Goal: Information Seeking & Learning: Learn about a topic

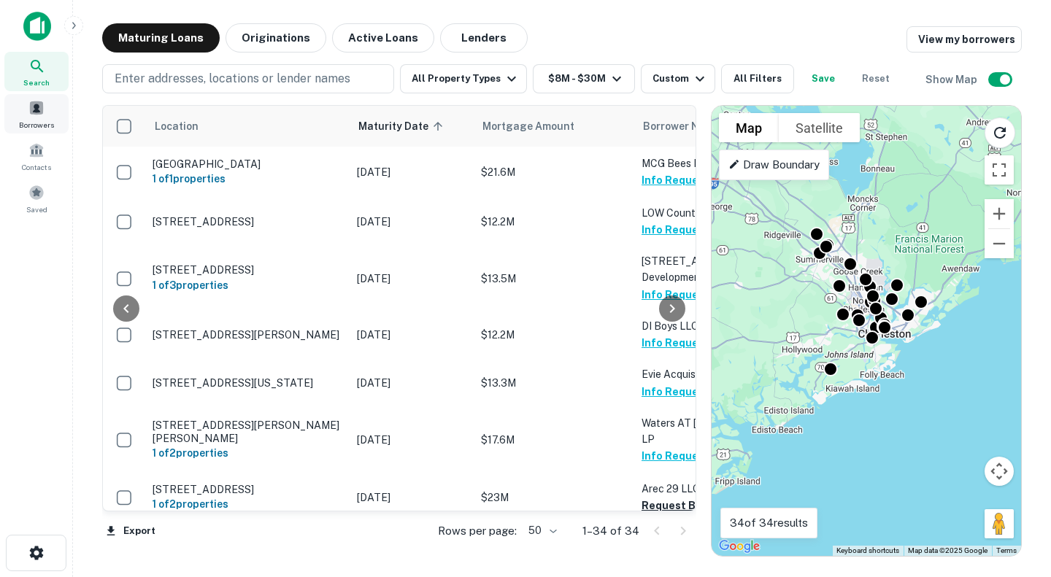
drag, startPoint x: 0, startPoint y: 0, endPoint x: 31, endPoint y: 113, distance: 117.4
click at [31, 113] on span at bounding box center [36, 108] width 16 height 16
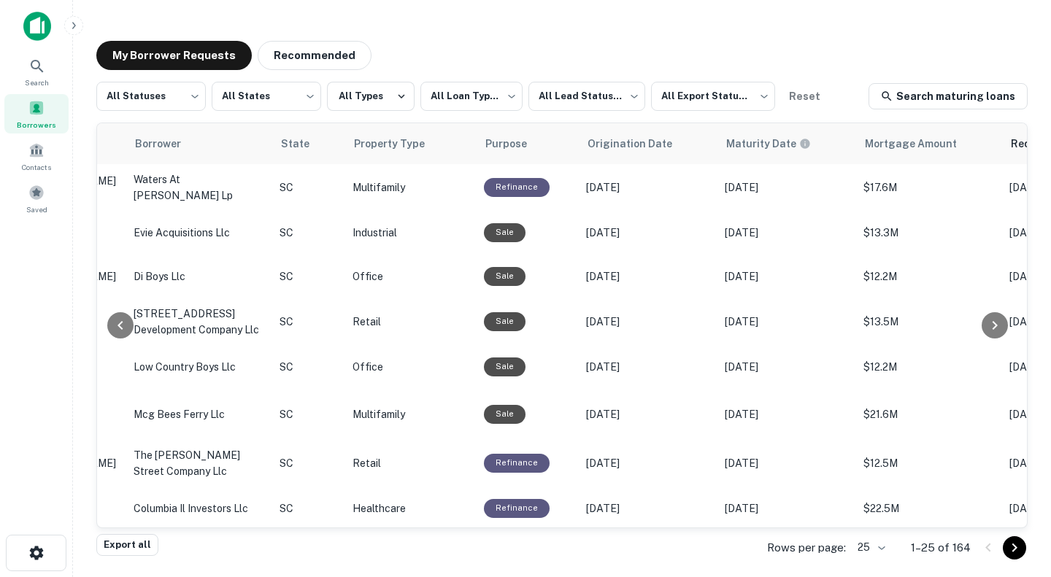
scroll to position [0, 365]
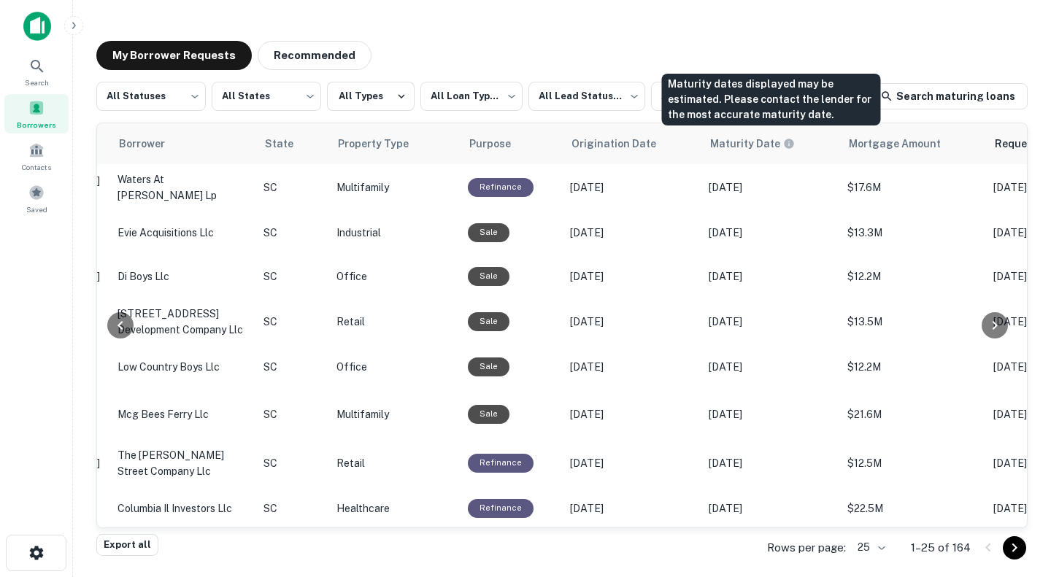
click at [760, 147] on h6 "Maturity Date" at bounding box center [745, 144] width 70 height 16
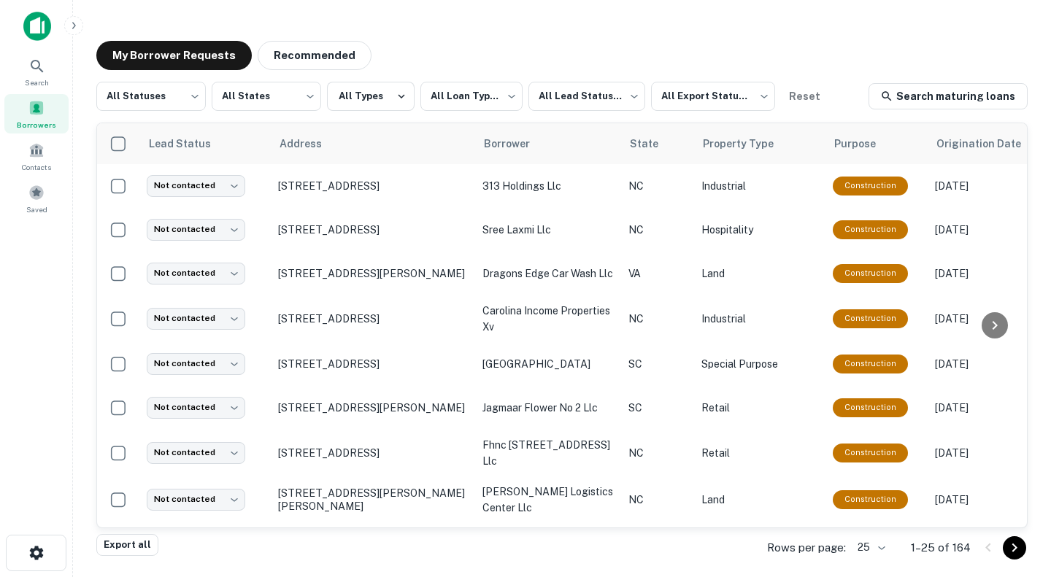
drag, startPoint x: 347, startPoint y: 179, endPoint x: 430, endPoint y: 44, distance: 158.2
click at [430, 41] on div "My Borrower Requests Recommended" at bounding box center [561, 55] width 931 height 29
click at [400, 180] on p "313 S Centennial St High Point, NC 27260" at bounding box center [373, 186] width 190 height 13
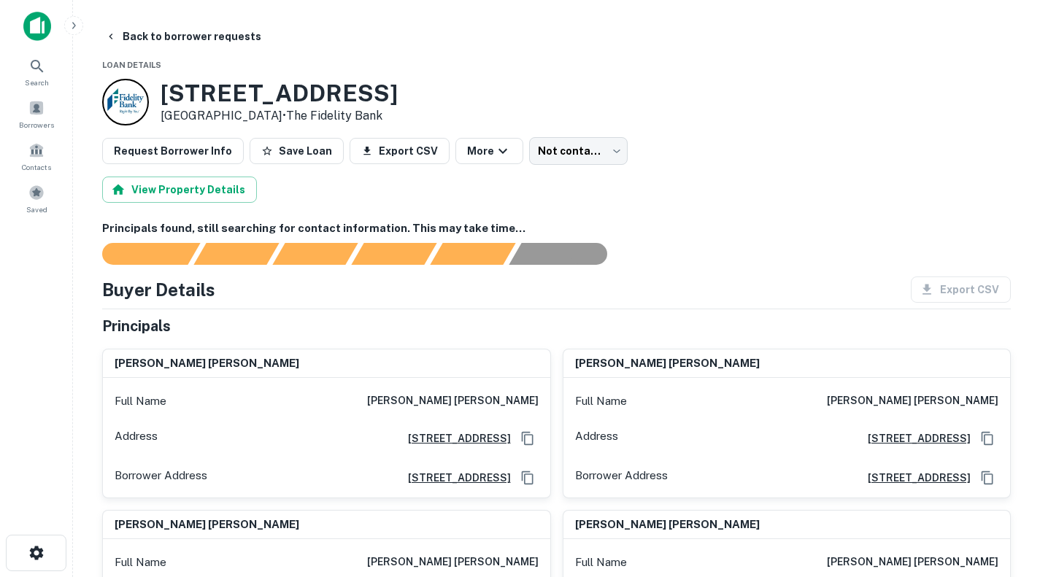
scroll to position [146, 0]
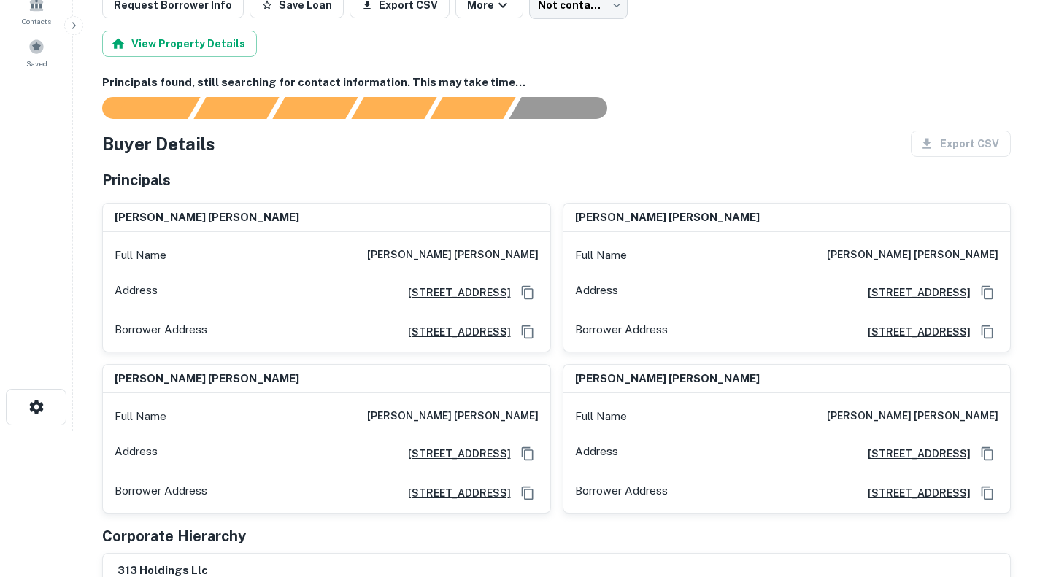
click at [520, 256] on h6 "ruud eric nijssen" at bounding box center [452, 256] width 171 height 18
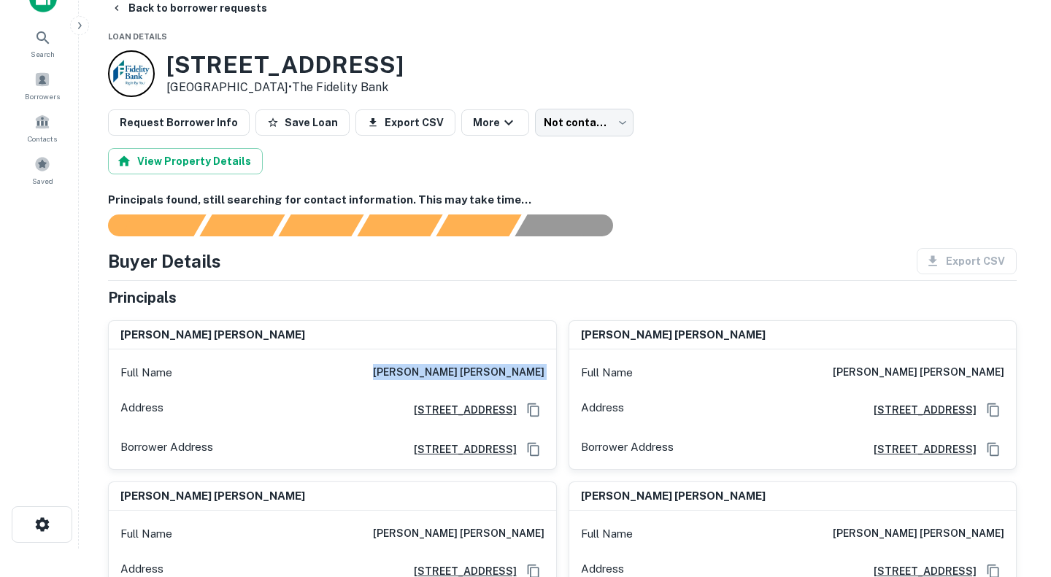
scroll to position [0, 0]
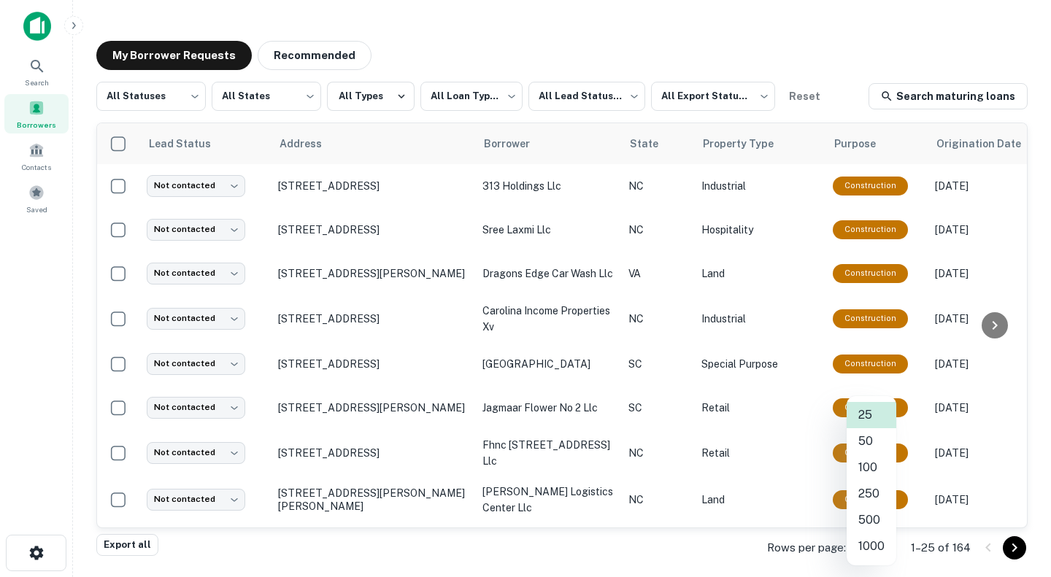
click at [880, 547] on body "**********" at bounding box center [525, 288] width 1051 height 577
click at [882, 549] on li "1000" at bounding box center [871, 546] width 50 height 26
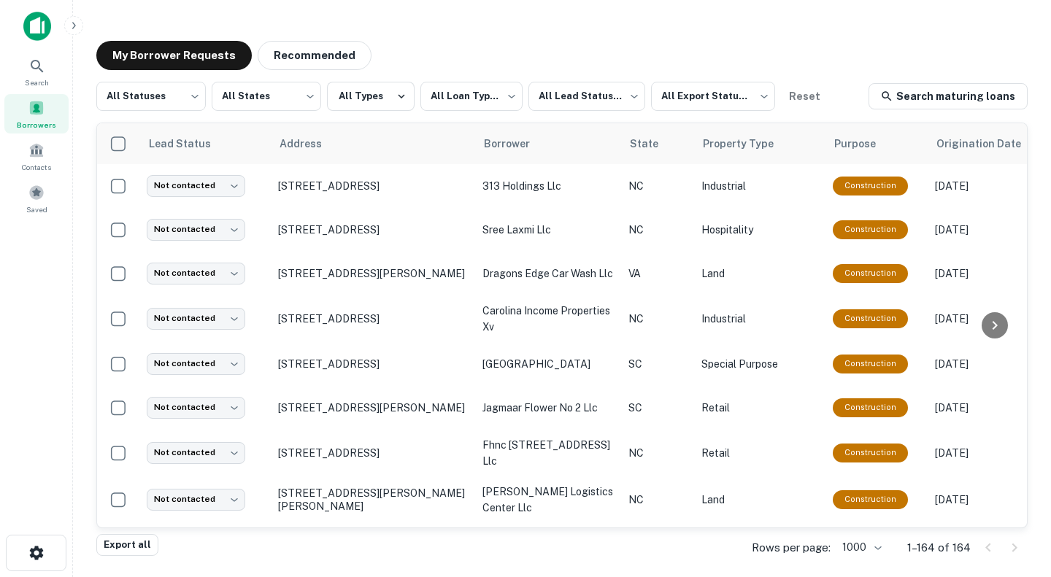
click at [355, 315] on p "2755 Nc Highway 66 S Kernersville, NC 27284" at bounding box center [373, 318] width 190 height 13
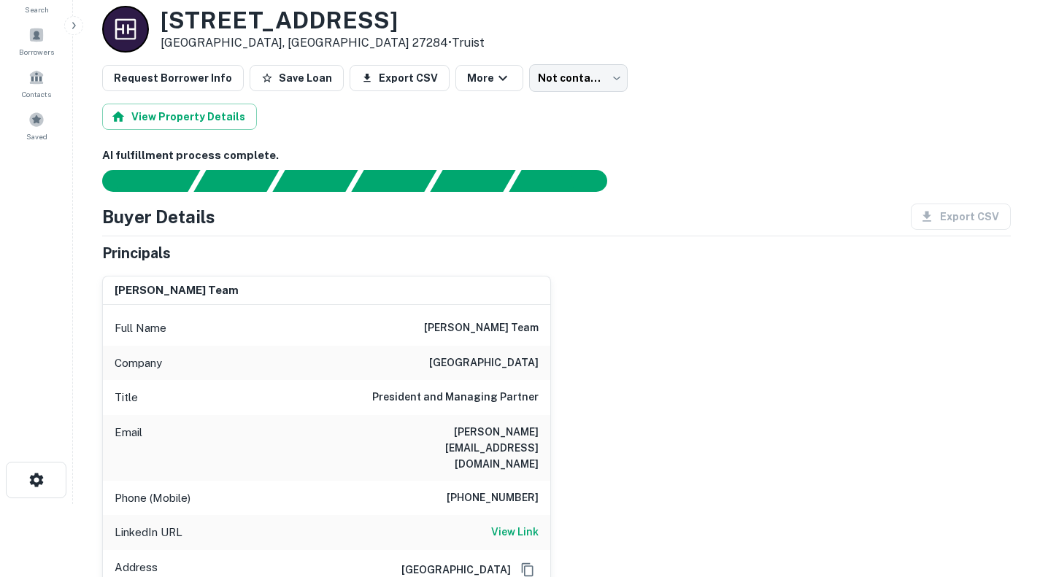
scroll to position [146, 0]
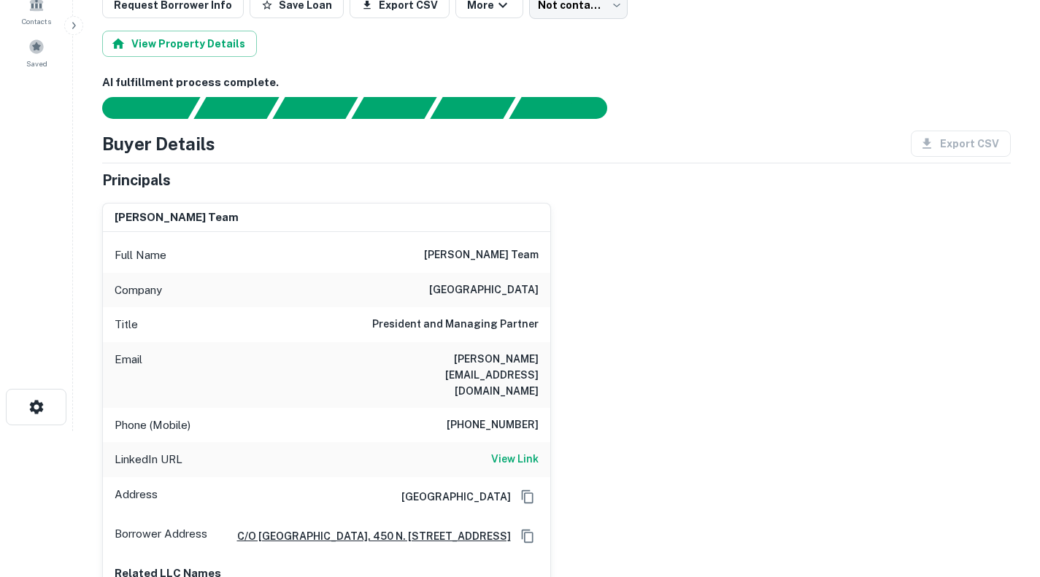
drag, startPoint x: 539, startPoint y: 284, endPoint x: 466, endPoint y: 252, distance: 80.1
click at [466, 252] on div "Full Name coleman team Company front street capital Title President and Managin…" at bounding box center [326, 423] width 447 height 382
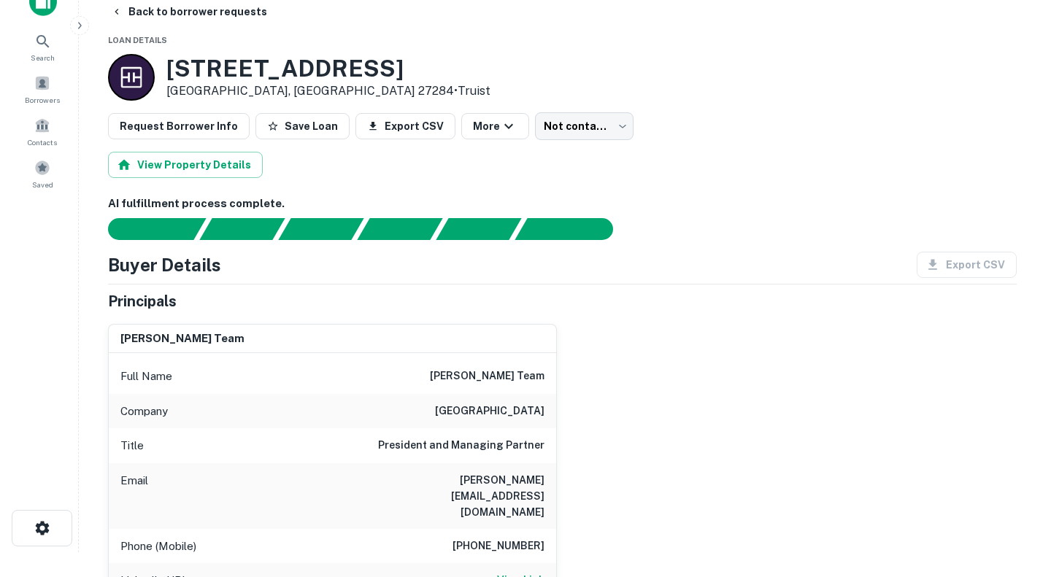
scroll to position [0, 0]
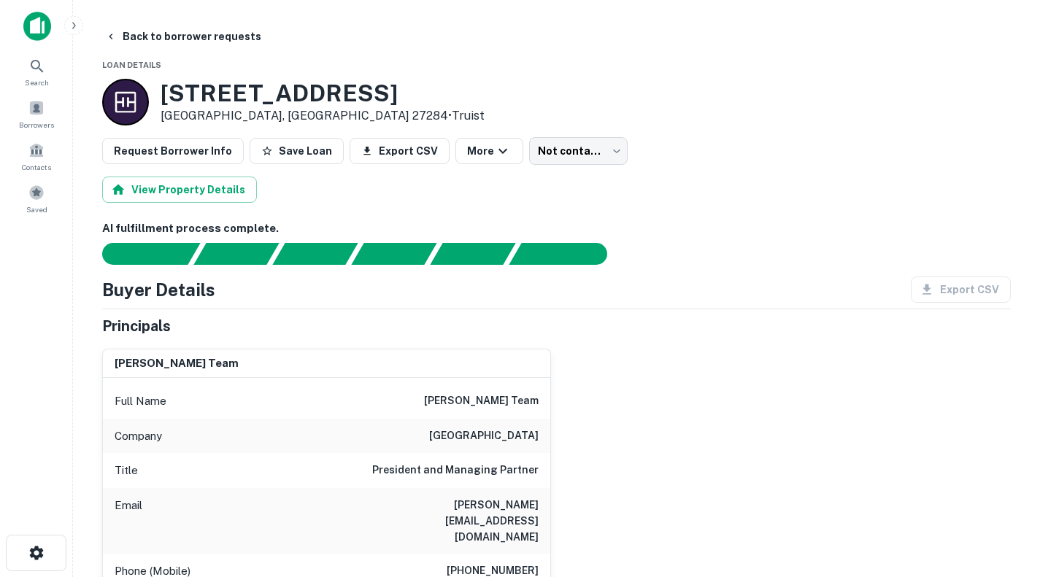
click at [140, 31] on button "Back to borrower requests" at bounding box center [183, 36] width 168 height 26
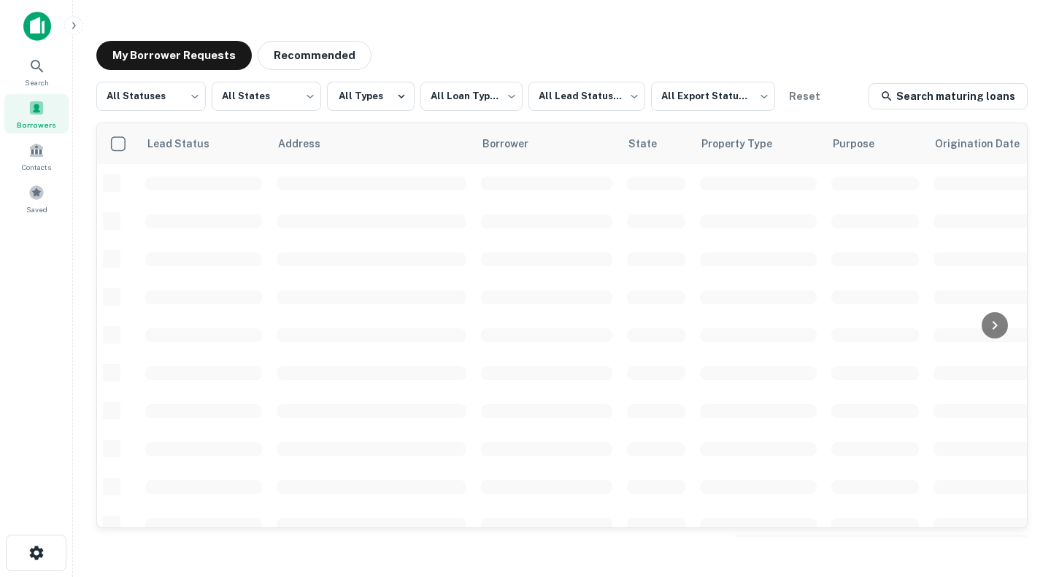
click at [752, 95] on body "**********" at bounding box center [525, 288] width 1051 height 577
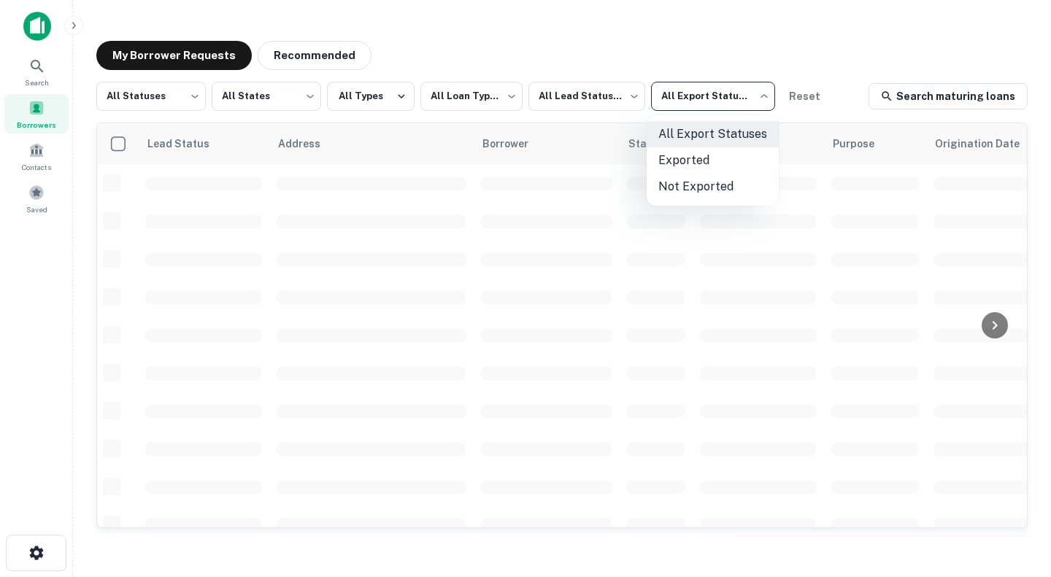
click at [830, 69] on div at bounding box center [525, 288] width 1051 height 577
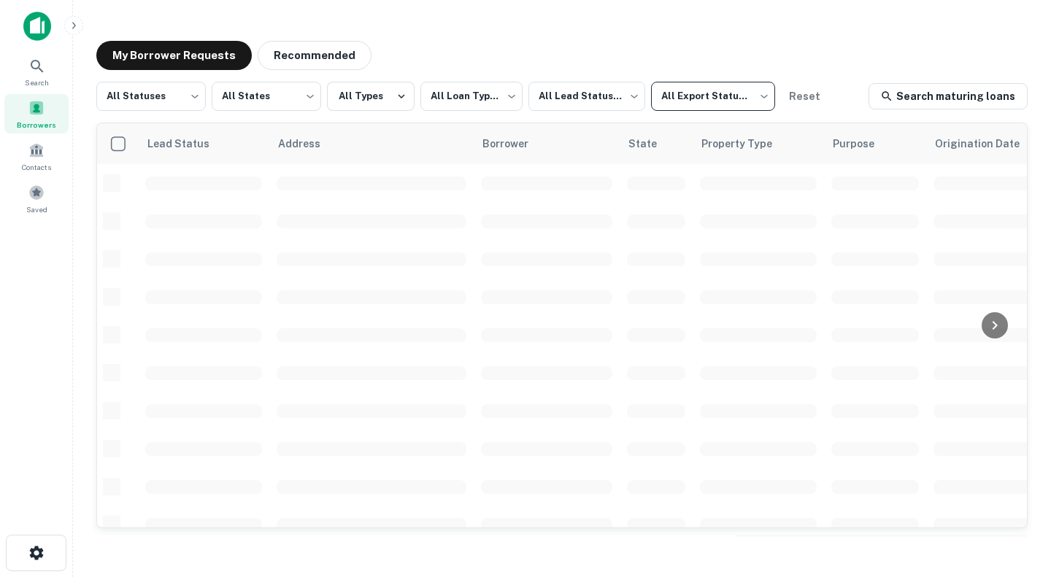
click at [620, 106] on body "**********" at bounding box center [525, 288] width 1051 height 577
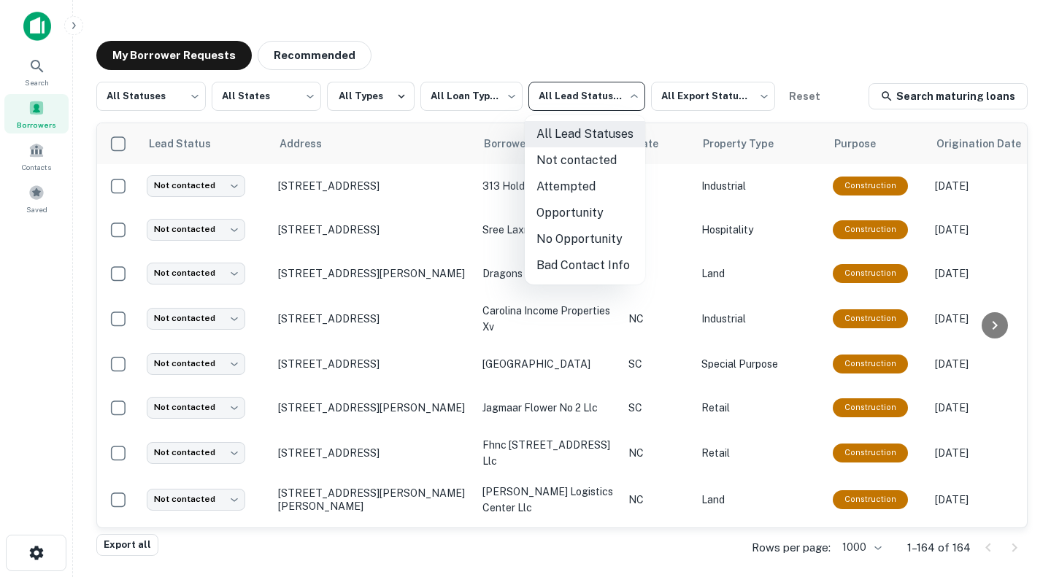
click at [813, 59] on div at bounding box center [525, 288] width 1051 height 577
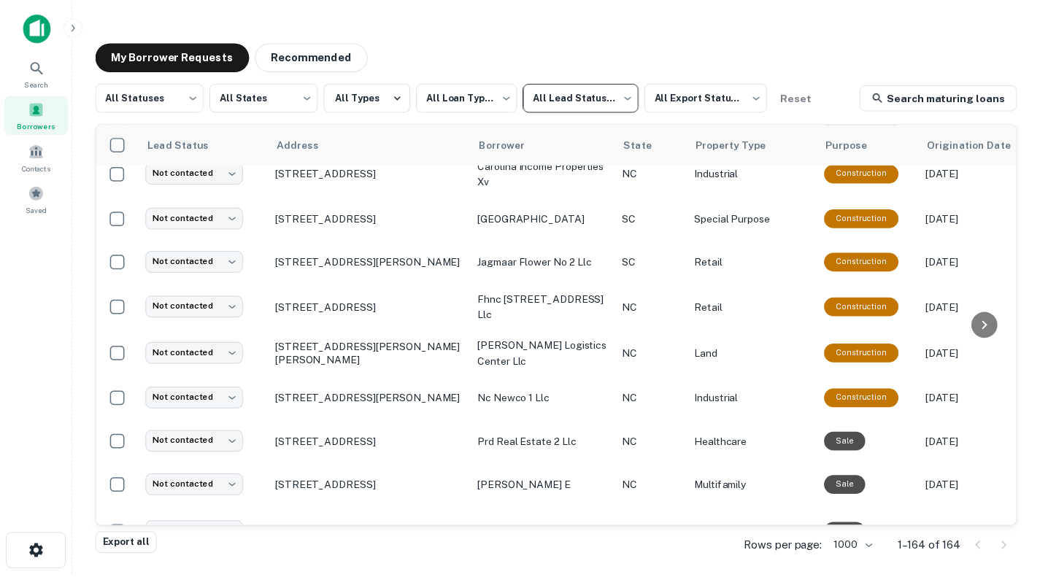
scroll to position [219, 0]
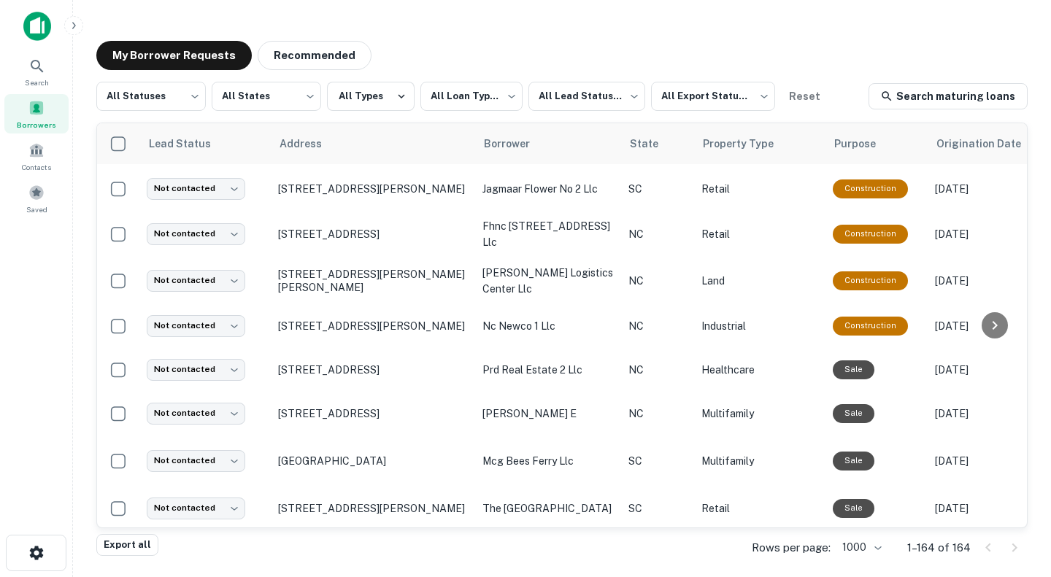
click at [428, 414] on p "350 Winding Ridge Rd Black Mountain, NC 28711" at bounding box center [373, 413] width 190 height 13
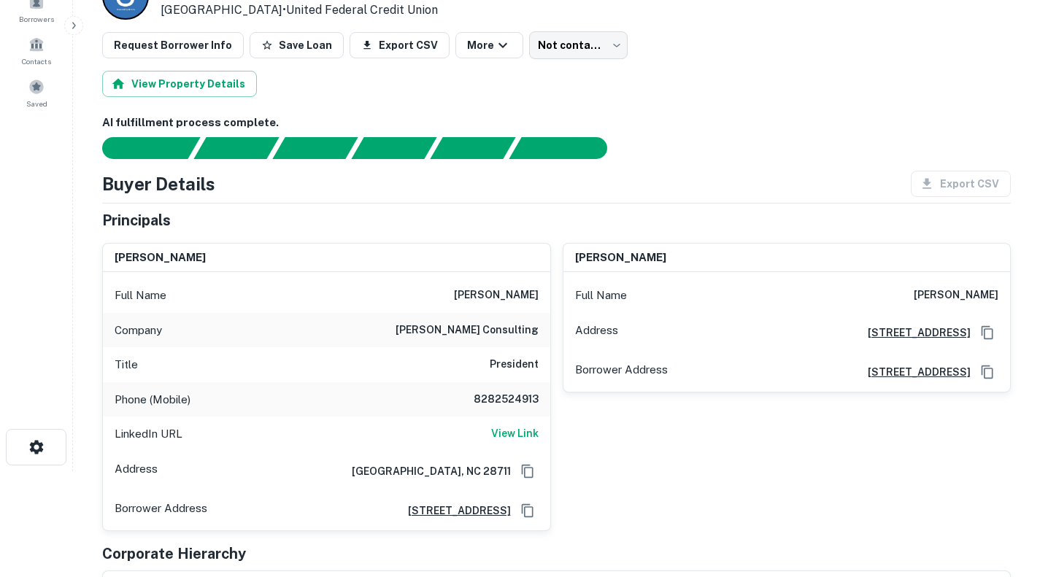
scroll to position [146, 0]
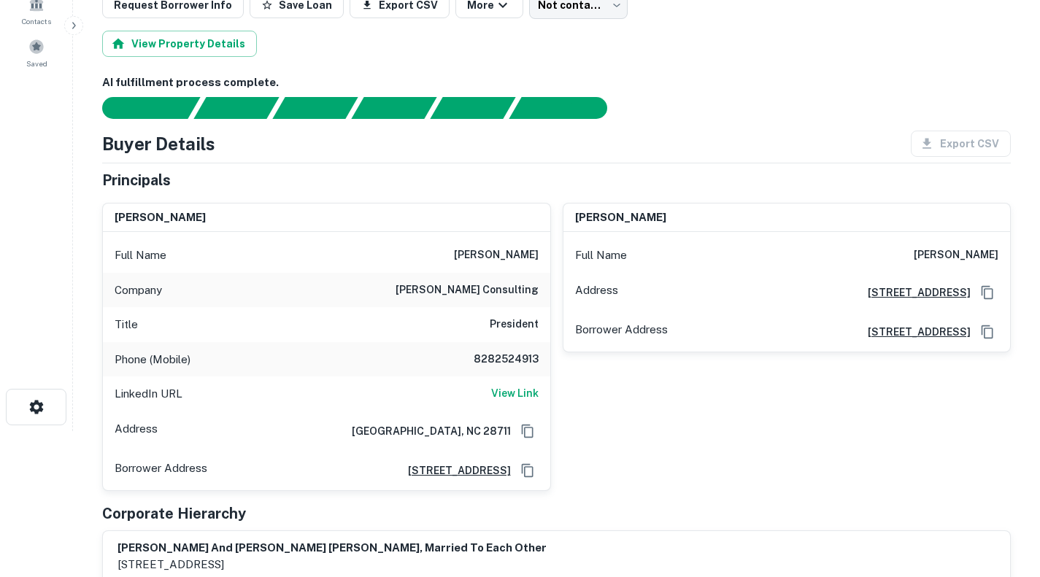
drag, startPoint x: 541, startPoint y: 291, endPoint x: 457, endPoint y: 255, distance: 91.9
click at [457, 255] on div "Full Name leslie anderson Company leslie anderson consulting Title President Ph…" at bounding box center [326, 361] width 447 height 258
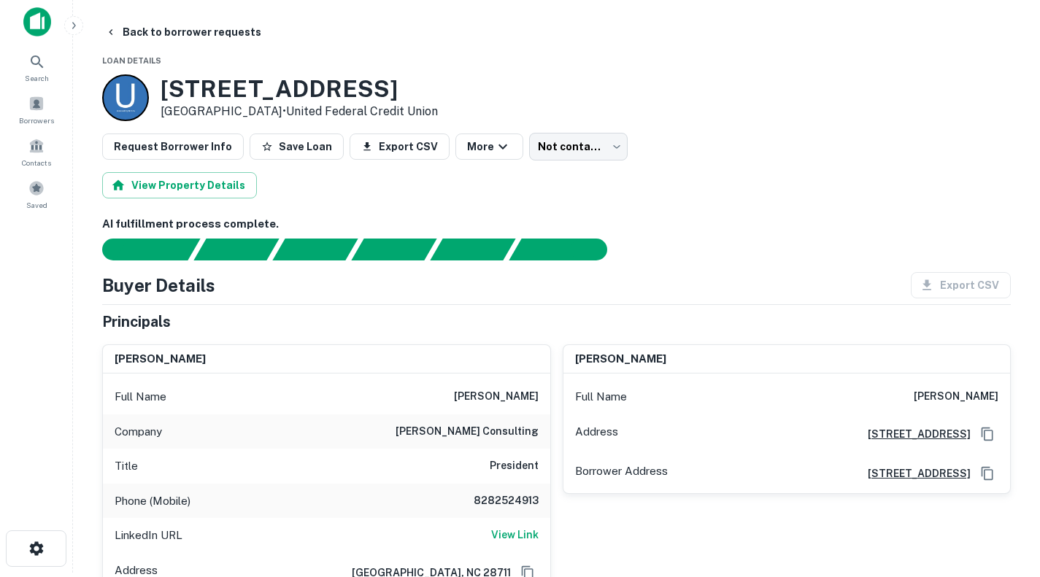
scroll to position [0, 0]
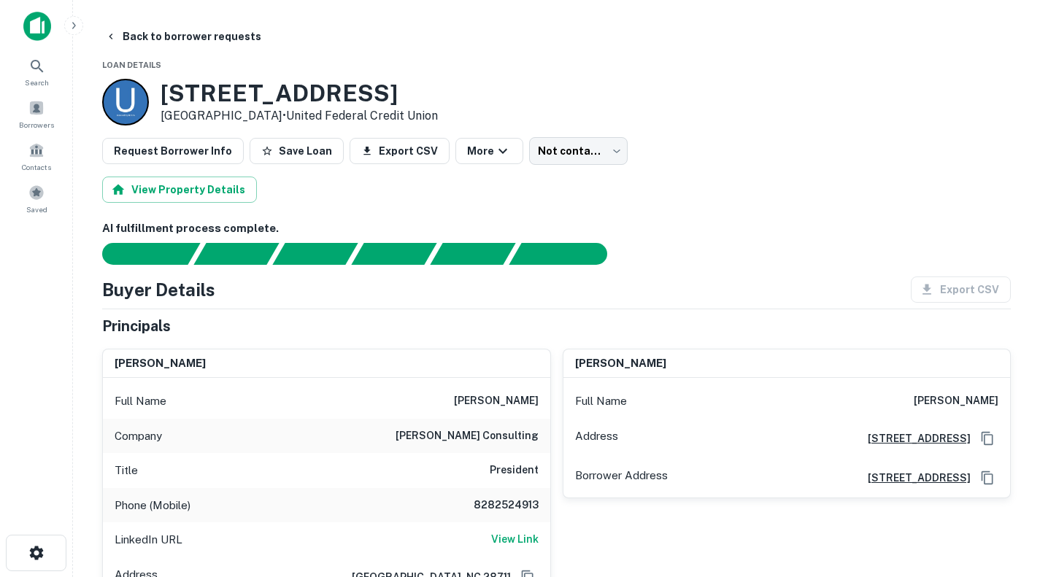
drag, startPoint x: 298, startPoint y: 117, endPoint x: 158, endPoint y: 99, distance: 141.3
click at [158, 99] on div "350 Winding Ridge Rd Black Mountain, NC 28711 • United Federal Credit Union" at bounding box center [270, 102] width 336 height 47
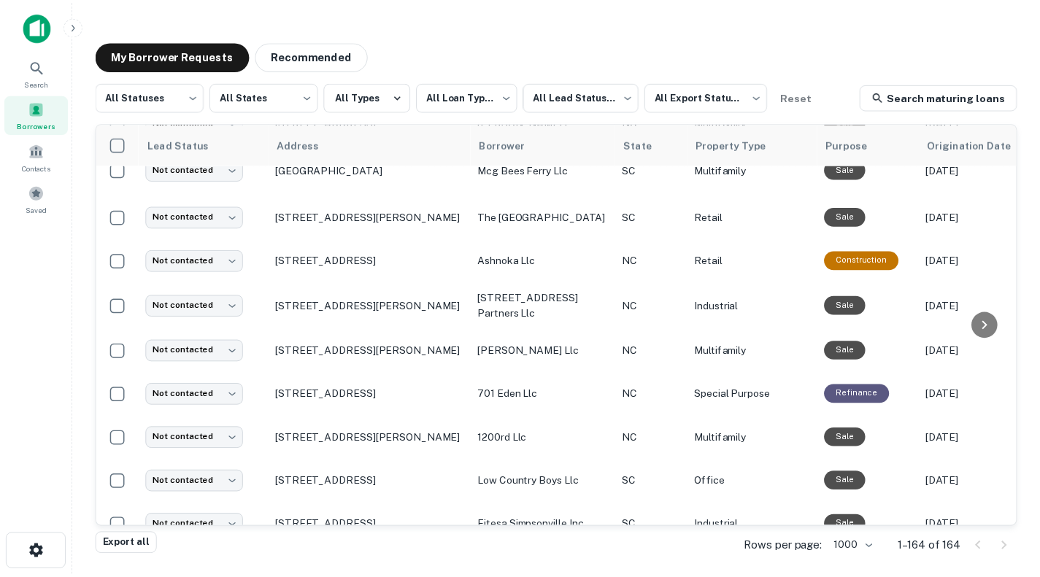
scroll to position [584, 0]
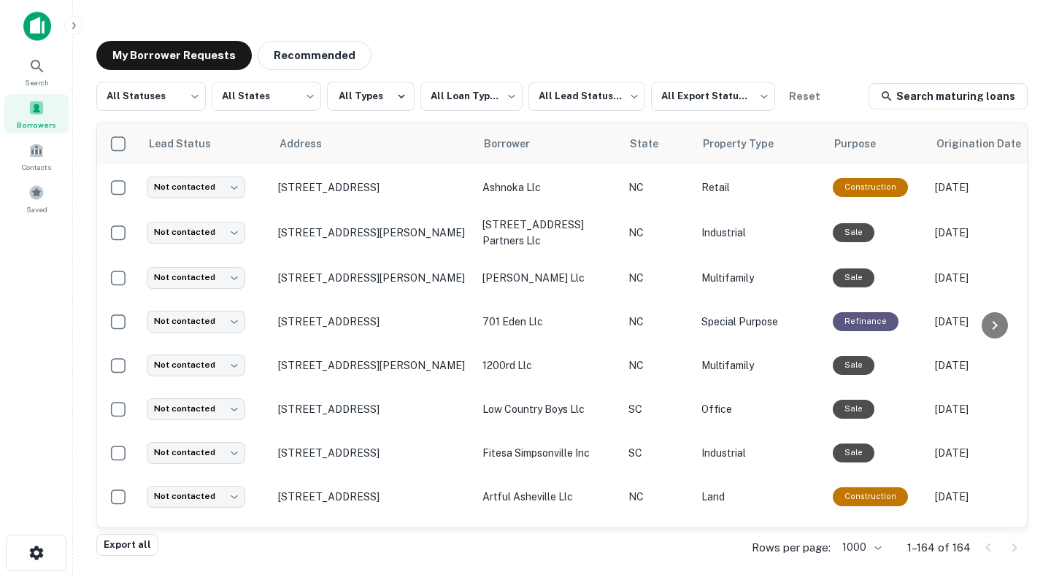
click at [384, 228] on p "3412 Monroe Rd Charlotte, NC 28205" at bounding box center [373, 232] width 190 height 13
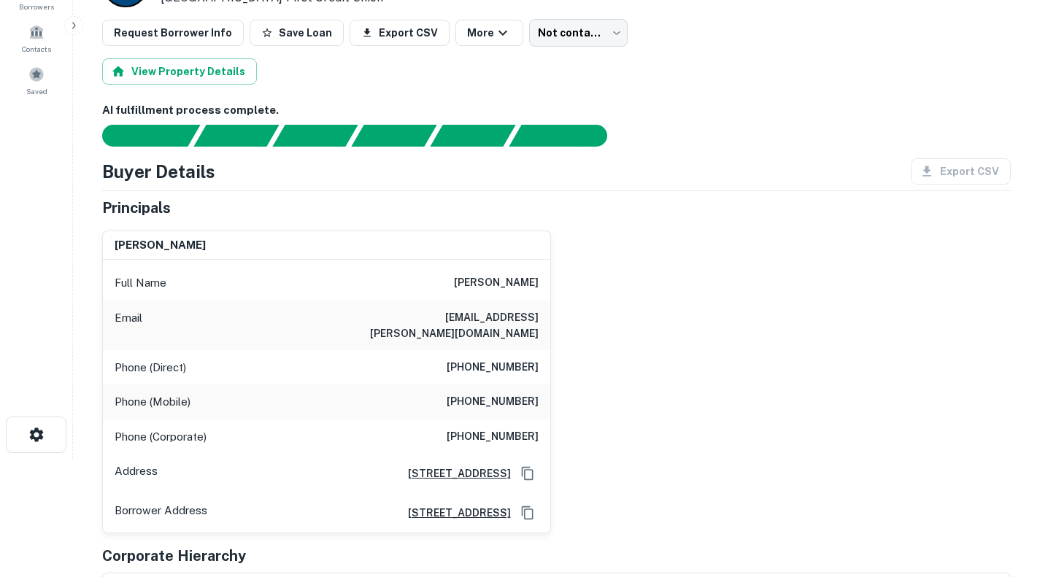
scroll to position [146, 0]
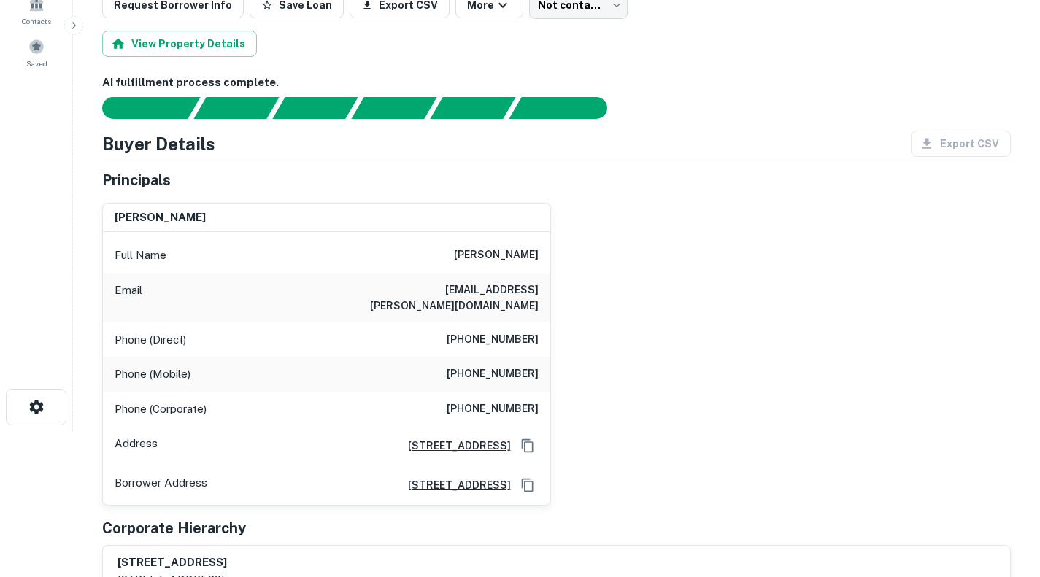
drag, startPoint x: 540, startPoint y: 255, endPoint x: 456, endPoint y: 254, distance: 83.9
click at [456, 254] on div "Full Name steven w hopper" at bounding box center [326, 255] width 447 height 35
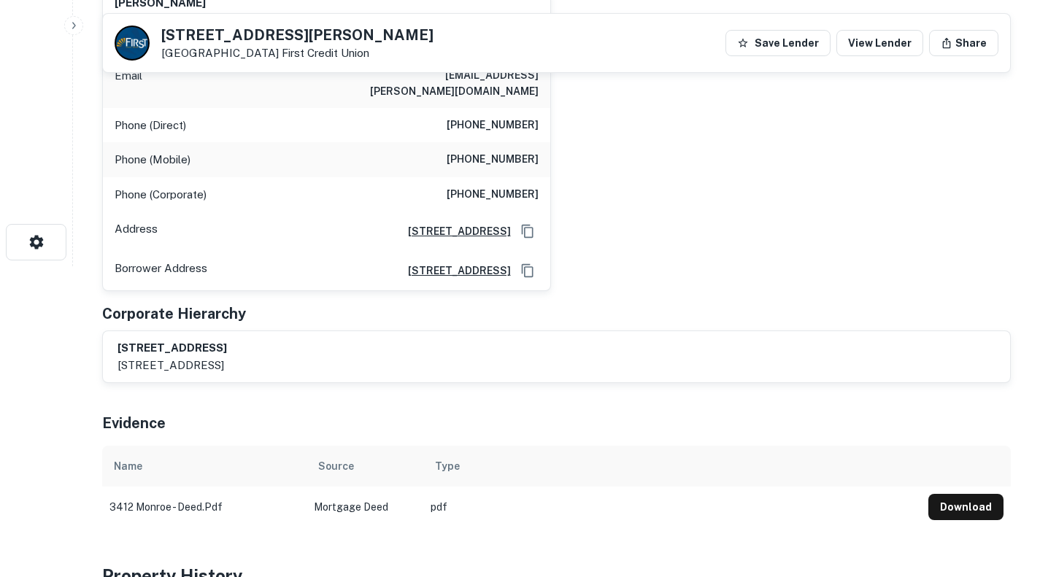
scroll to position [0, 0]
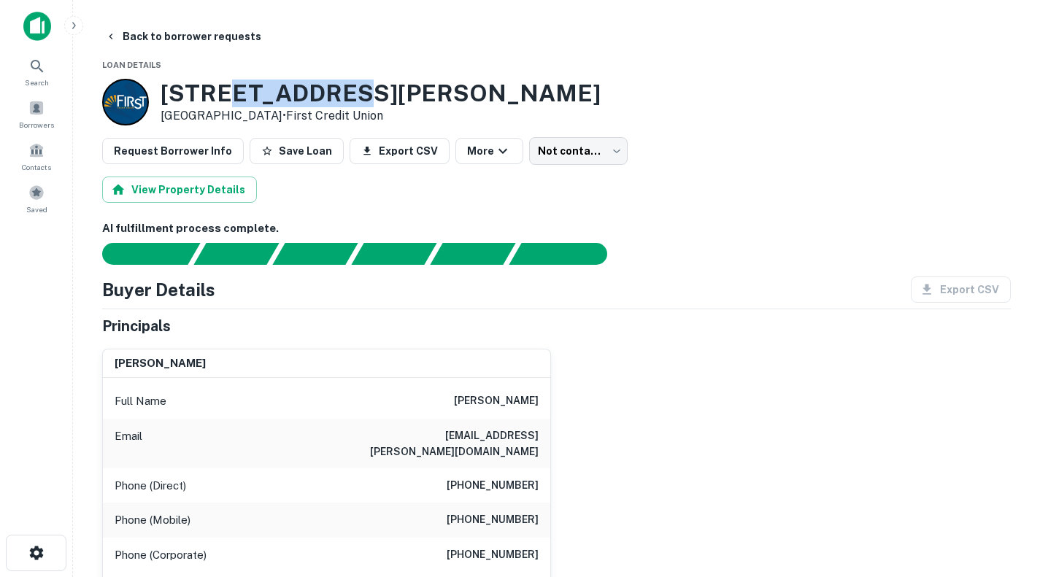
drag, startPoint x: 376, startPoint y: 102, endPoint x: 223, endPoint y: 99, distance: 152.6
click at [223, 99] on h3 "3412 Monroe Rd" at bounding box center [381, 94] width 440 height 28
drag, startPoint x: 268, startPoint y: 117, endPoint x: 189, endPoint y: 104, distance: 79.9
click at [189, 104] on div "3412 Monroe Rd Charlotte, NC 28205 • First Credit Union" at bounding box center [381, 102] width 440 height 45
drag, startPoint x: 274, startPoint y: 119, endPoint x: 163, endPoint y: 100, distance: 112.5
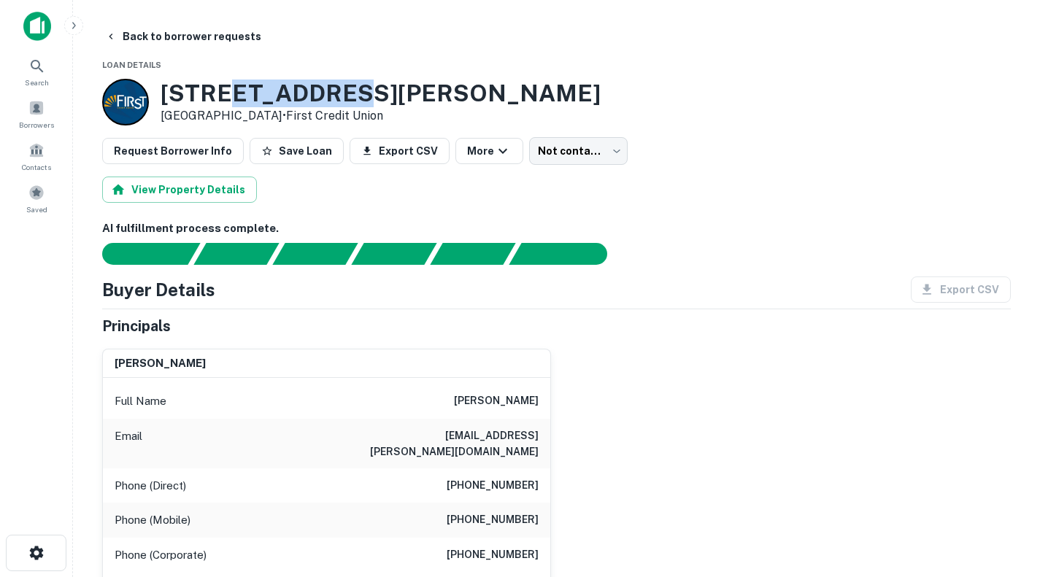
click at [163, 100] on div "3412 Monroe Rd Charlotte, NC 28205 • First Credit Union" at bounding box center [381, 102] width 440 height 45
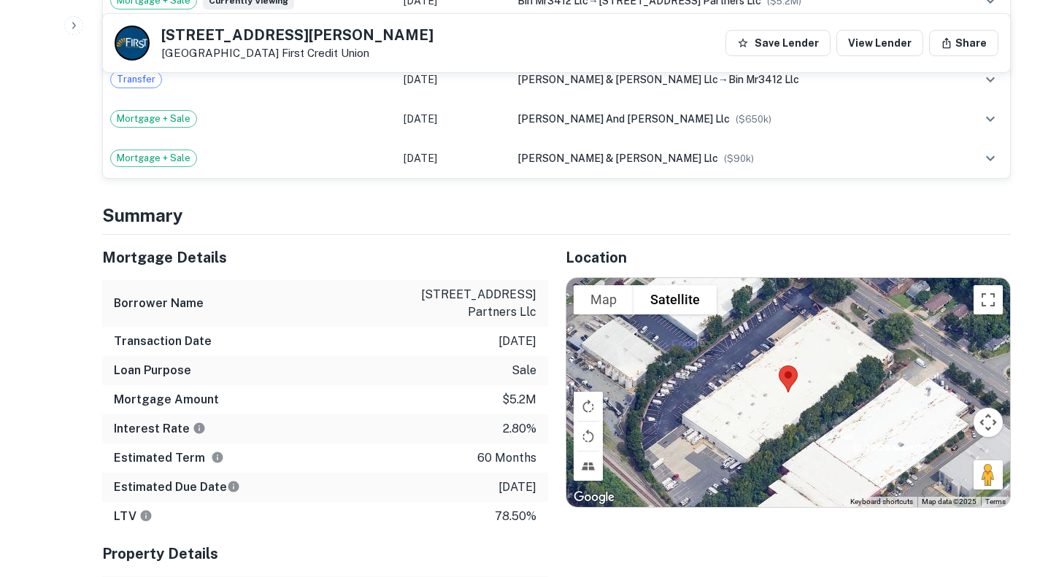
scroll to position [1168, 0]
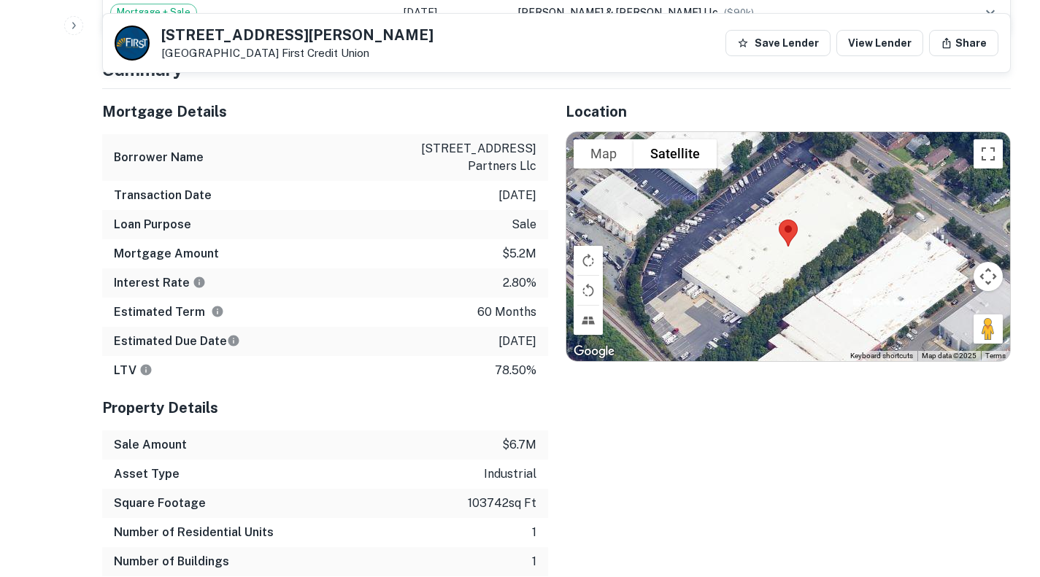
click at [504, 156] on p "3412 monroe road partners llc" at bounding box center [470, 157] width 131 height 35
click at [504, 153] on p "3412 monroe road partners llc" at bounding box center [470, 157] width 131 height 35
drag, startPoint x: 539, startPoint y: 153, endPoint x: 437, endPoint y: 132, distance: 104.3
click at [437, 134] on div "Borrower Name 3412 monroe road partners llc" at bounding box center [325, 157] width 446 height 47
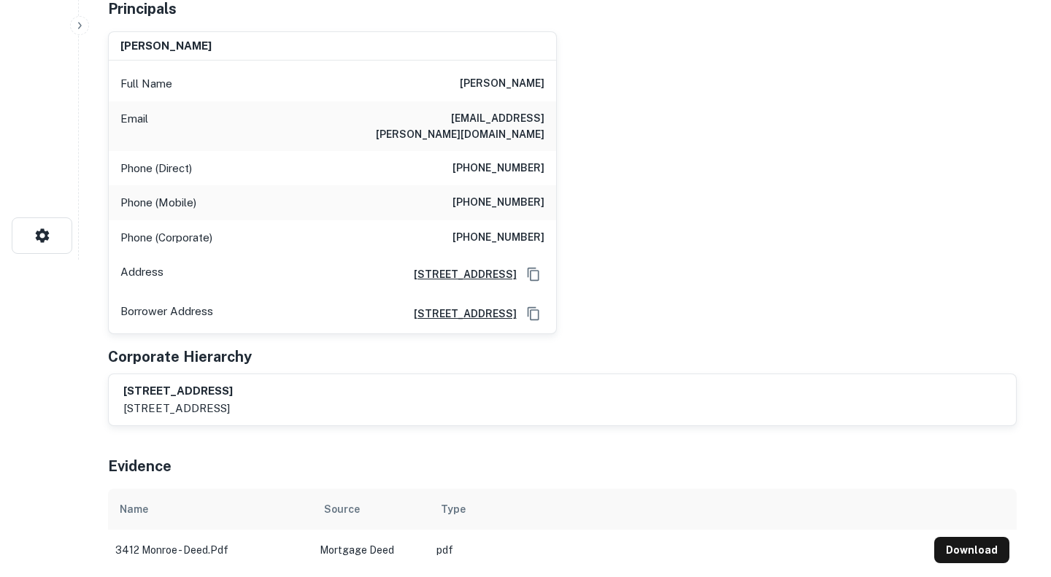
scroll to position [0, 0]
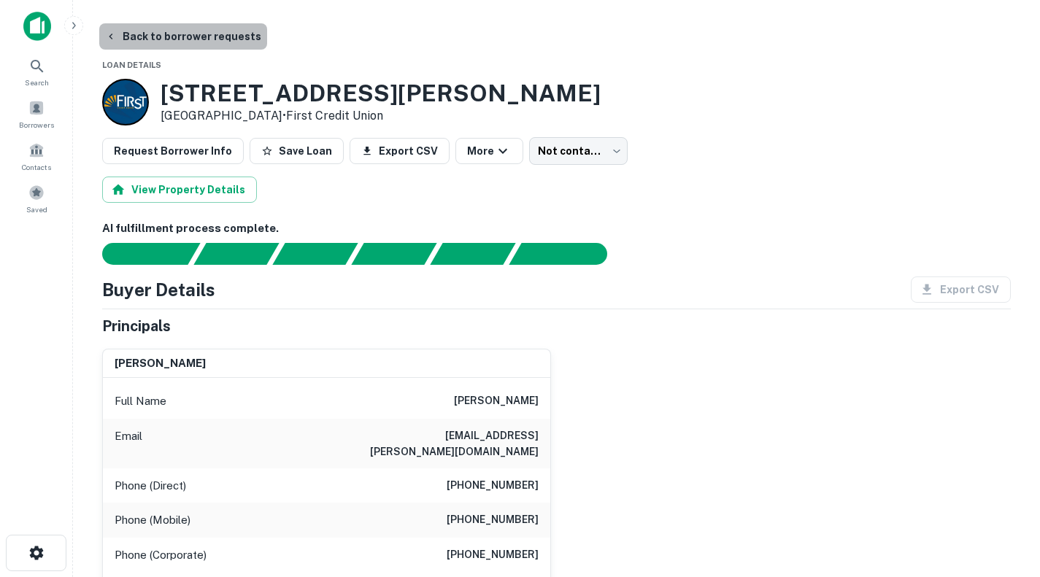
click at [243, 44] on button "Back to borrower requests" at bounding box center [183, 36] width 168 height 26
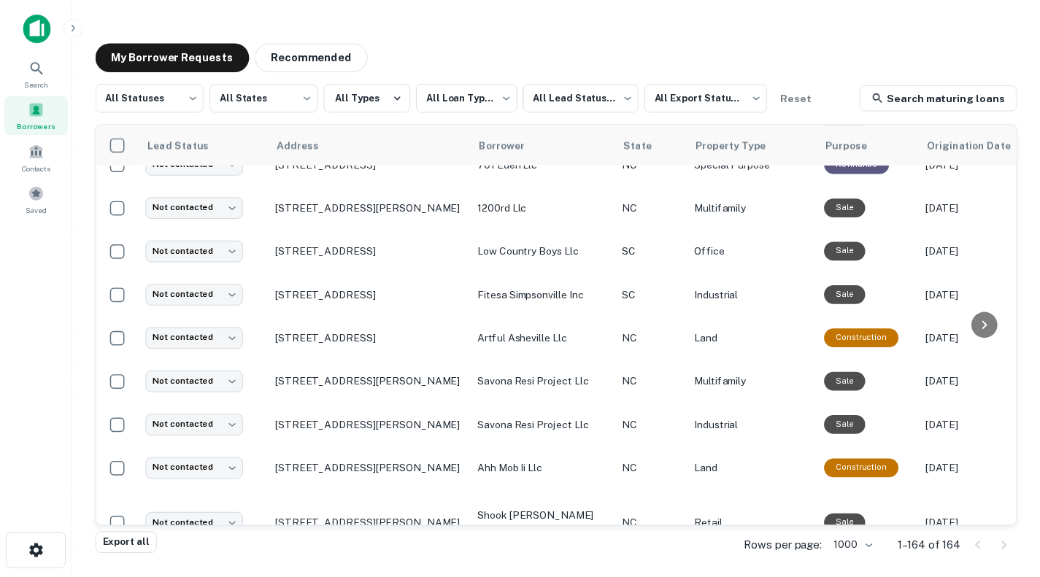
scroll to position [815, 0]
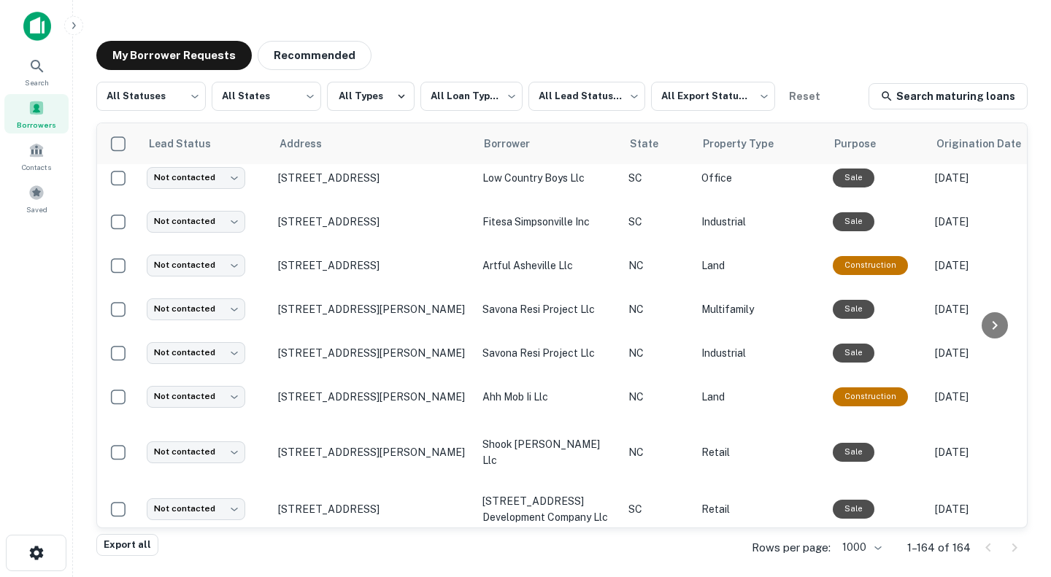
click at [408, 266] on p "31 Artful Way Asheville, NC 28801" at bounding box center [373, 265] width 190 height 13
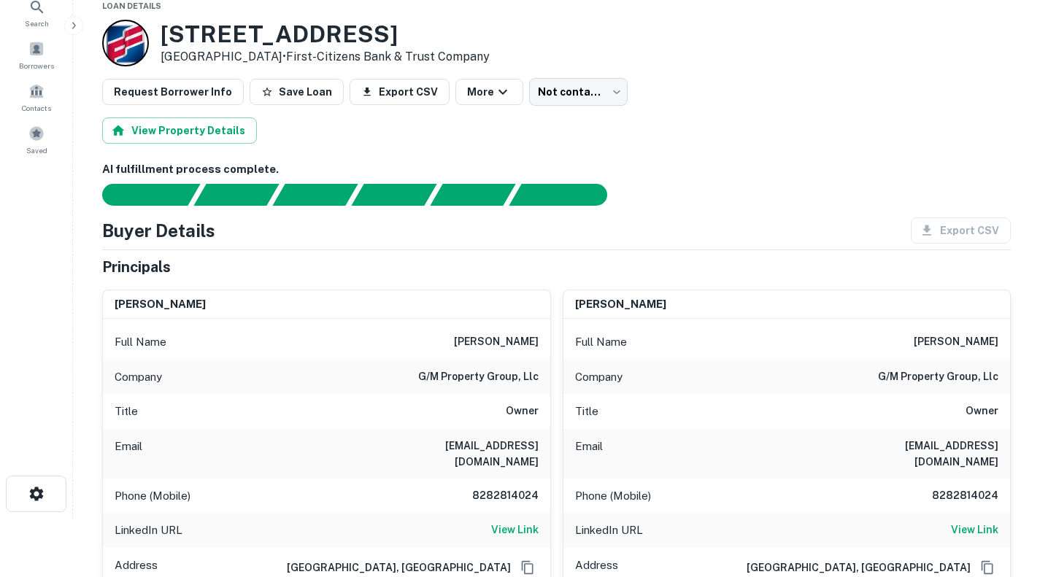
scroll to position [73, 0]
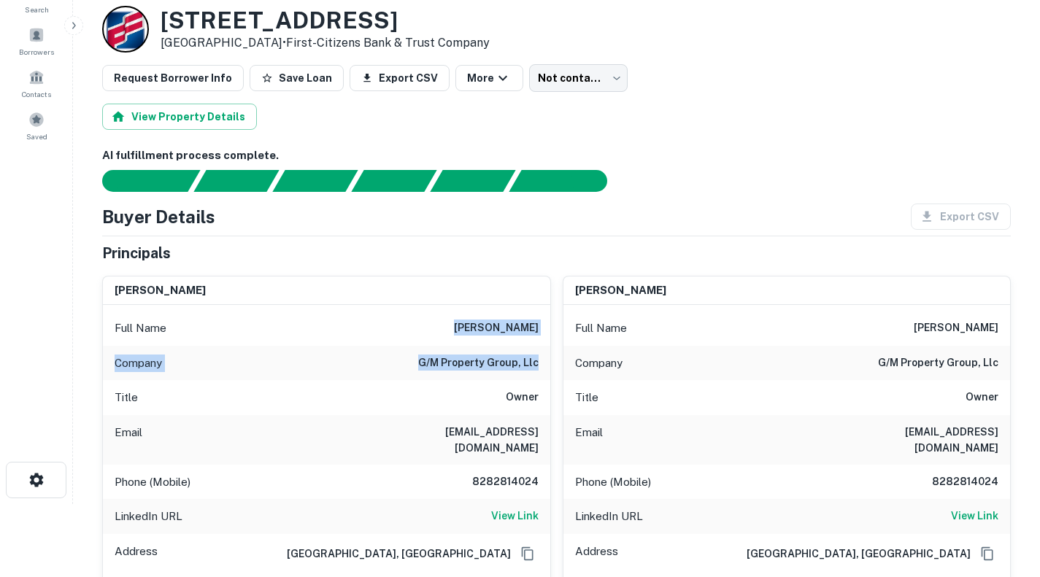
drag, startPoint x: 541, startPoint y: 364, endPoint x: 457, endPoint y: 331, distance: 90.1
click at [457, 331] on div "Full Name jeremy goldstein Company g/m property group, llc Title Owner Email jg…" at bounding box center [326, 488] width 447 height 366
click at [726, 233] on div "Buyer Details Export CSV Principals jeremy goldstein Full Name jeremy goldstein…" at bounding box center [556, 484] width 909 height 560
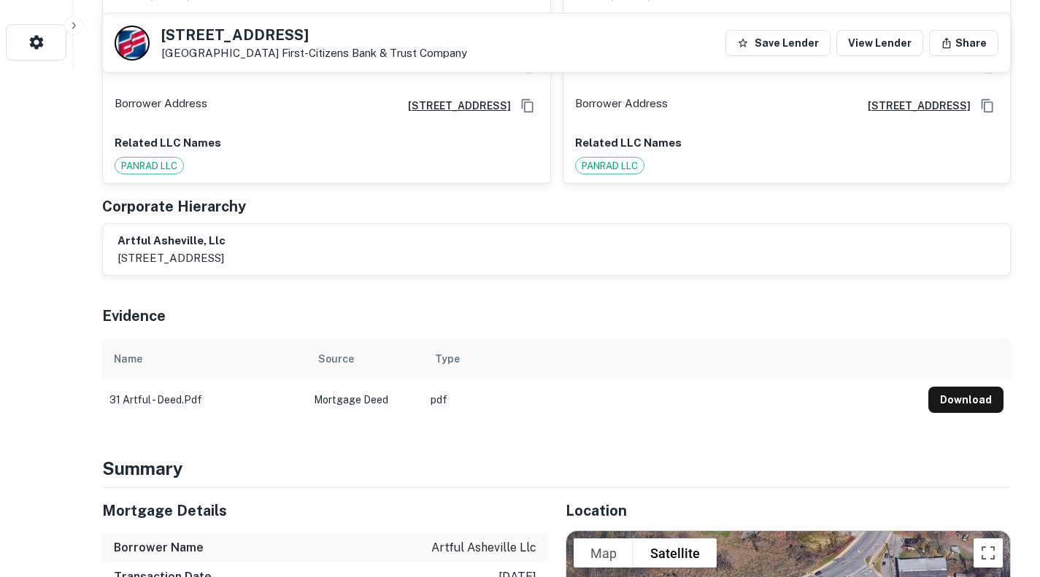
drag, startPoint x: 339, startPoint y: 242, endPoint x: 117, endPoint y: 244, distance: 221.1
click at [117, 250] on p "20 artful way ste 200, asheville, nc, 28801-0274" at bounding box center [171, 259] width 108 height 18
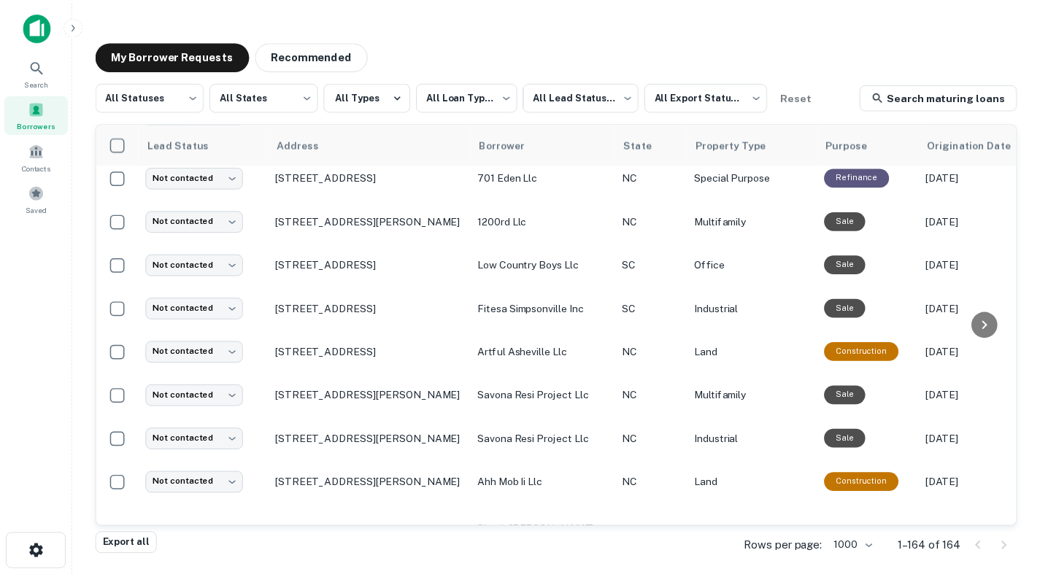
scroll to position [742, 0]
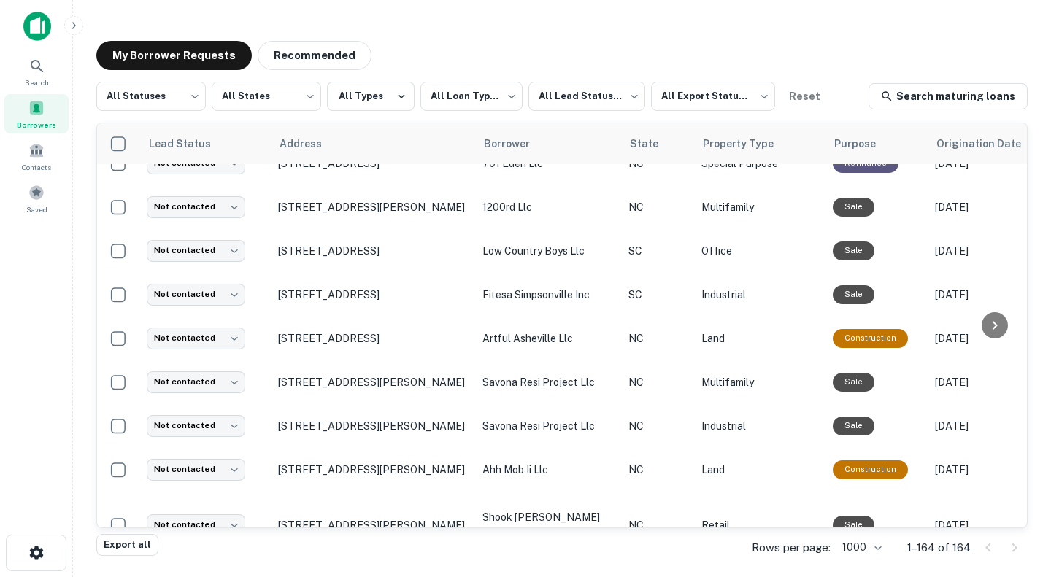
click at [347, 244] on p "130 E 3rd South St Summerville, SC 29483" at bounding box center [373, 250] width 190 height 13
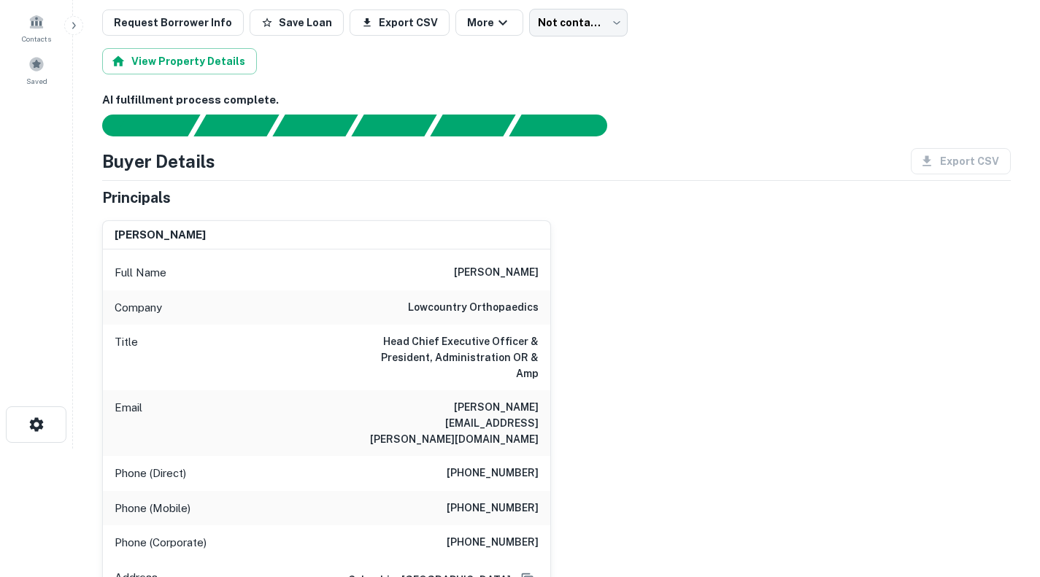
scroll to position [146, 0]
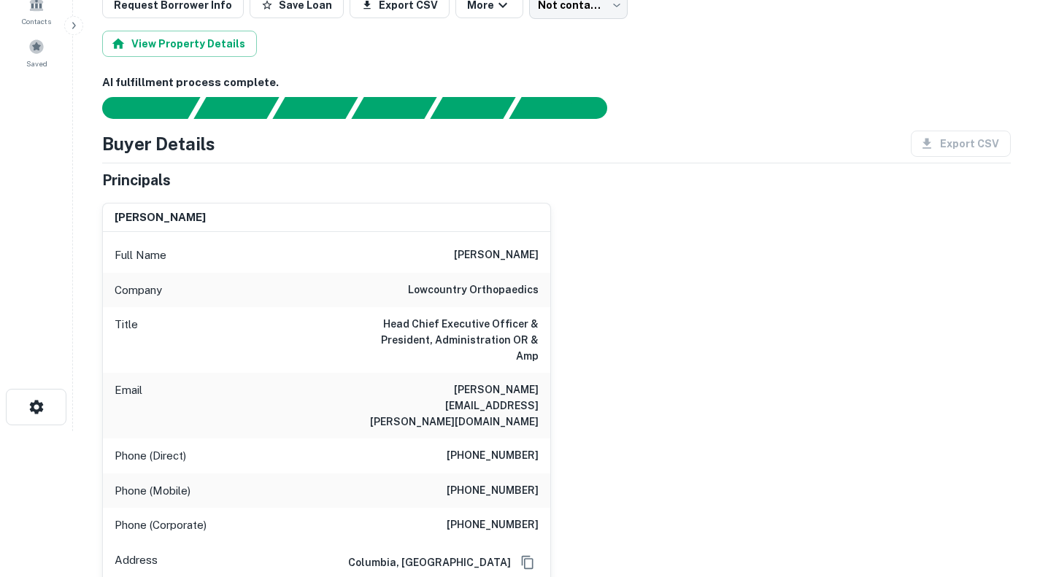
click at [533, 293] on h6 "lowcountry orthopaedics" at bounding box center [473, 291] width 131 height 18
drag, startPoint x: 538, startPoint y: 296, endPoint x: 474, endPoint y: 254, distance: 76.9
click at [474, 254] on div "Full Name sean mcnally Company lowcountry orthopaedics Title Head Chief Executi…" at bounding box center [326, 489] width 447 height 514
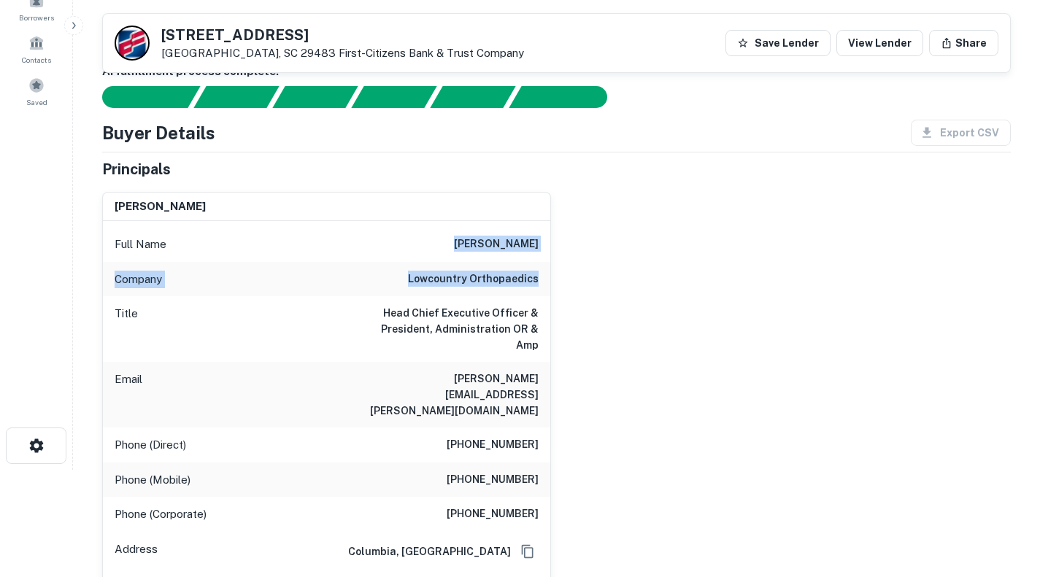
scroll to position [0, 0]
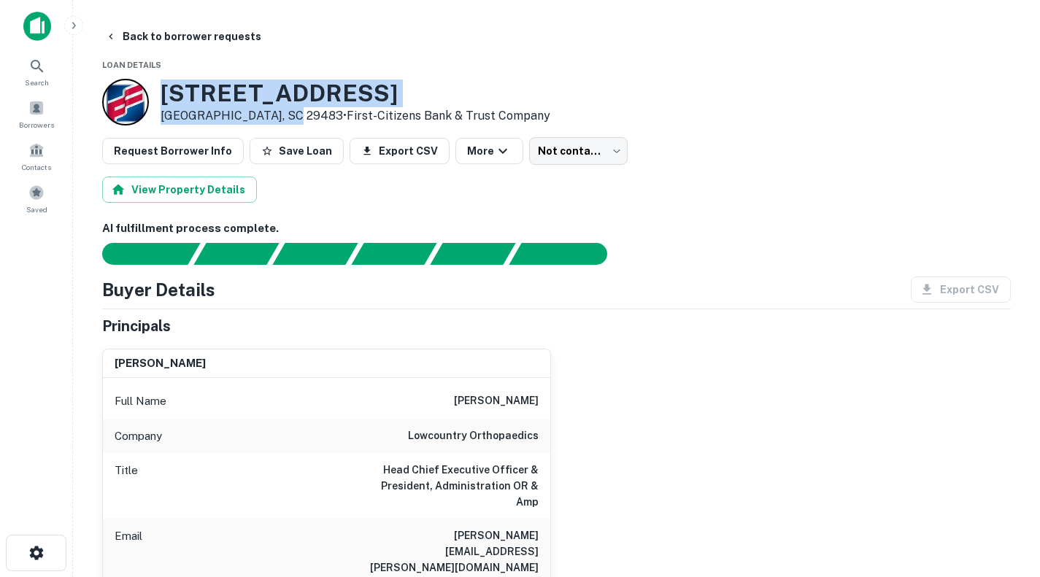
drag, startPoint x: 290, startPoint y: 112, endPoint x: 147, endPoint y: 93, distance: 144.3
click at [133, 92] on div "130 E 3rd South St Summerville, SC 29483 • First-citizens Bank & Trust Company" at bounding box center [326, 102] width 448 height 47
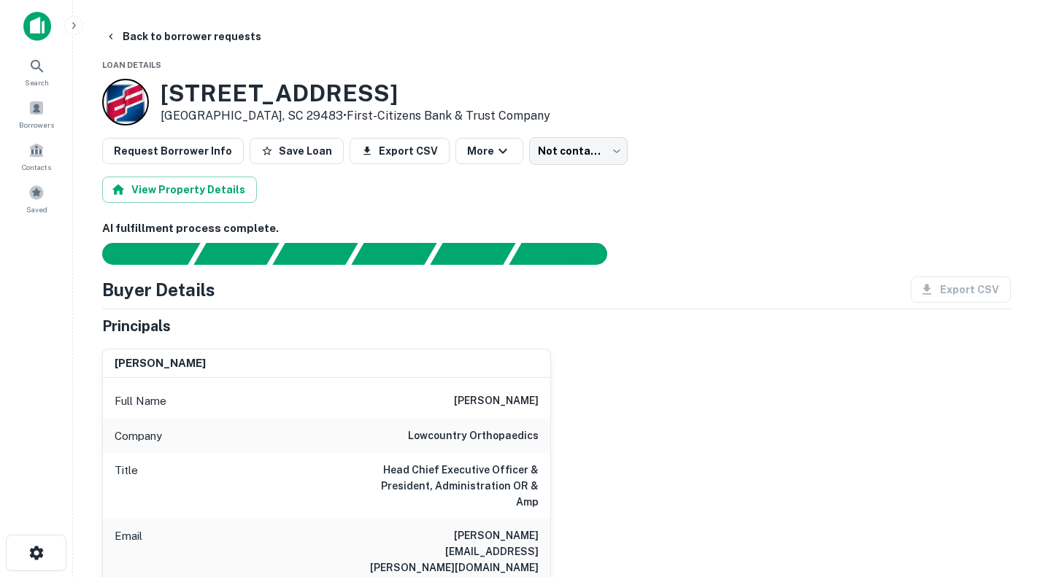
click at [158, 34] on button "Back to borrower requests" at bounding box center [183, 36] width 168 height 26
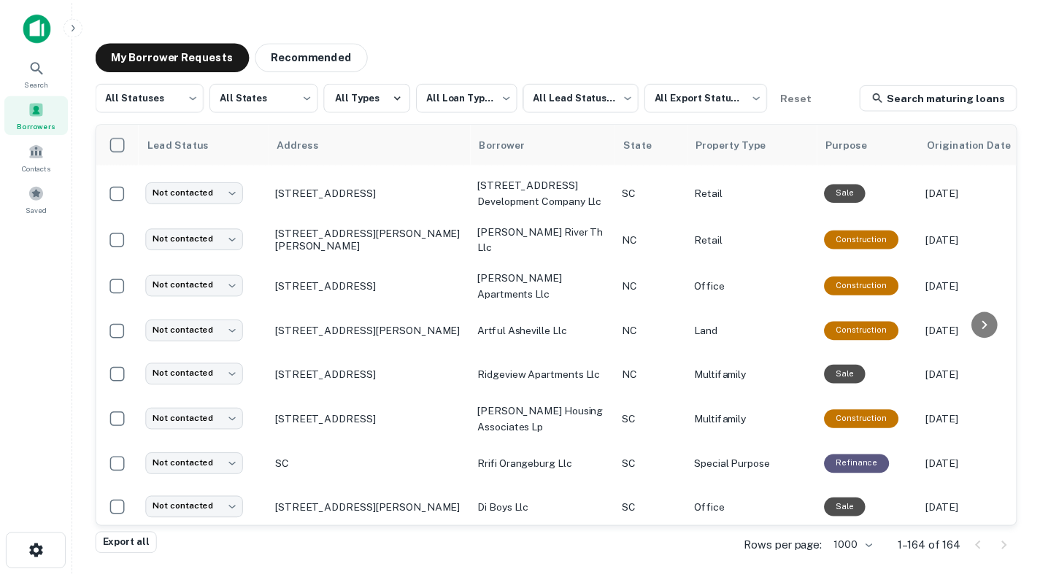
scroll to position [1107, 0]
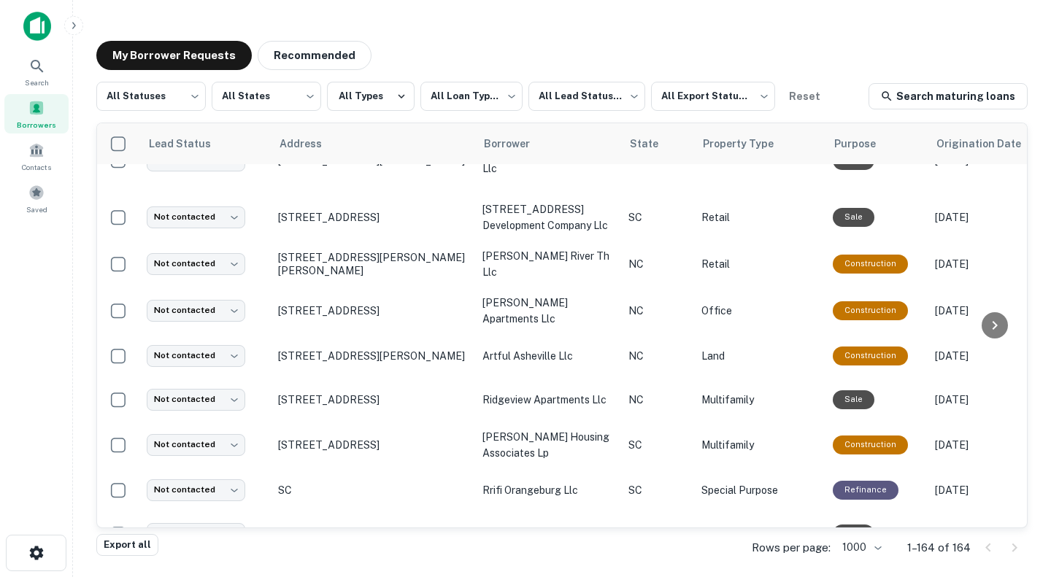
click at [444, 262] on p "2035 Jeffress Rd Mills River, NC 28759" at bounding box center [373, 264] width 190 height 26
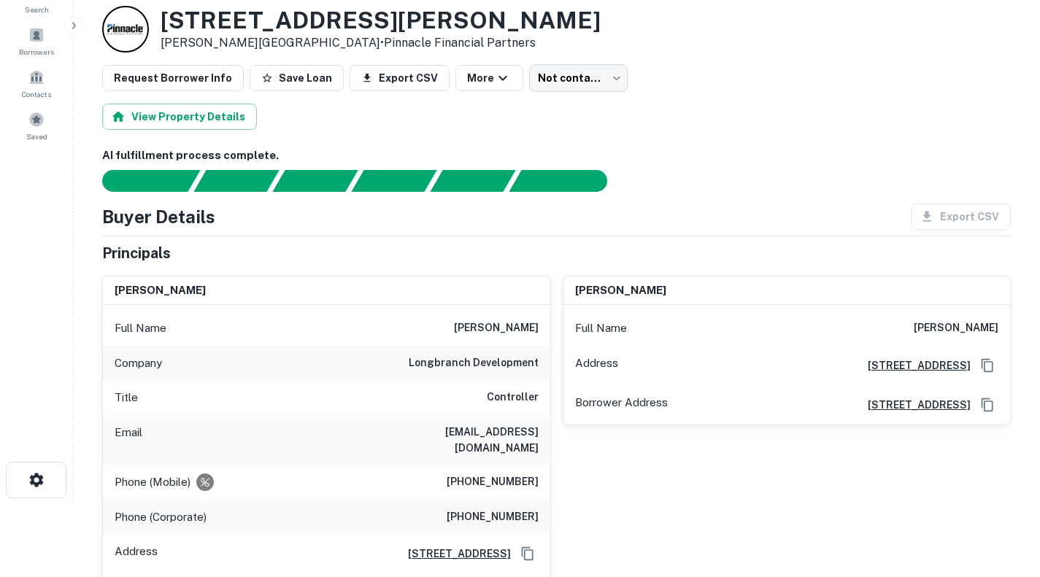
scroll to position [146, 0]
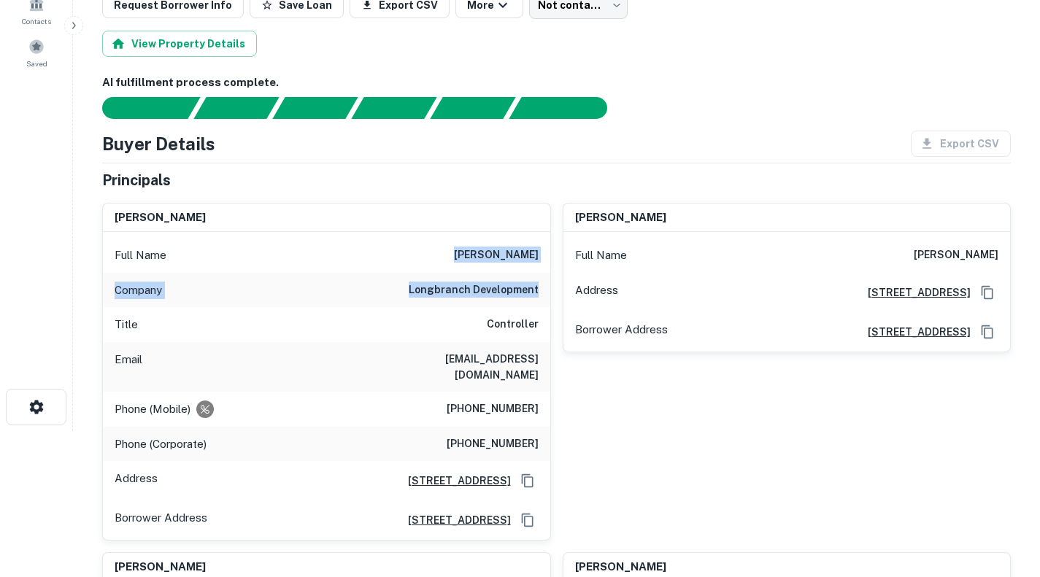
drag, startPoint x: 545, startPoint y: 289, endPoint x: 452, endPoint y: 255, distance: 99.3
click at [452, 255] on div "Full Name sara a. sponseller Company longbranch development Title Controller Em…" at bounding box center [326, 386] width 447 height 308
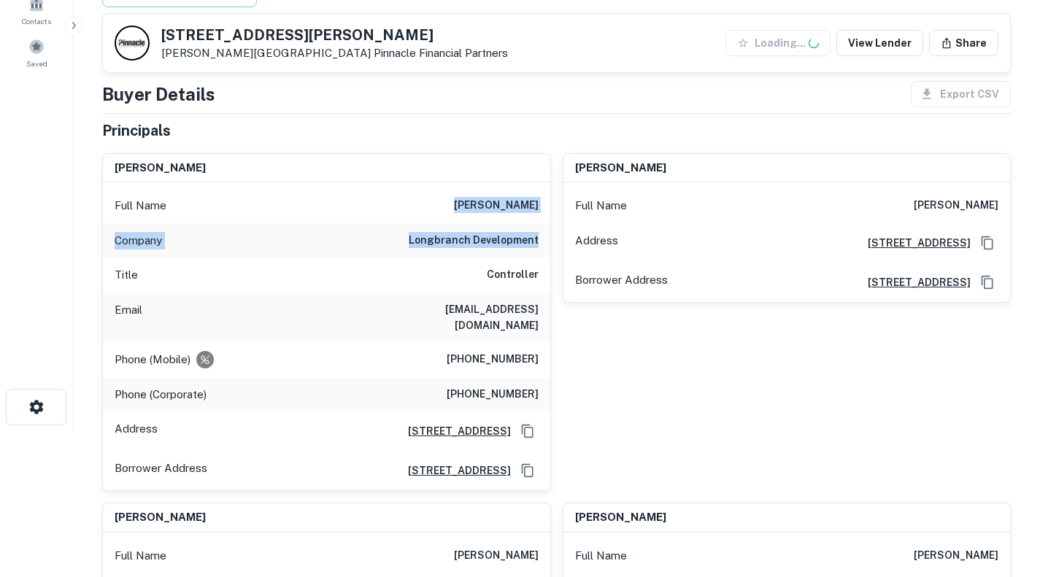
scroll to position [292, 0]
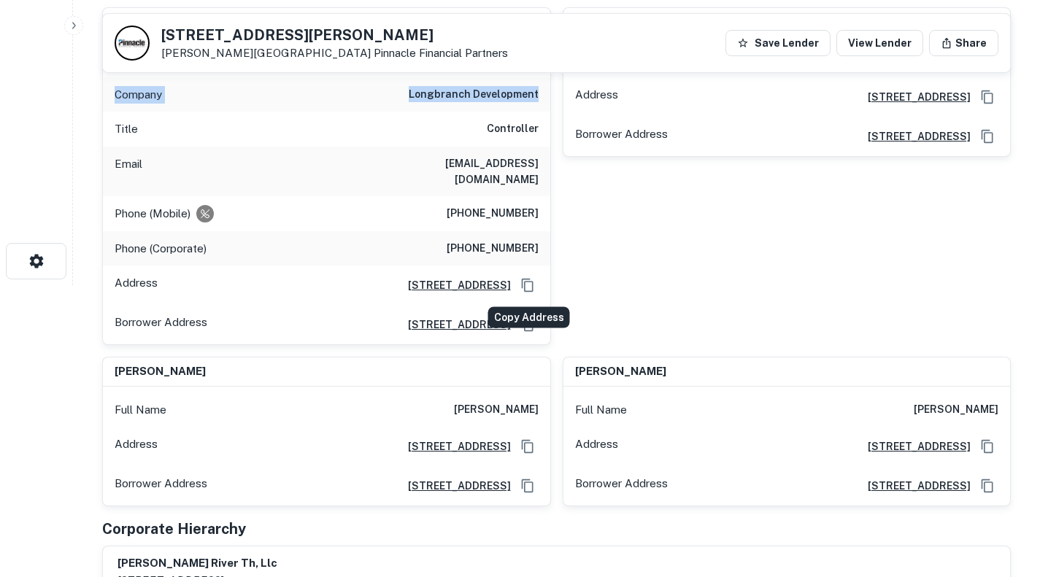
click at [523, 285] on icon "Copy Address" at bounding box center [527, 285] width 12 height 13
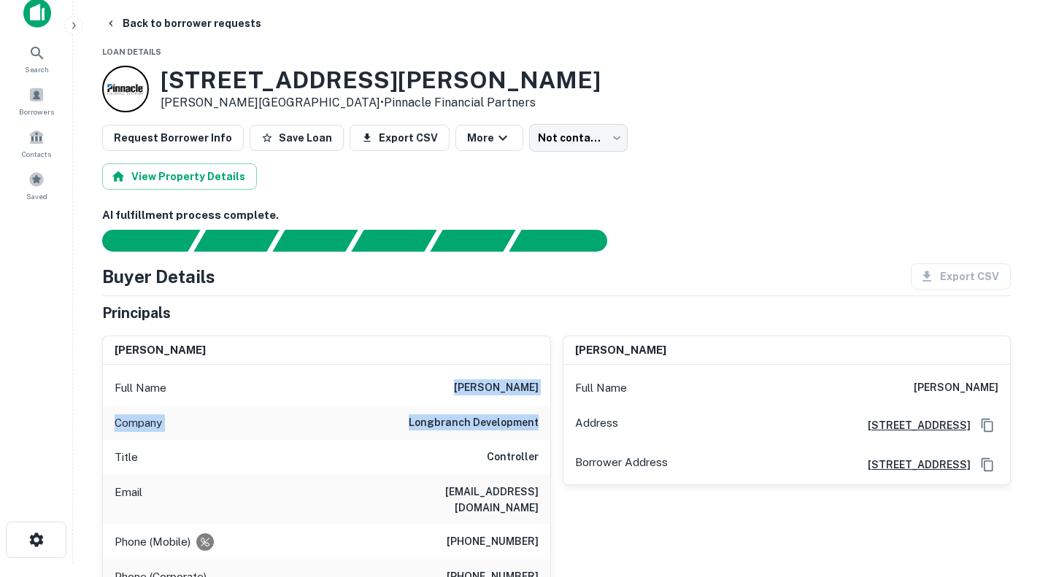
scroll to position [0, 0]
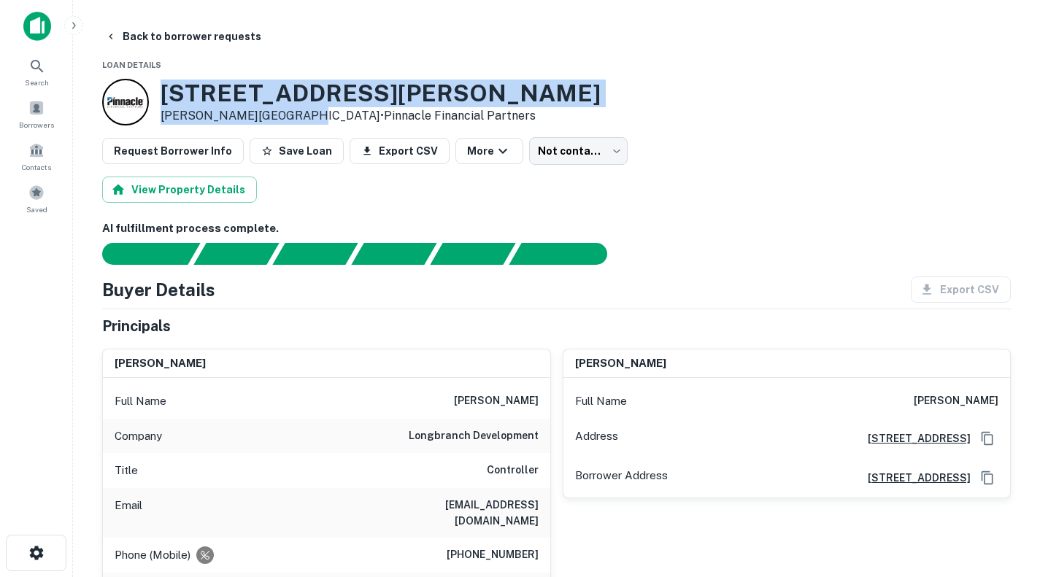
drag, startPoint x: 280, startPoint y: 113, endPoint x: 163, endPoint y: 104, distance: 117.1
click at [163, 104] on div "2035 Jeffress Rd Mills River, NC 28759 • Pinnacle Financial Partners" at bounding box center [381, 102] width 440 height 45
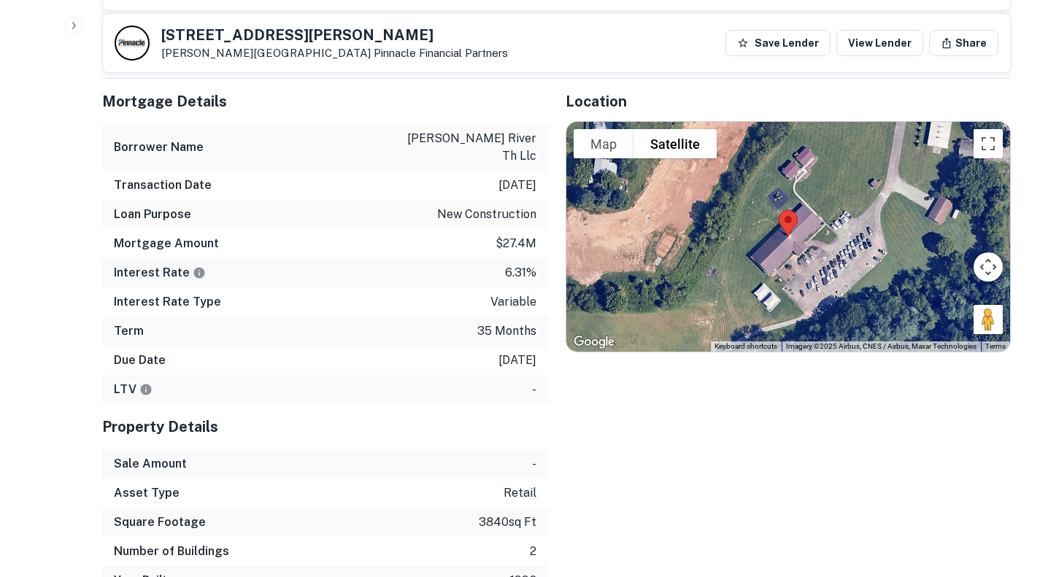
scroll to position [876, 0]
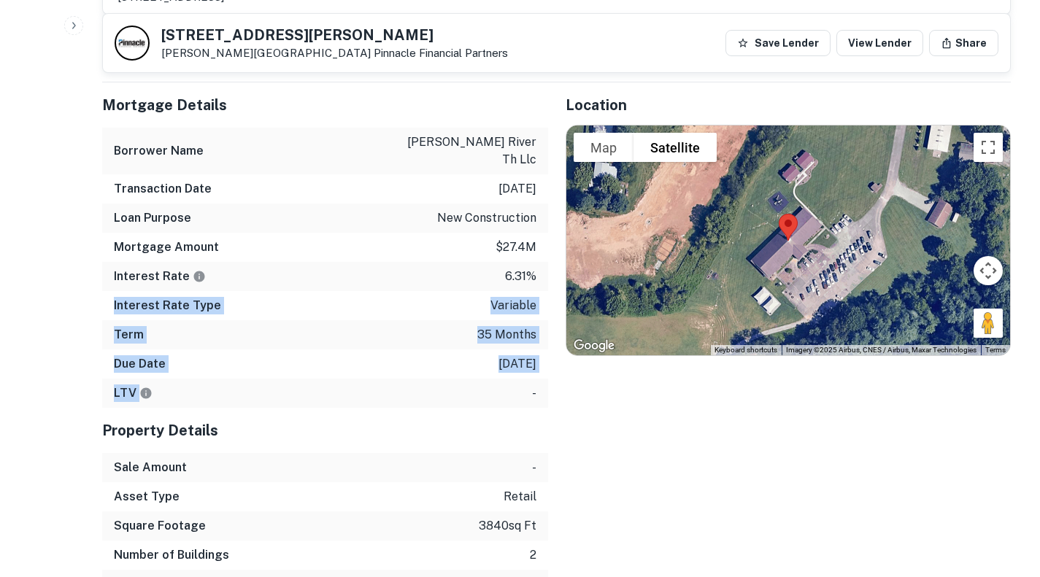
drag, startPoint x: 534, startPoint y: 256, endPoint x: 485, endPoint y: 350, distance: 106.4
click at [487, 368] on div "Mortgage Details Borrower Name mills river th llc Transaction Date 1/29/2023 Lo…" at bounding box center [325, 244] width 446 height 325
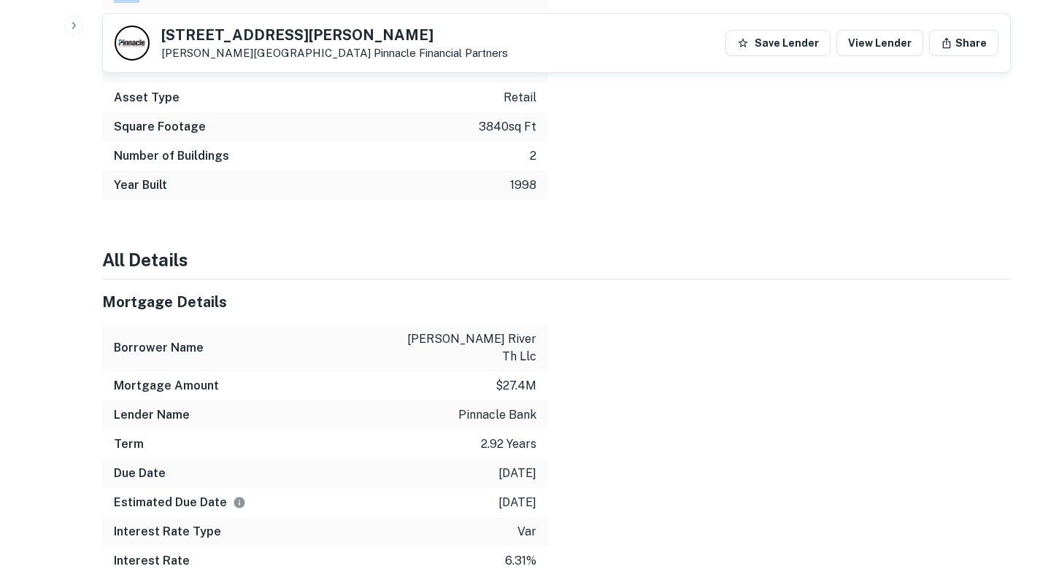
scroll to position [1386, 0]
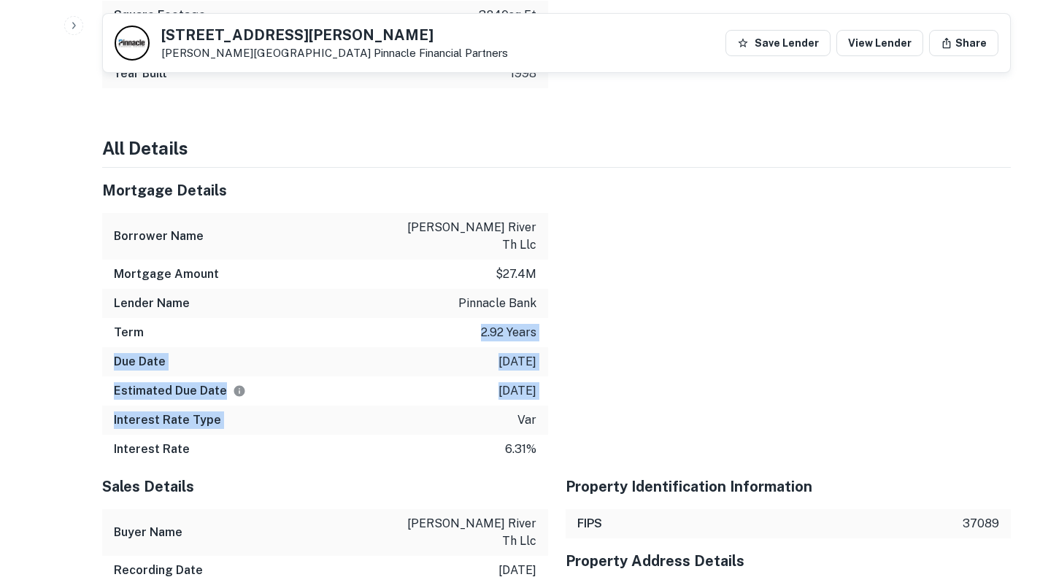
drag, startPoint x: 482, startPoint y: 288, endPoint x: 525, endPoint y: 385, distance: 106.6
click at [522, 392] on div "Mortgage Details Borrower Name mills river th llc Mortgage Amount $27.4m Lender…" at bounding box center [325, 316] width 446 height 296
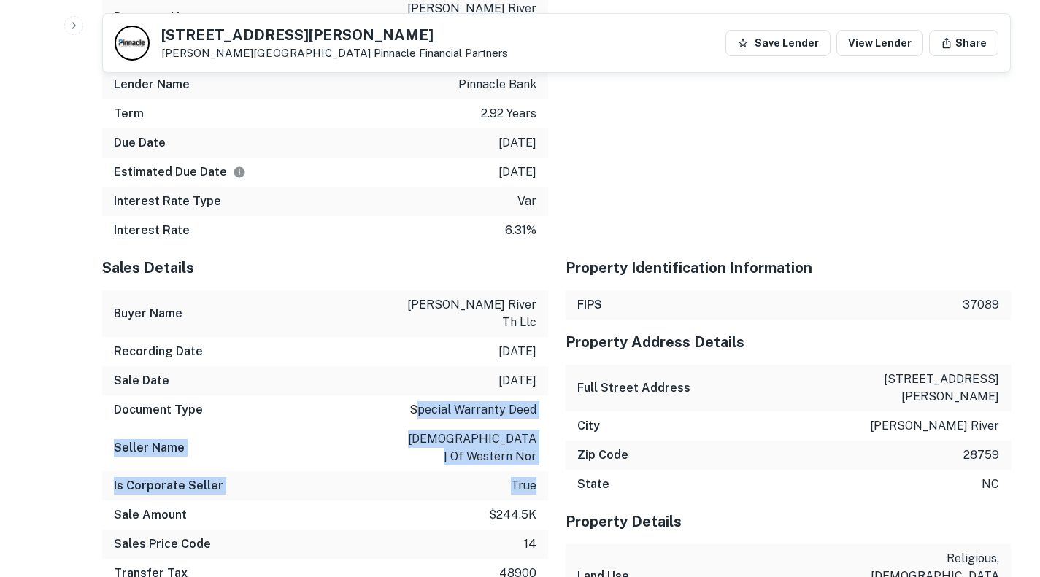
drag, startPoint x: 544, startPoint y: 420, endPoint x: 422, endPoint y: 350, distance: 140.6
click at [422, 350] on div "Sales Details Buyer Name mills river th llc Recording Date 1/29/2023 Sale Date …" at bounding box center [325, 437] width 446 height 384
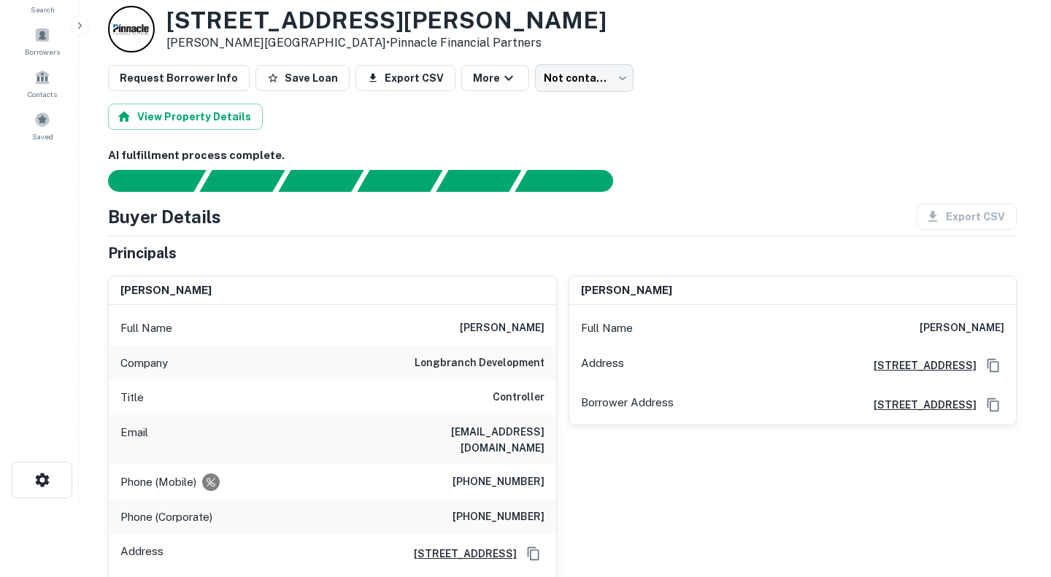
scroll to position [0, 0]
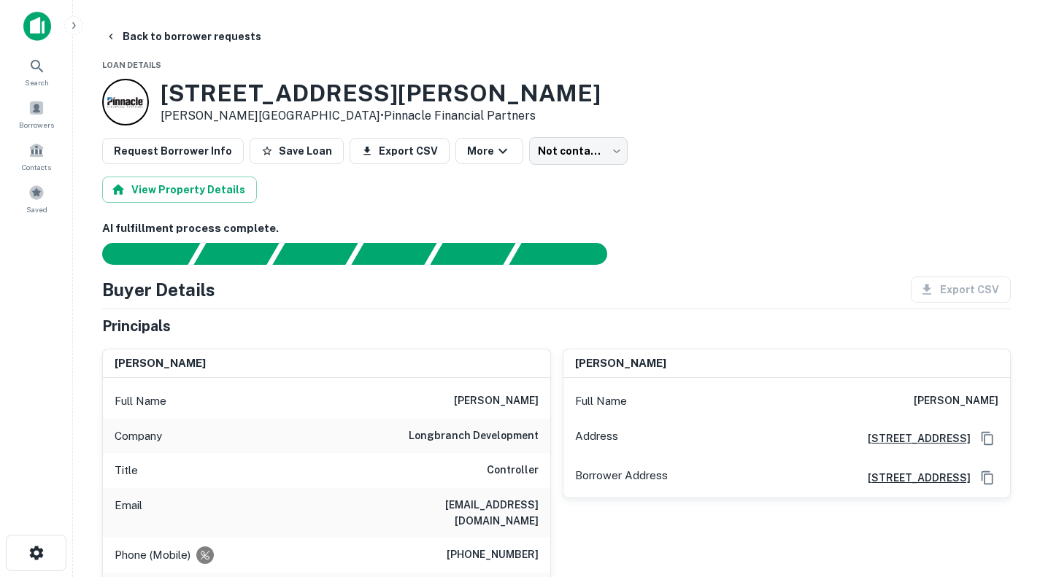
click at [126, 40] on button "Back to borrower requests" at bounding box center [183, 36] width 168 height 26
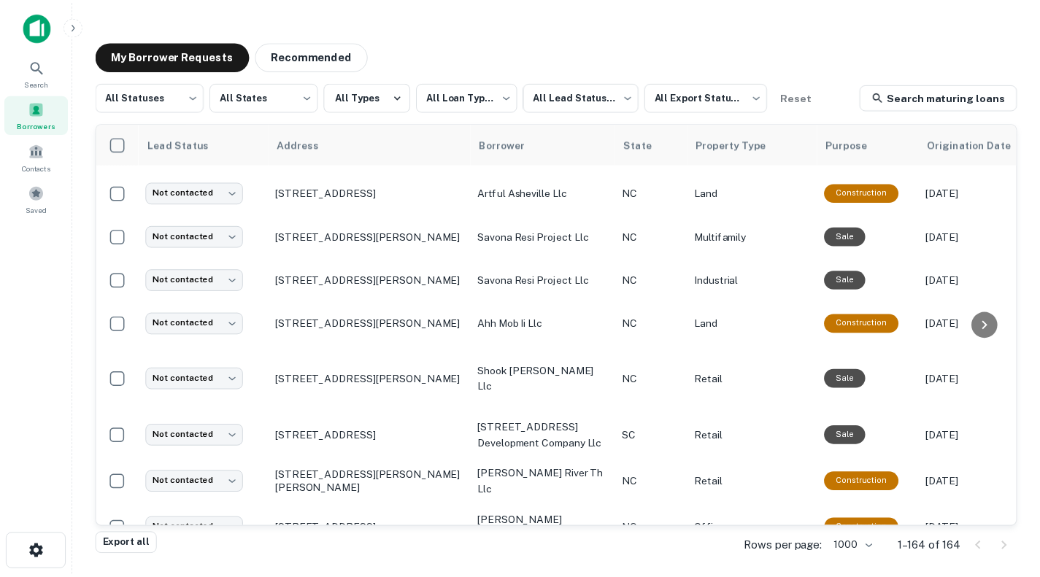
scroll to position [961, 0]
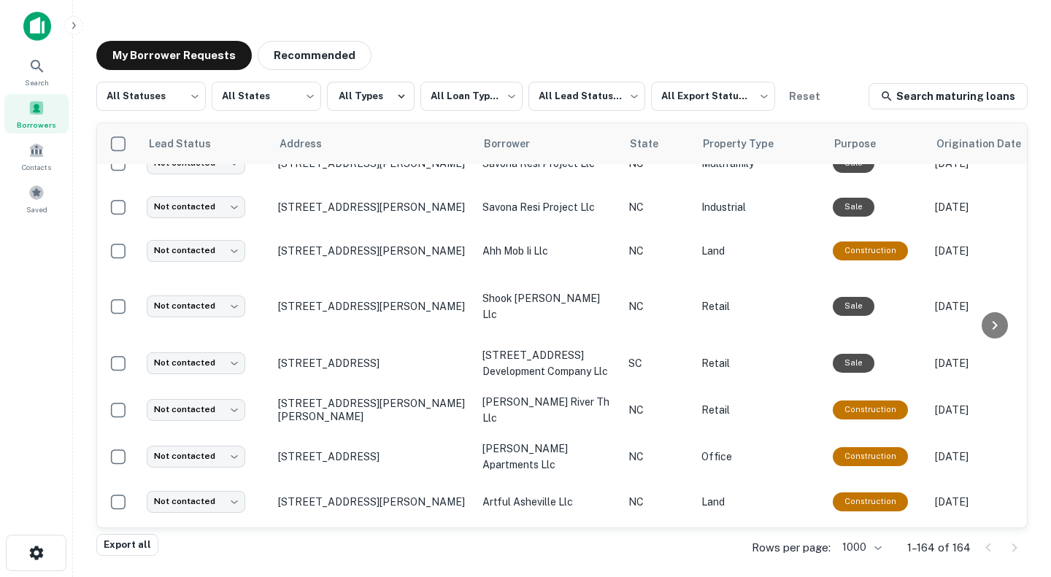
click at [337, 300] on p "300 E Morehead St Charlotte, NC 28202" at bounding box center [373, 306] width 190 height 13
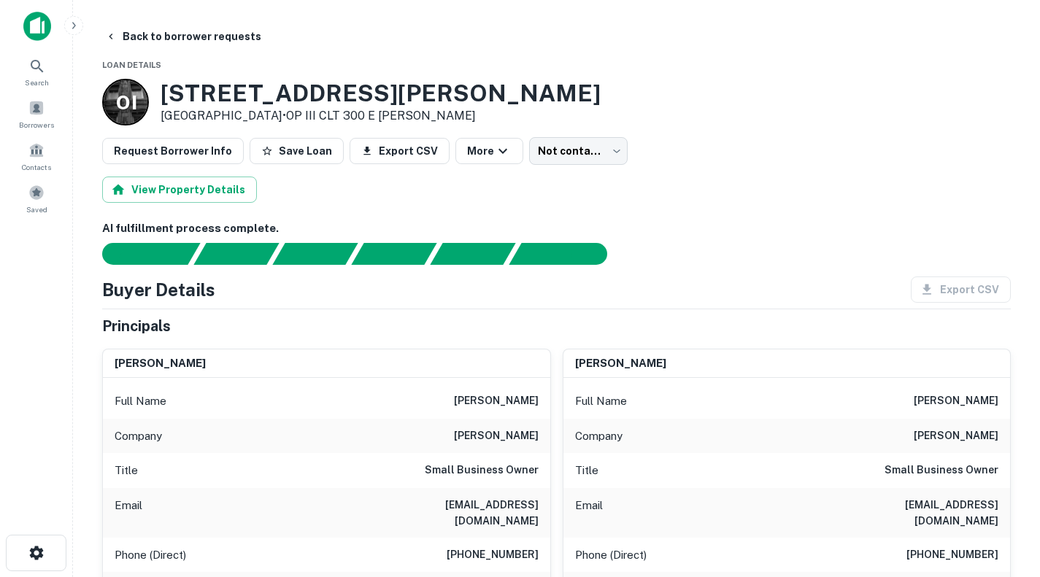
scroll to position [73, 0]
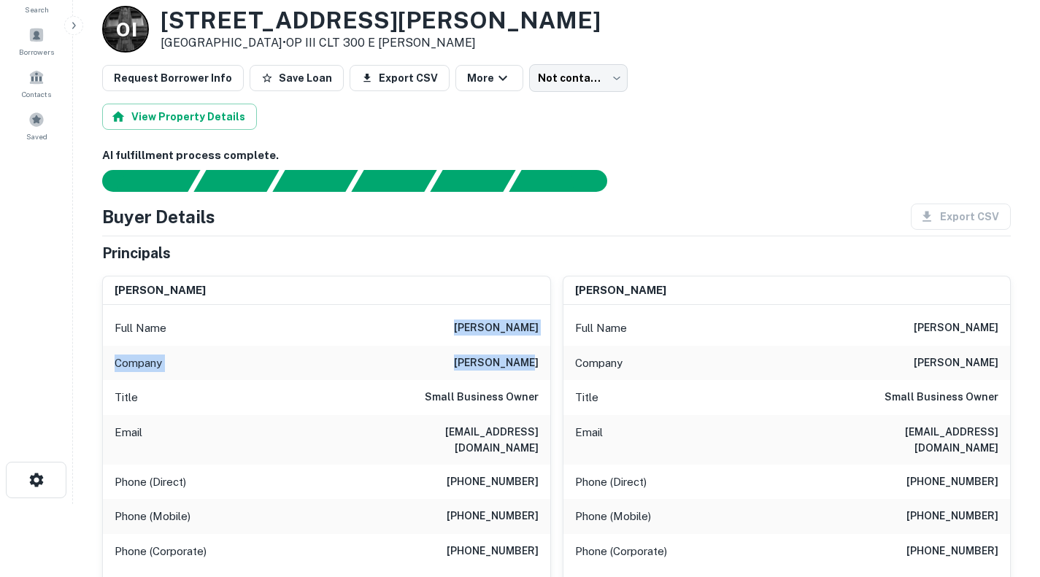
drag, startPoint x: 540, startPoint y: 362, endPoint x: 460, endPoint y: 325, distance: 88.5
click at [460, 325] on div "Full Name terry e. shook Company shook kelley Title Small Business Owner Email …" at bounding box center [326, 476] width 447 height 342
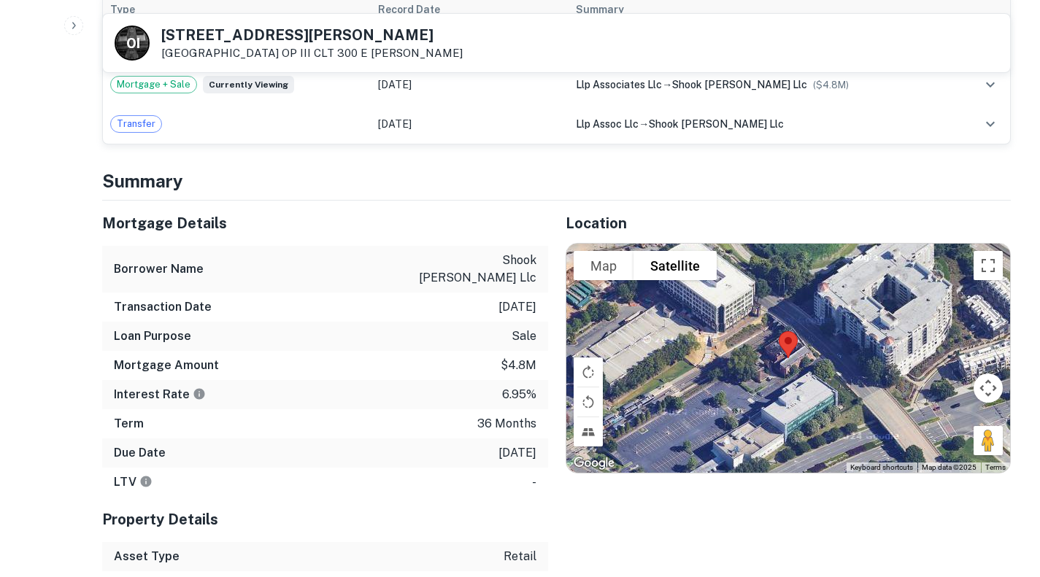
scroll to position [949, 0]
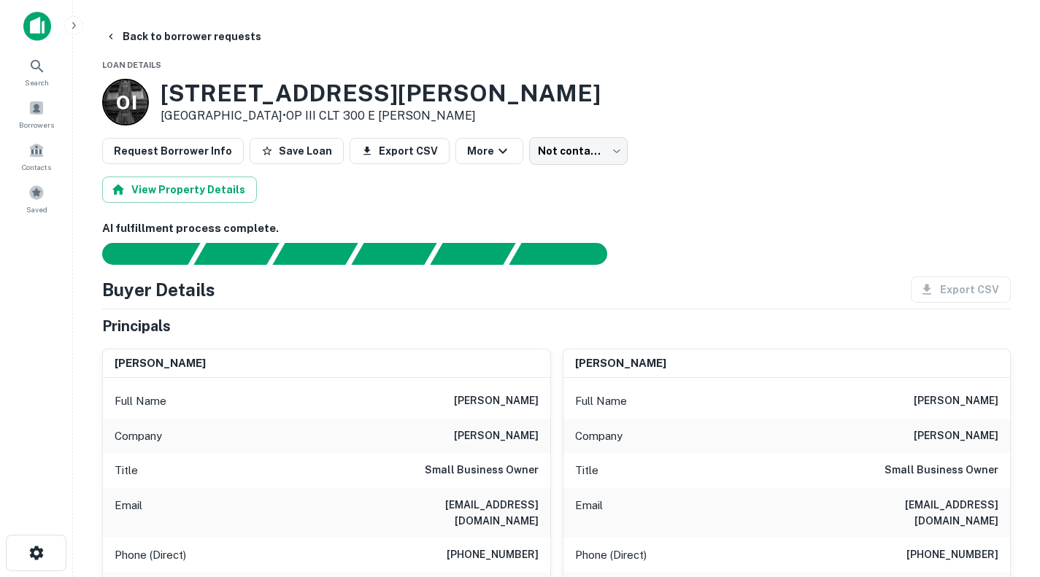
click at [160, 29] on button "Back to borrower requests" at bounding box center [183, 36] width 168 height 26
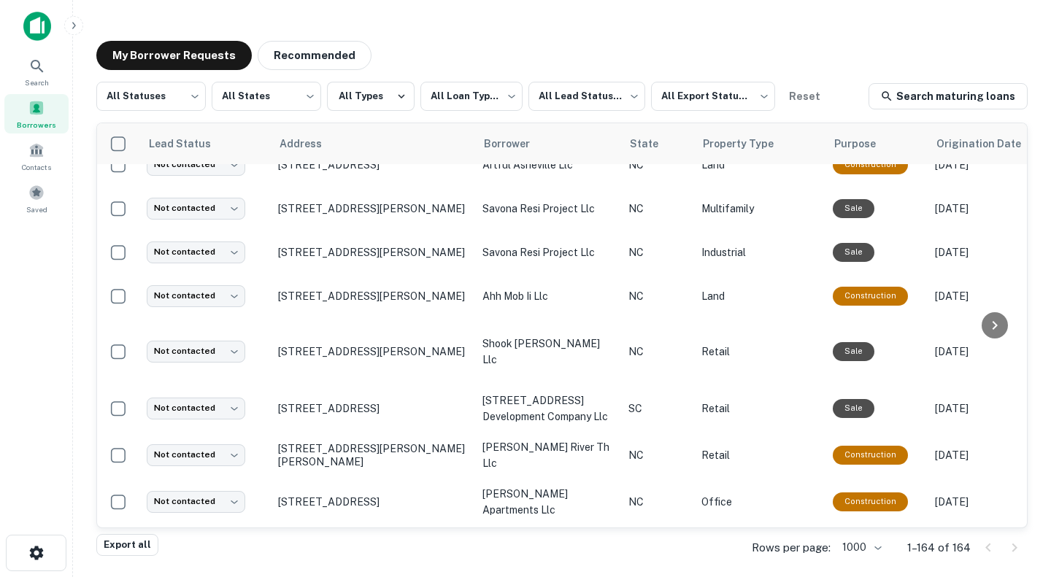
scroll to position [888, 0]
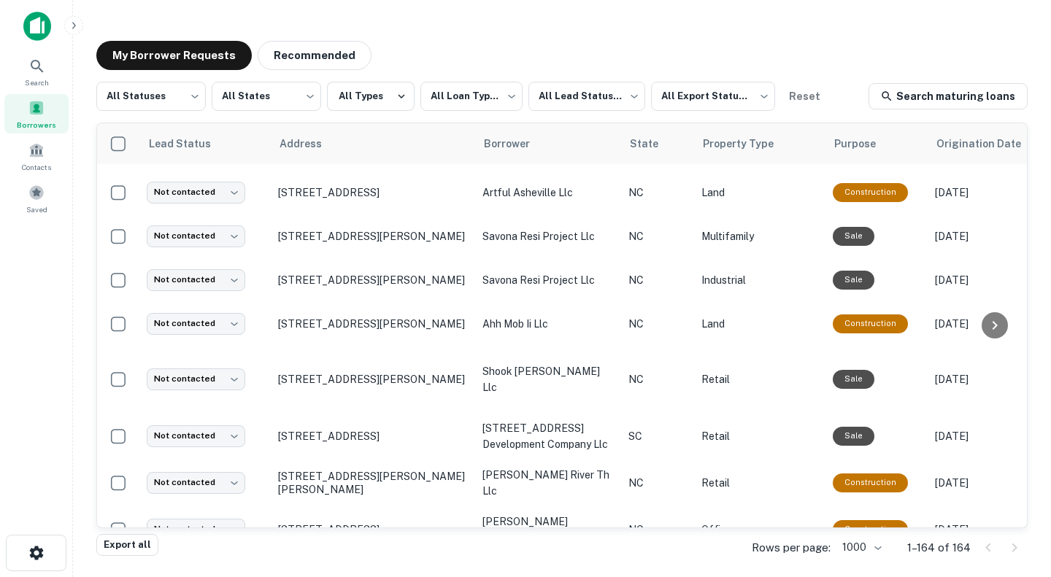
drag, startPoint x: 426, startPoint y: 274, endPoint x: 63, endPoint y: 285, distance: 363.6
click at [63, 285] on div "Search Borrowers Contacts Saved" at bounding box center [36, 266] width 72 height 532
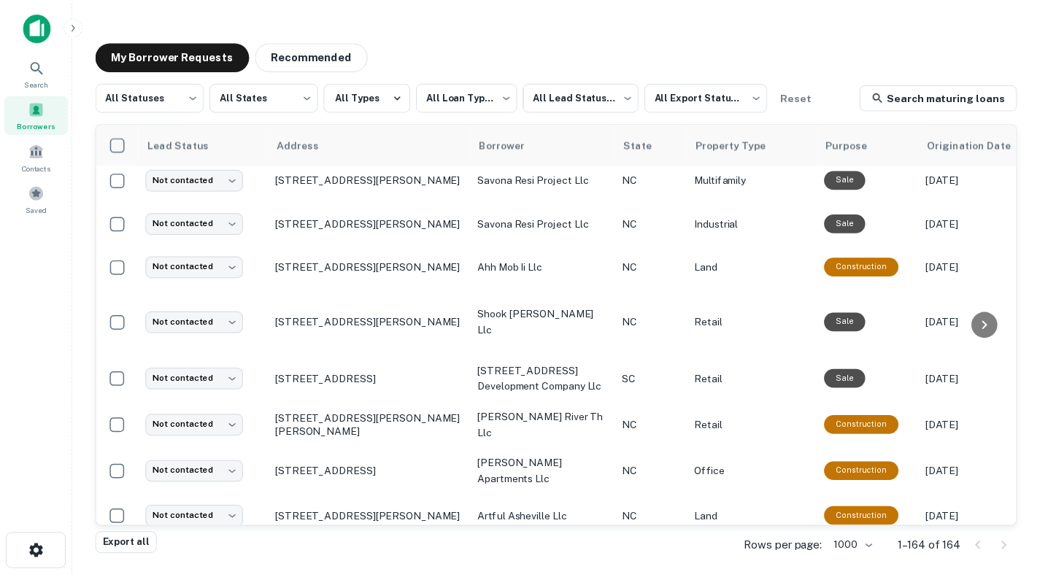
scroll to position [961, 0]
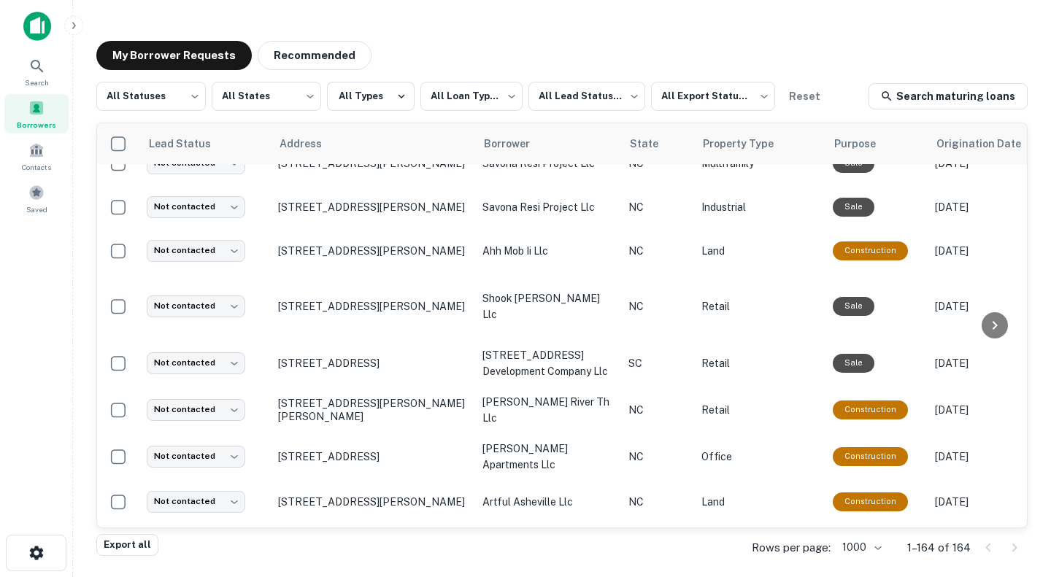
click at [379, 357] on p "270 King St Charleston, SC 29401" at bounding box center [373, 363] width 190 height 13
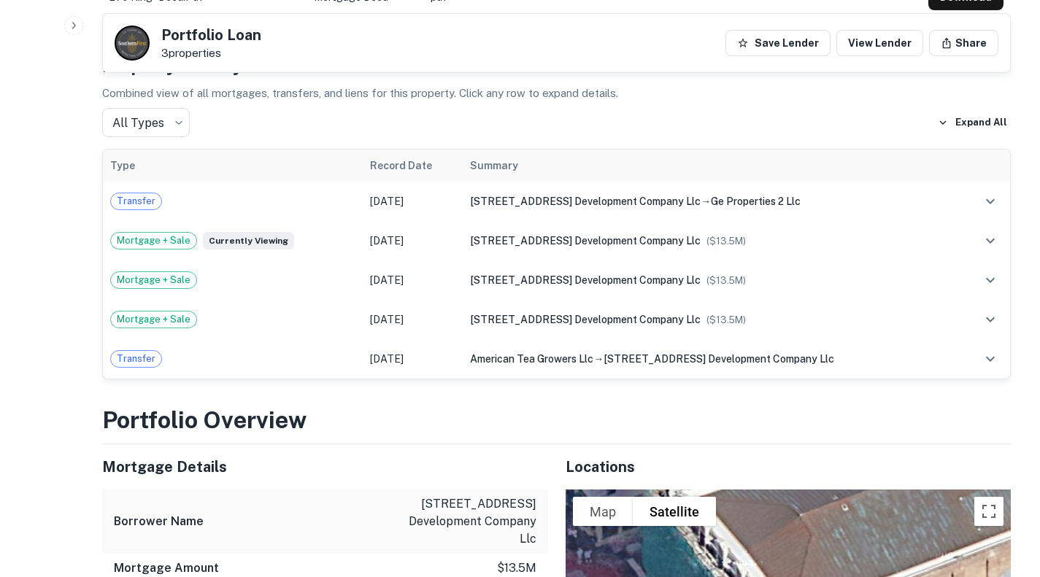
scroll to position [1168, 0]
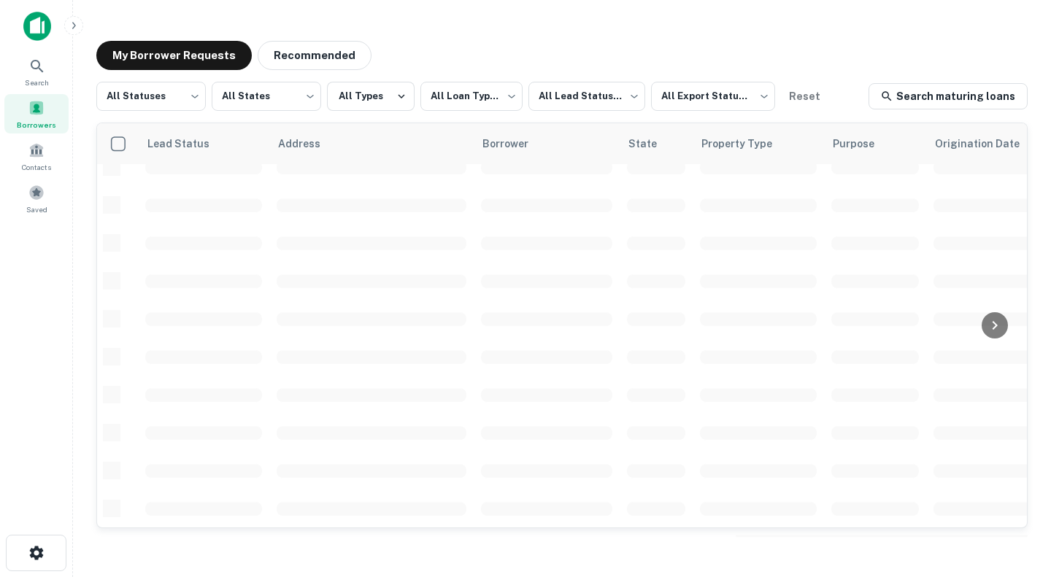
scroll to position [596, 0]
click at [296, 96] on body "**********" at bounding box center [525, 288] width 1051 height 577
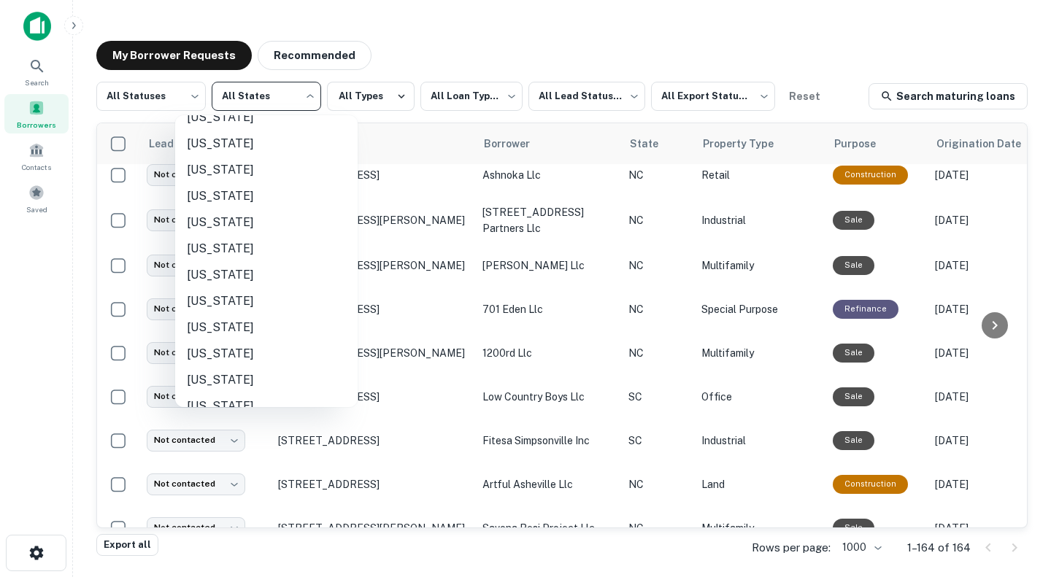
scroll to position [876, 0]
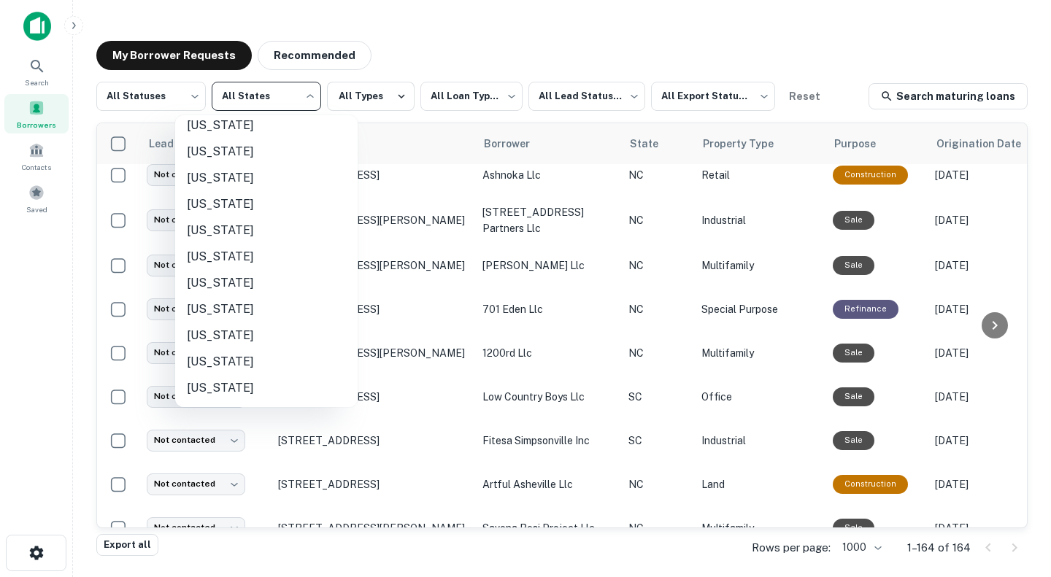
click at [264, 308] on li "South Carolina" at bounding box center [266, 309] width 182 height 26
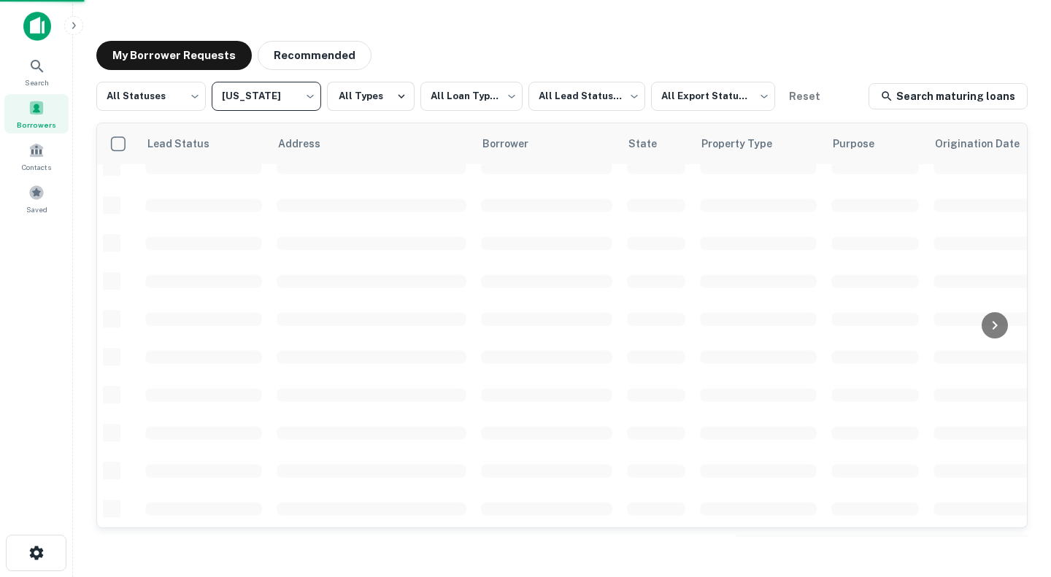
type input "**"
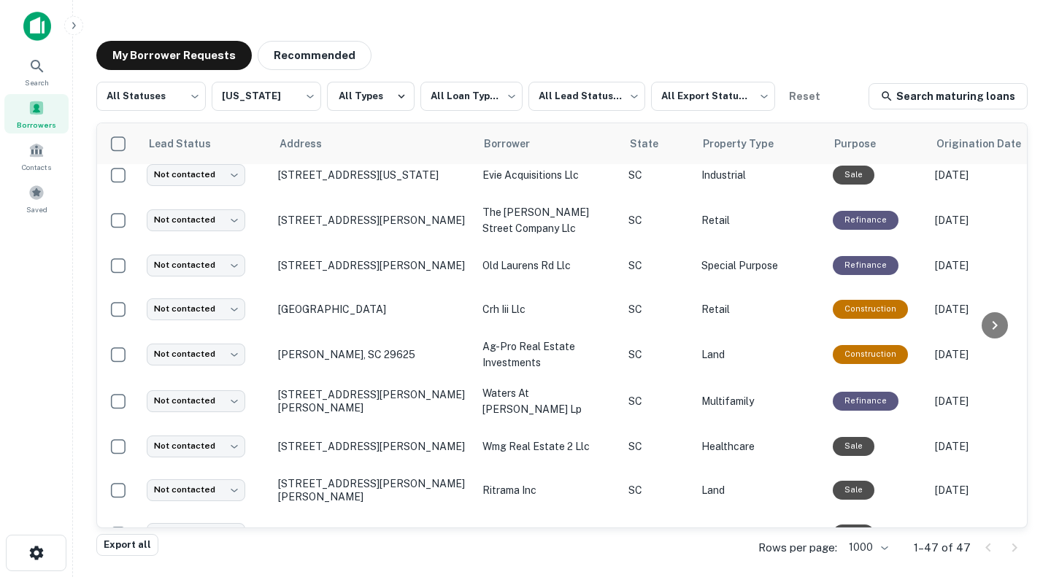
click at [512, 39] on div "**********" at bounding box center [562, 289] width 954 height 520
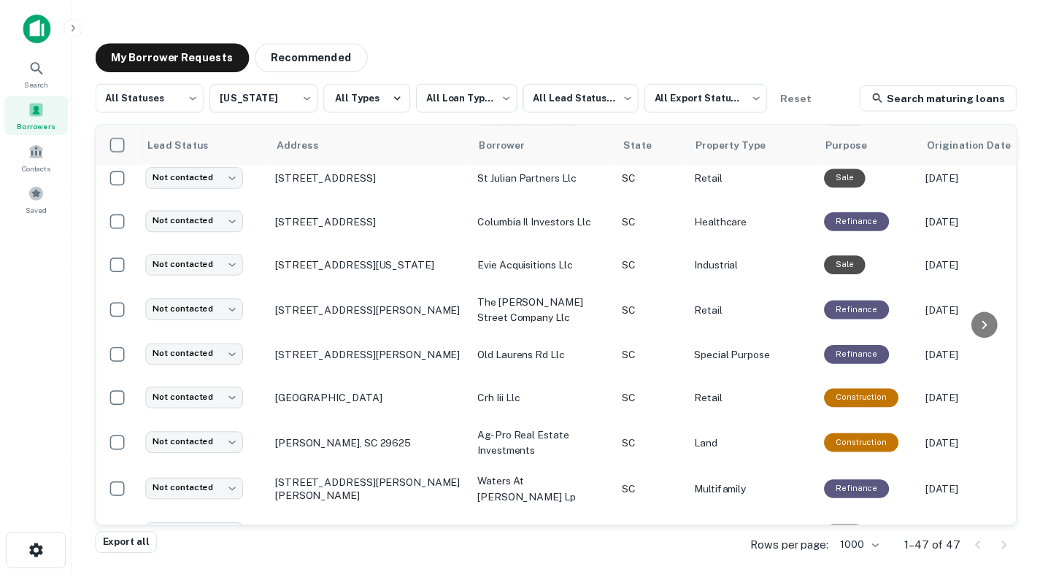
scroll to position [523, 0]
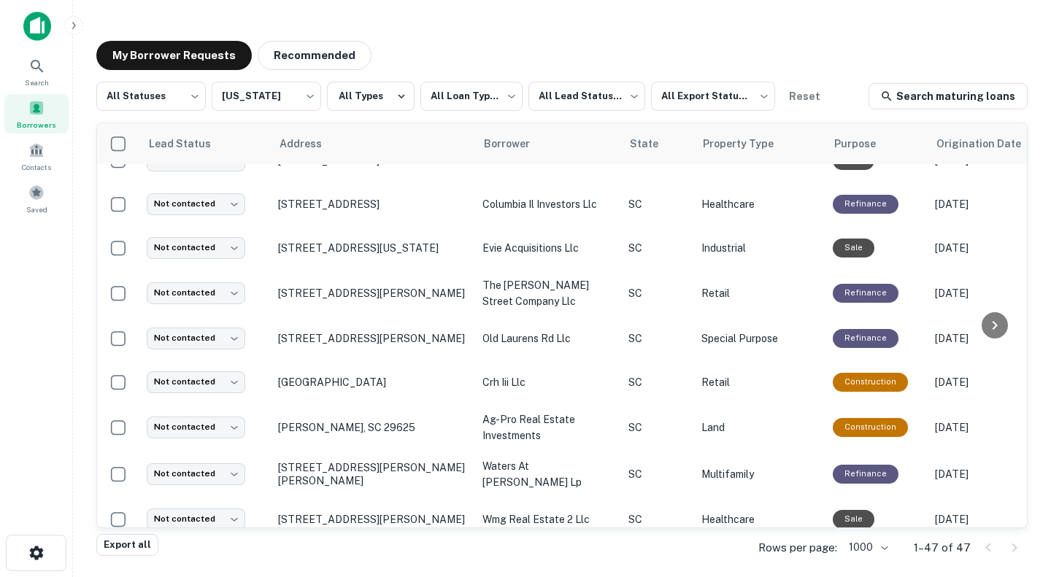
click at [377, 333] on p "1372 N Old Laurens Rd Fountain Inn, SC 29644" at bounding box center [373, 338] width 190 height 13
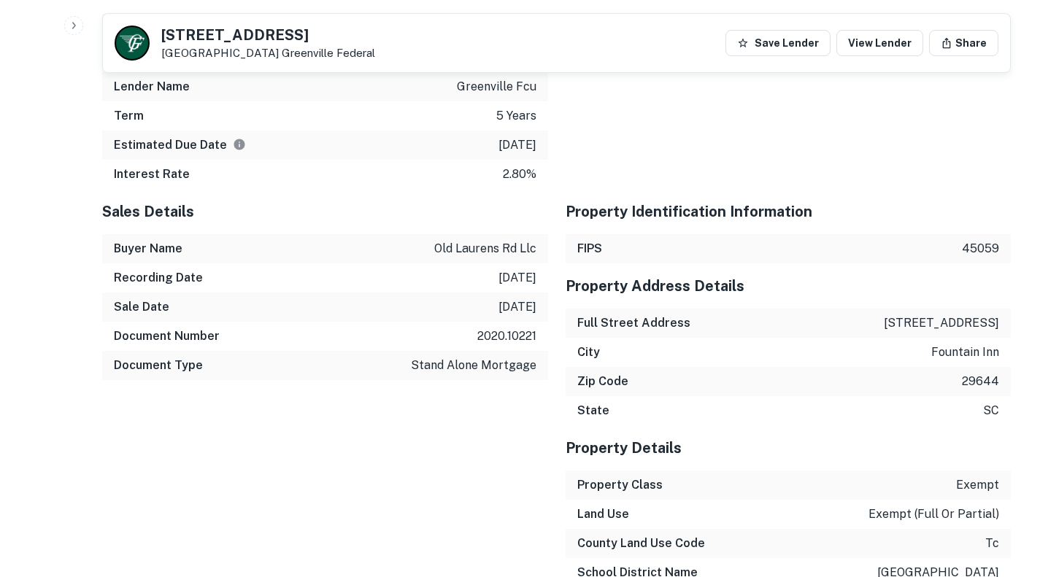
scroll to position [949, 0]
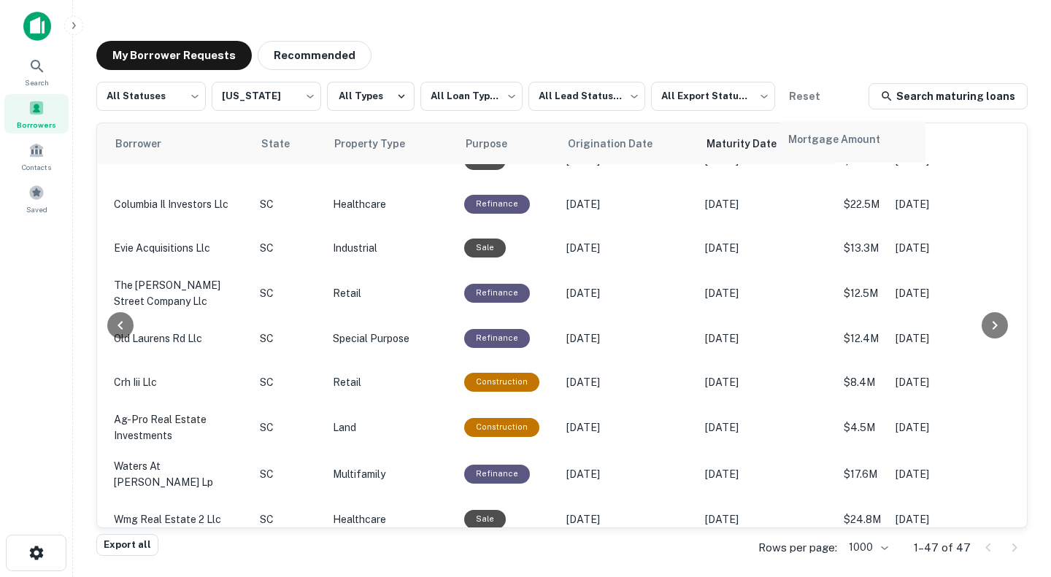
scroll to position [523, 371]
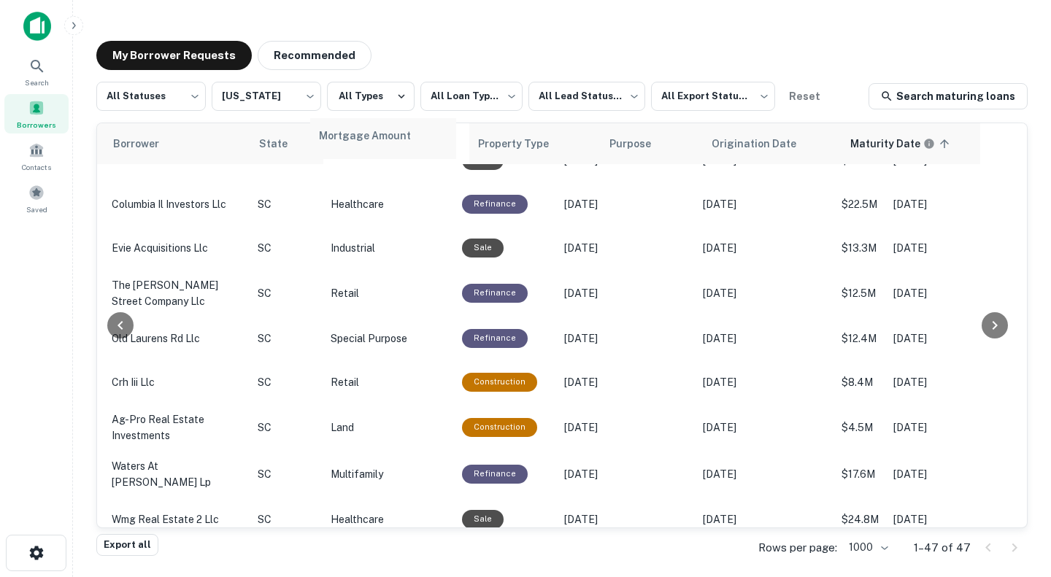
drag, startPoint x: 901, startPoint y: 144, endPoint x: 366, endPoint y: 139, distance: 535.7
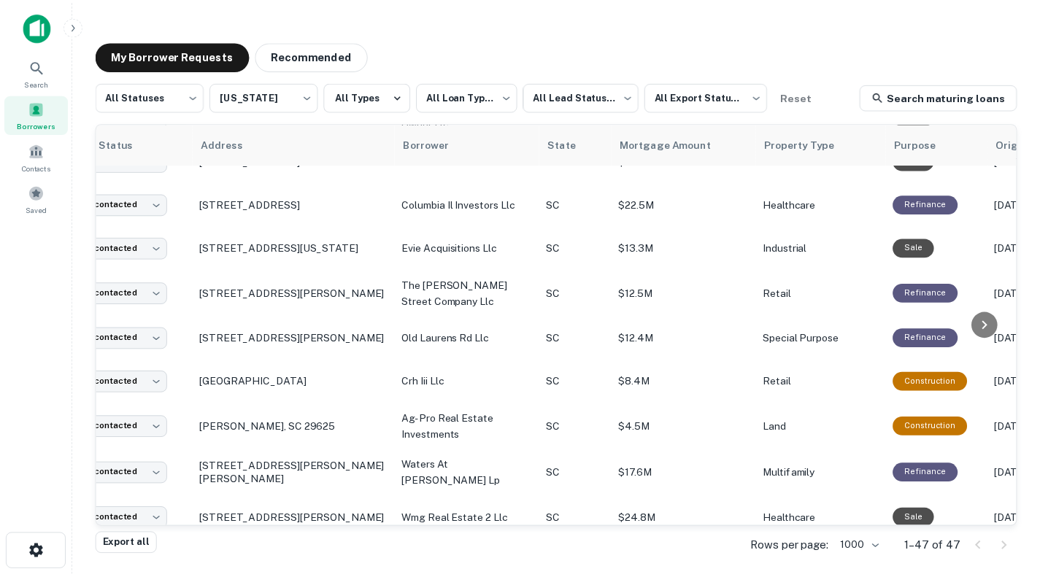
scroll to position [523, 0]
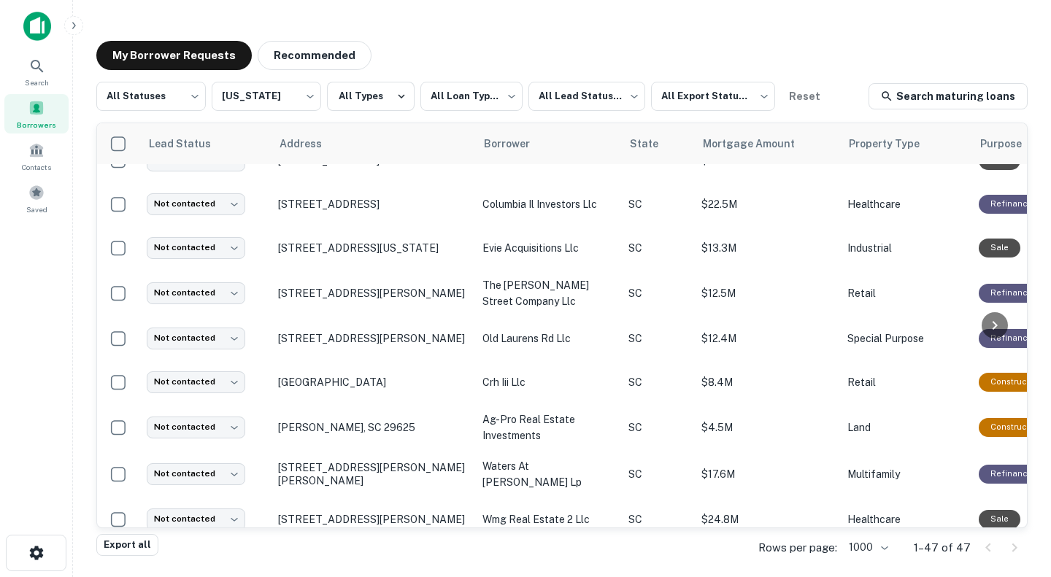
click at [324, 293] on p "1600 Williams St Columbia, SC 29201" at bounding box center [373, 293] width 190 height 13
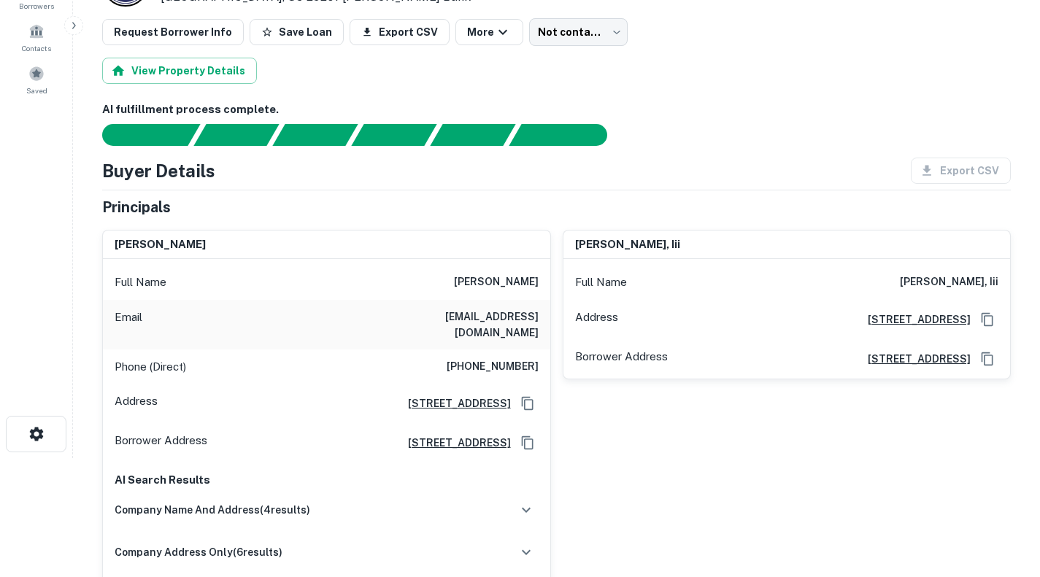
scroll to position [146, 0]
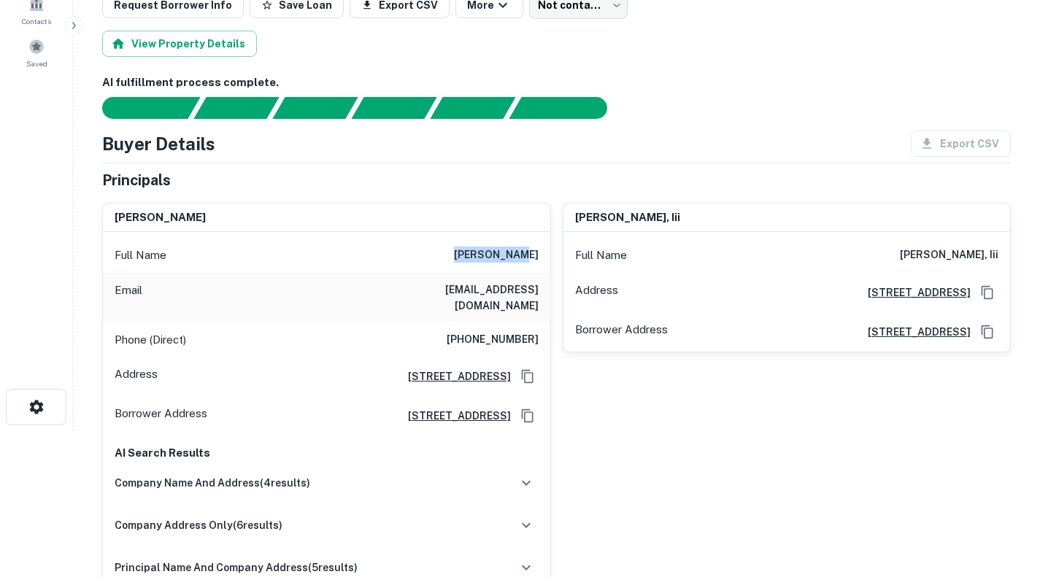
drag, startPoint x: 542, startPoint y: 251, endPoint x: 477, endPoint y: 255, distance: 65.0
click at [477, 255] on div "Full Name alfred saad" at bounding box center [326, 255] width 447 height 35
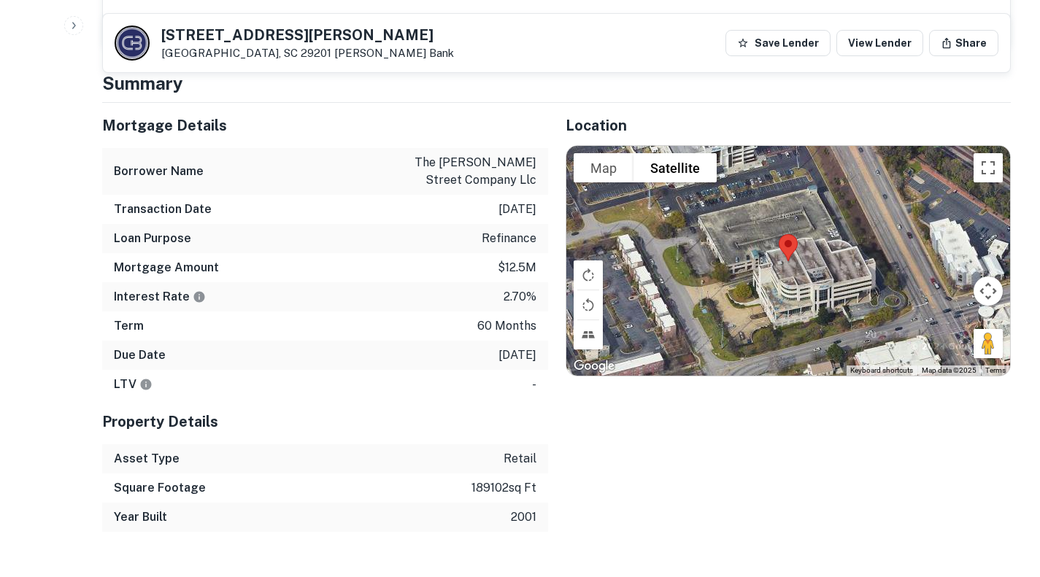
scroll to position [1386, 0]
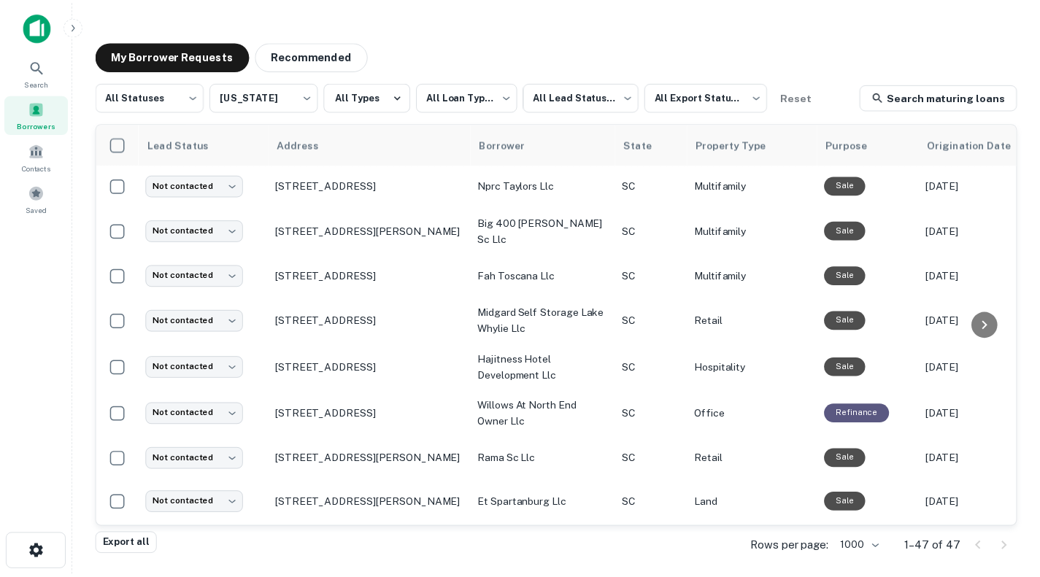
scroll to position [961, 0]
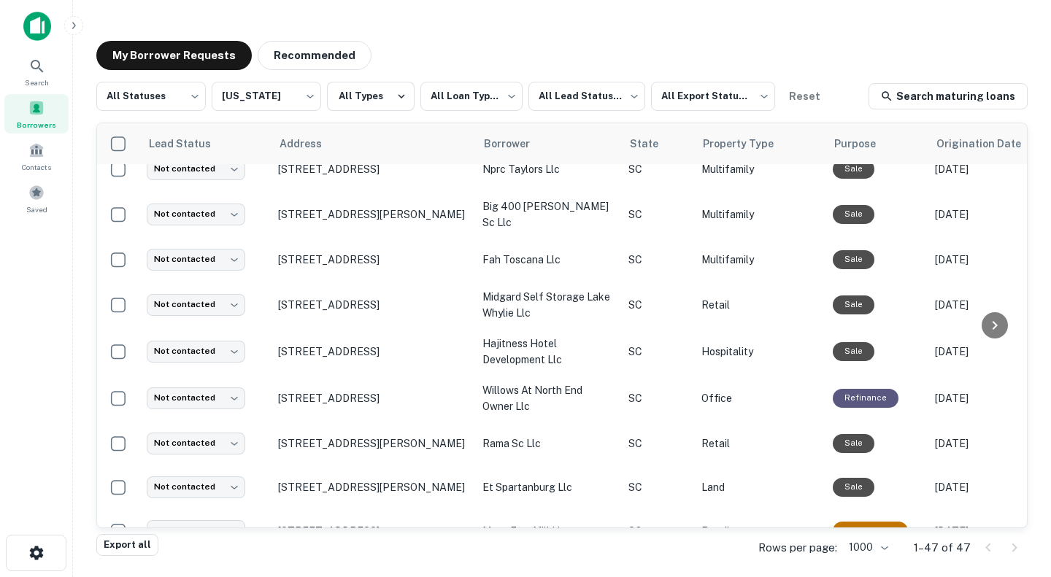
click at [424, 298] on p "4180 Charlotte Hwy Clover, SC 29710" at bounding box center [373, 304] width 190 height 13
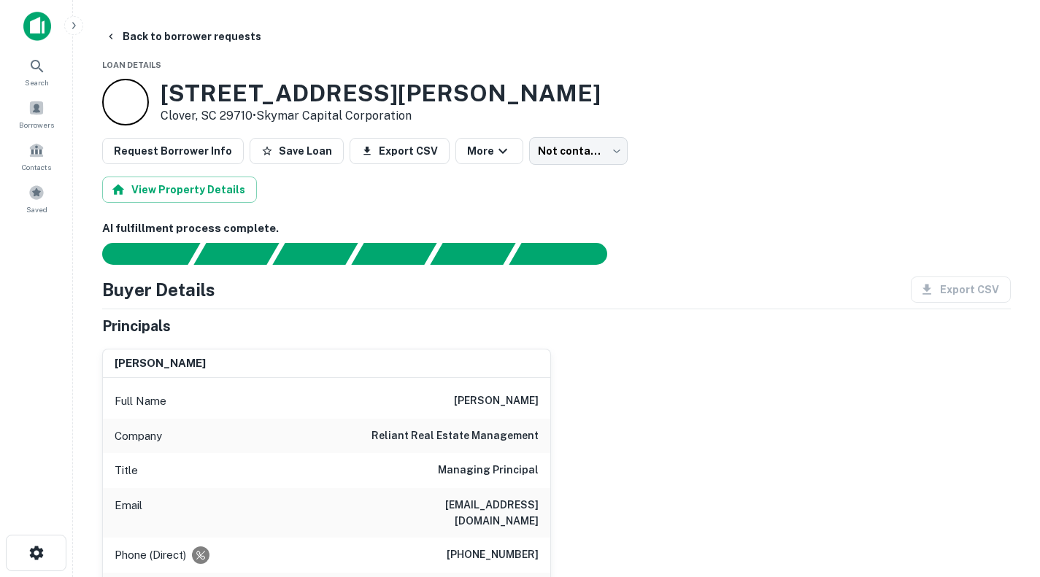
scroll to position [146, 0]
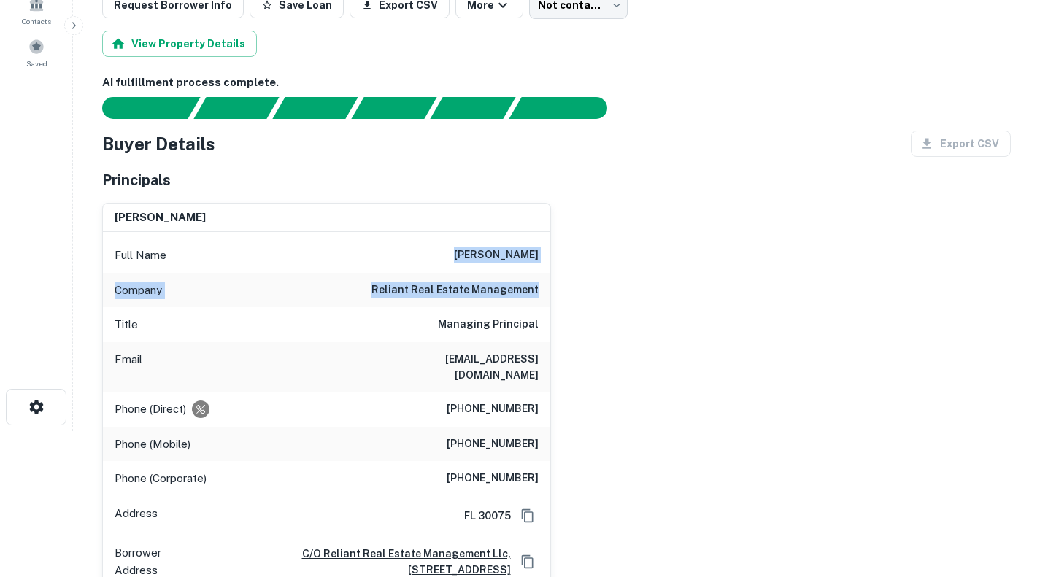
drag, startPoint x: 539, startPoint y: 291, endPoint x: 474, endPoint y: 257, distance: 74.1
click at [474, 257] on div "Full Name todd m. allen Company reliant real estate management Title Managing P…" at bounding box center [326, 439] width 447 height 414
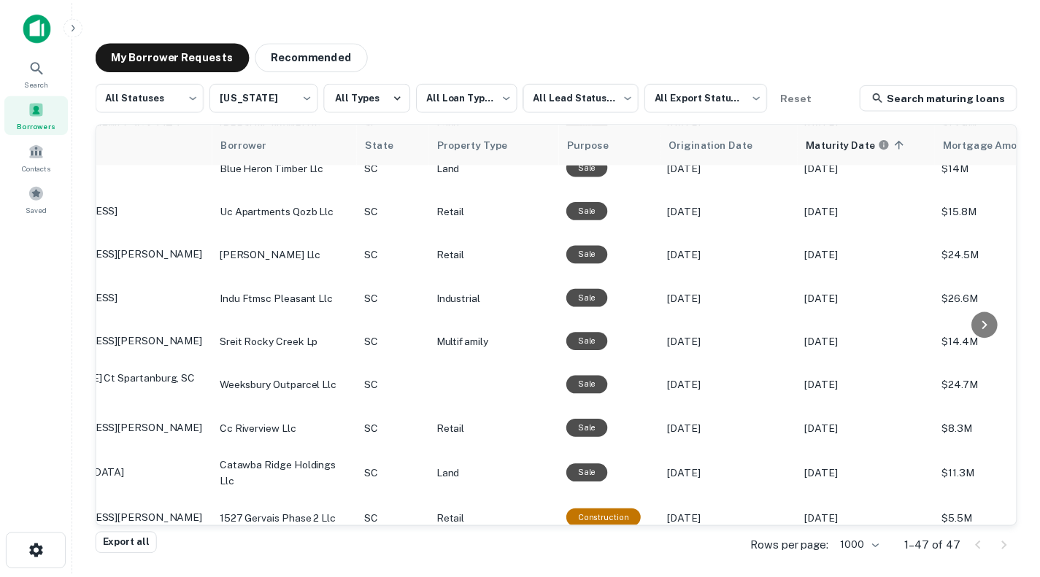
scroll to position [1618, 0]
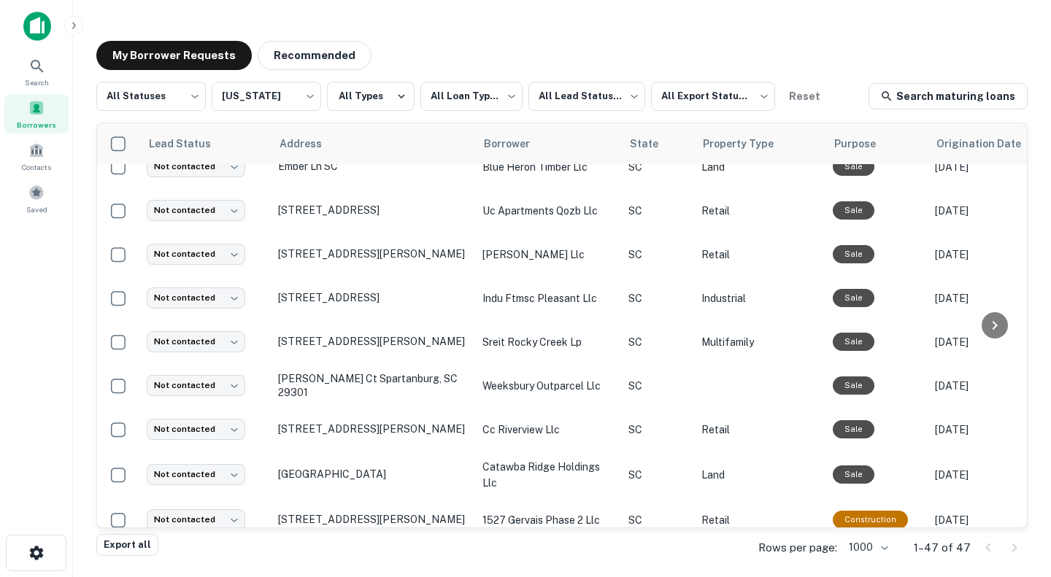
click at [311, 204] on p "371 Technology Center Way Rock Hill, SC 29730" at bounding box center [373, 210] width 190 height 13
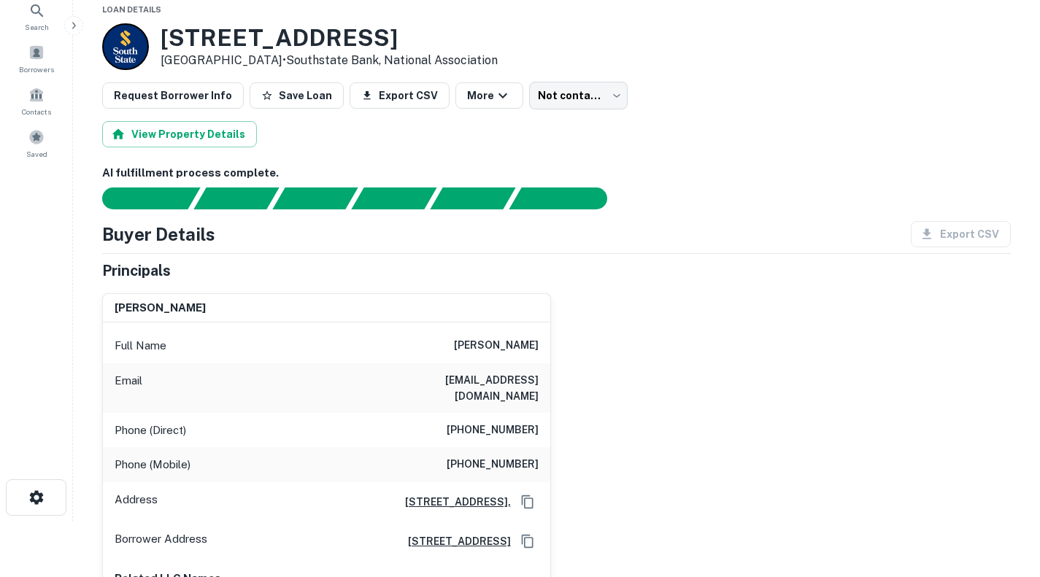
scroll to position [73, 0]
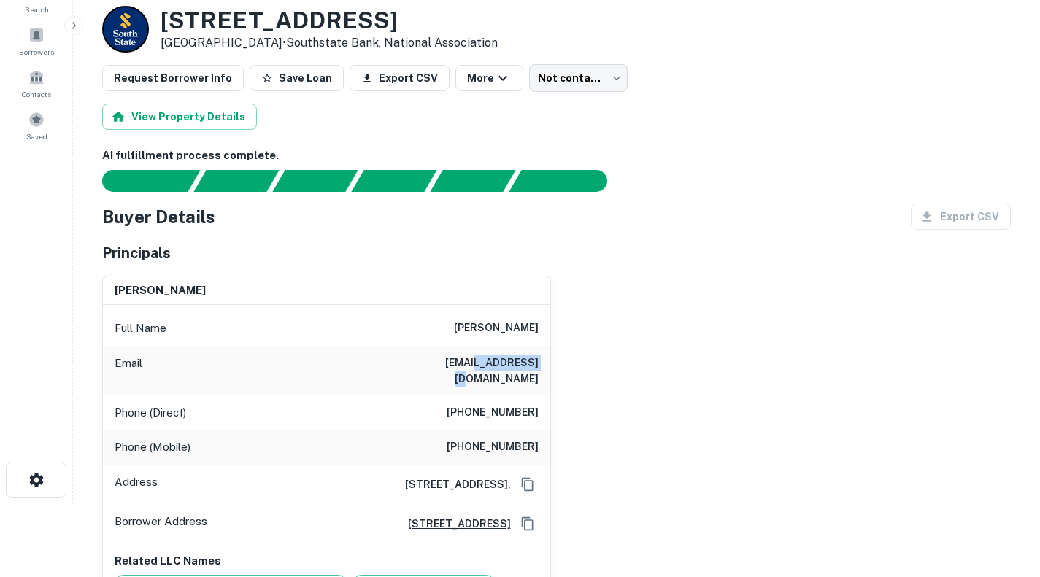
drag, startPoint x: 541, startPoint y: 362, endPoint x: 479, endPoint y: 363, distance: 62.8
click at [479, 363] on div "Email skip@tuttleco.com" at bounding box center [326, 371] width 447 height 50
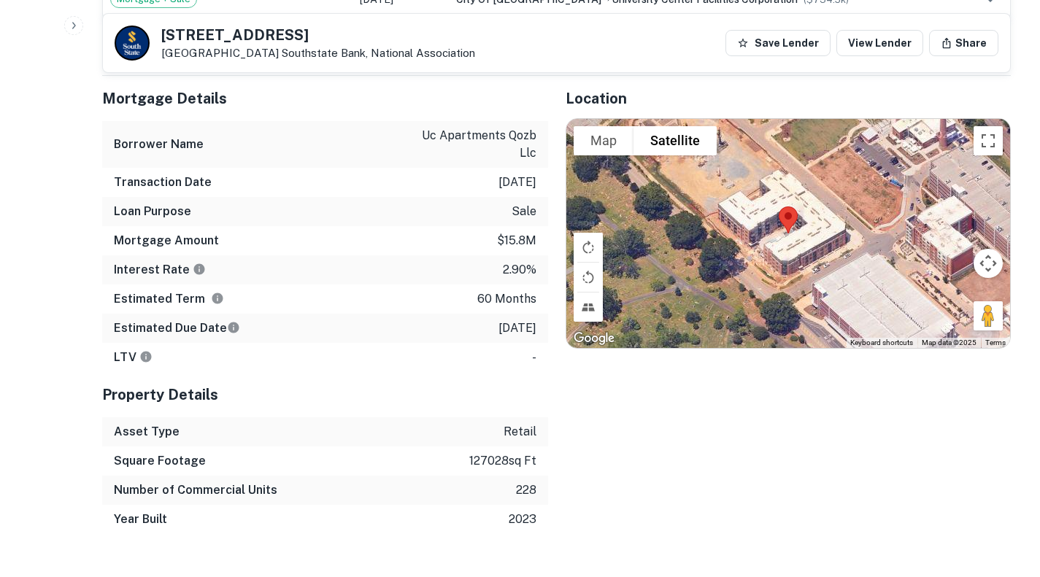
scroll to position [1168, 0]
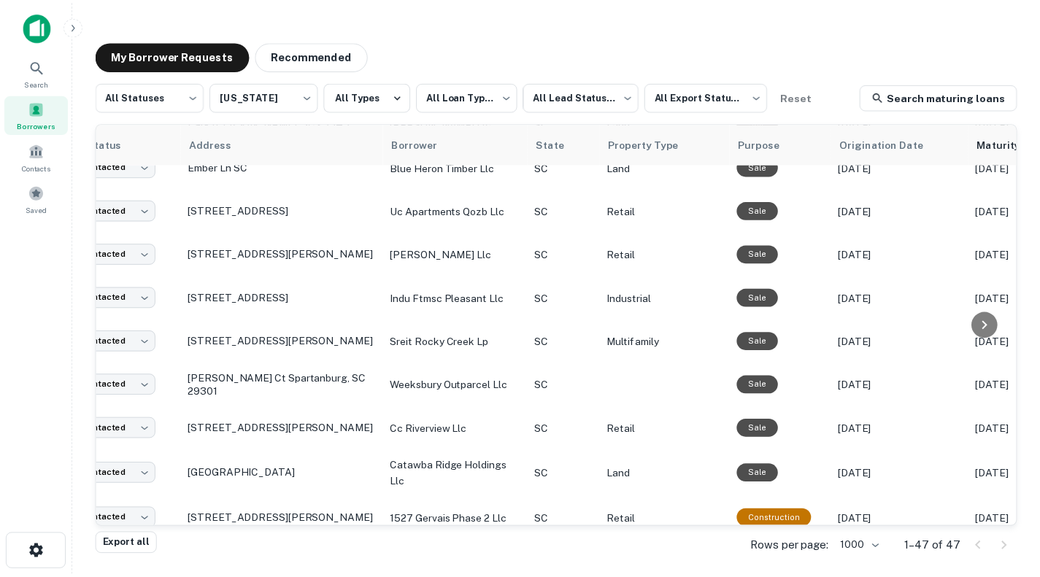
scroll to position [1618, 0]
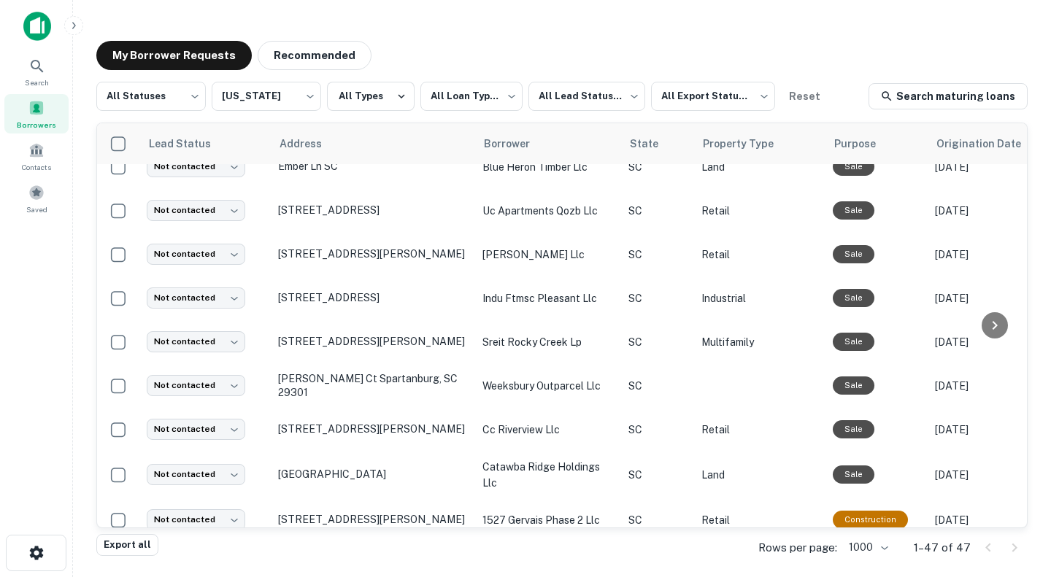
click at [399, 304] on p "[STREET_ADDRESS]" at bounding box center [373, 297] width 190 height 13
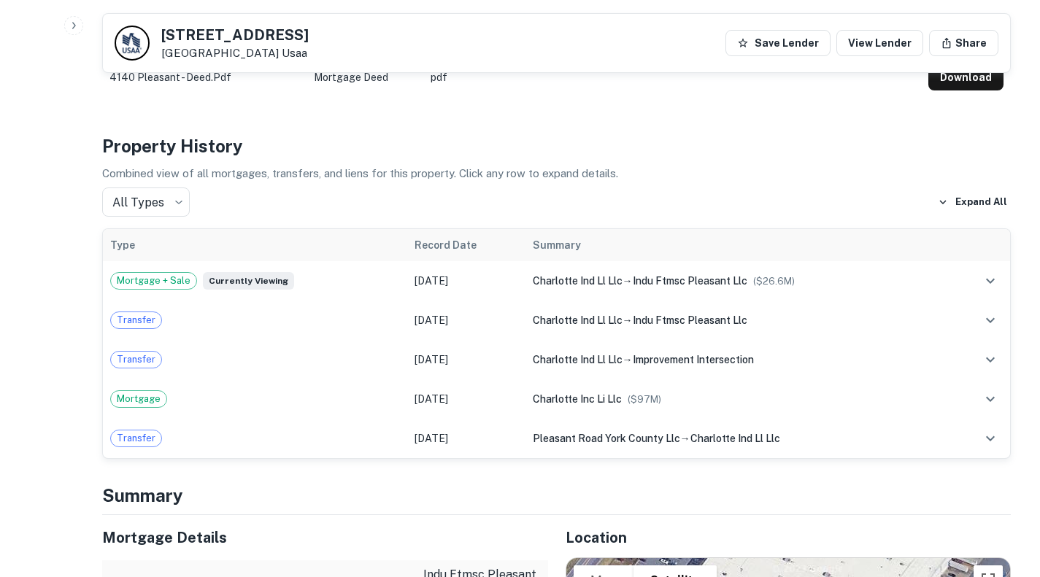
scroll to position [438, 0]
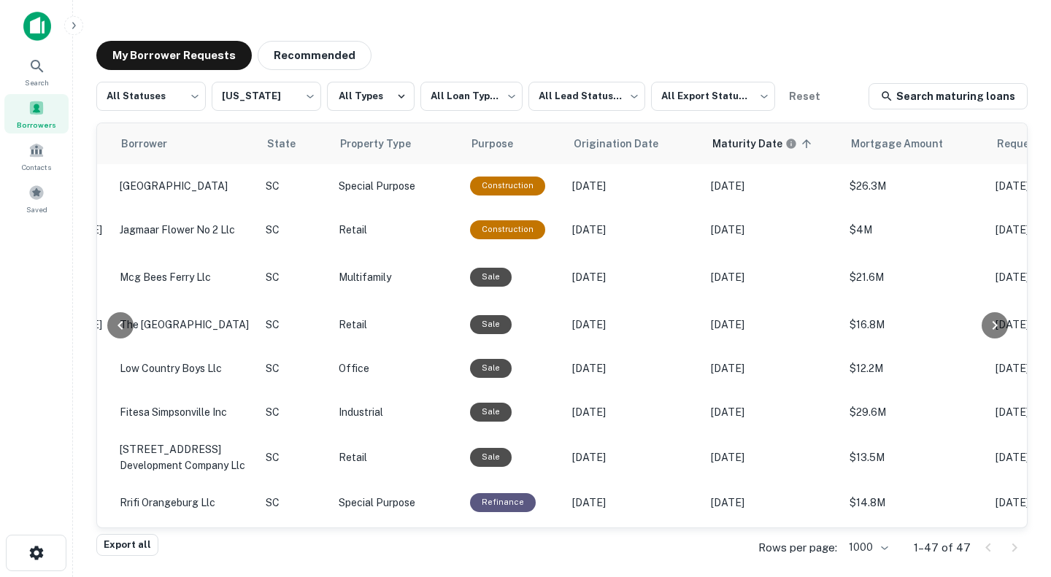
scroll to position [0, 365]
click at [877, 146] on span "Mortgage Amount" at bounding box center [904, 144] width 111 height 18
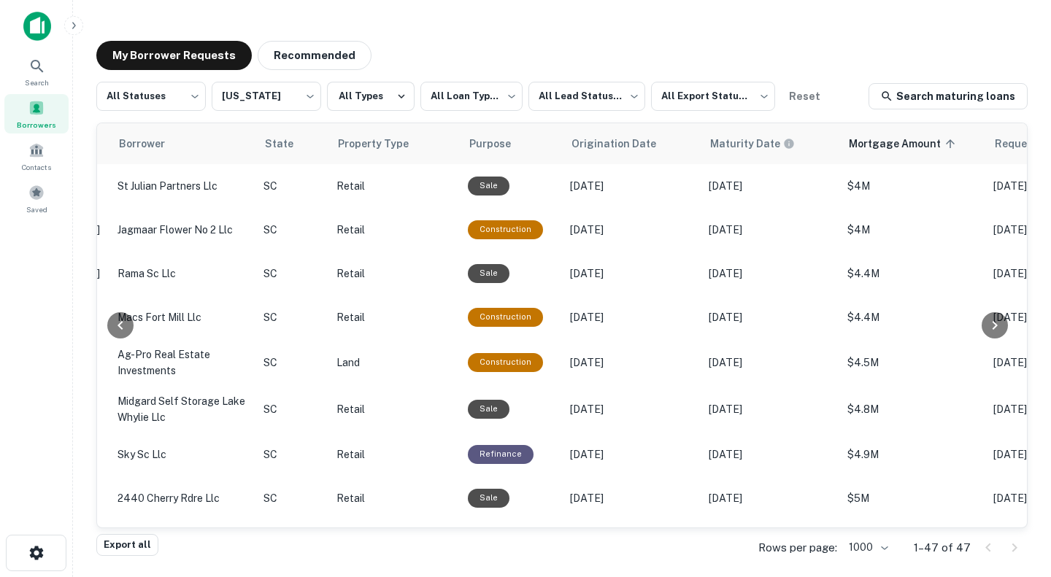
click at [934, 147] on span "Mortgage Amount sorted ascending" at bounding box center [904, 144] width 111 height 18
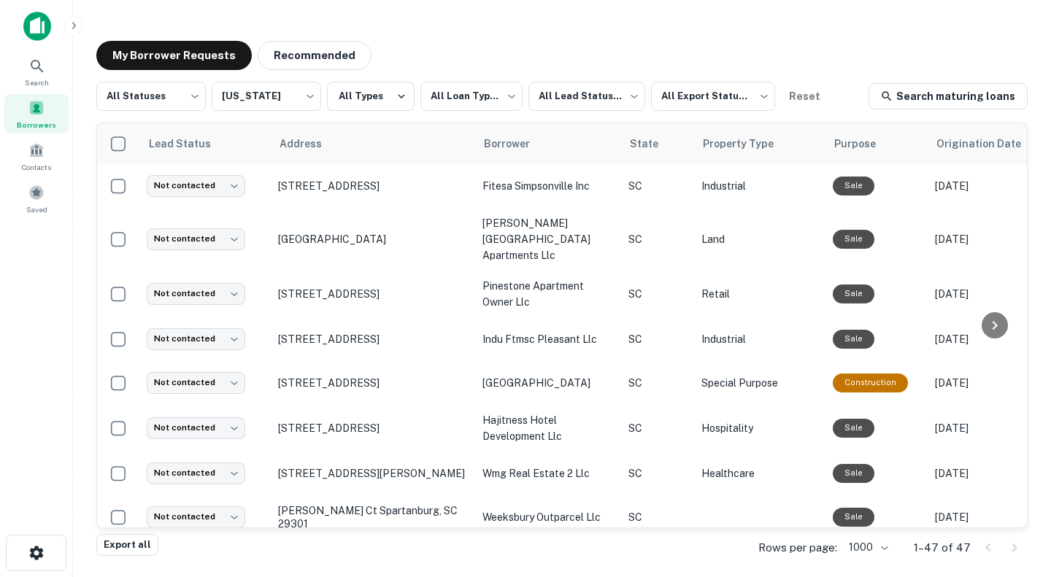
click at [417, 377] on p "[STREET_ADDRESS]" at bounding box center [373, 383] width 190 height 13
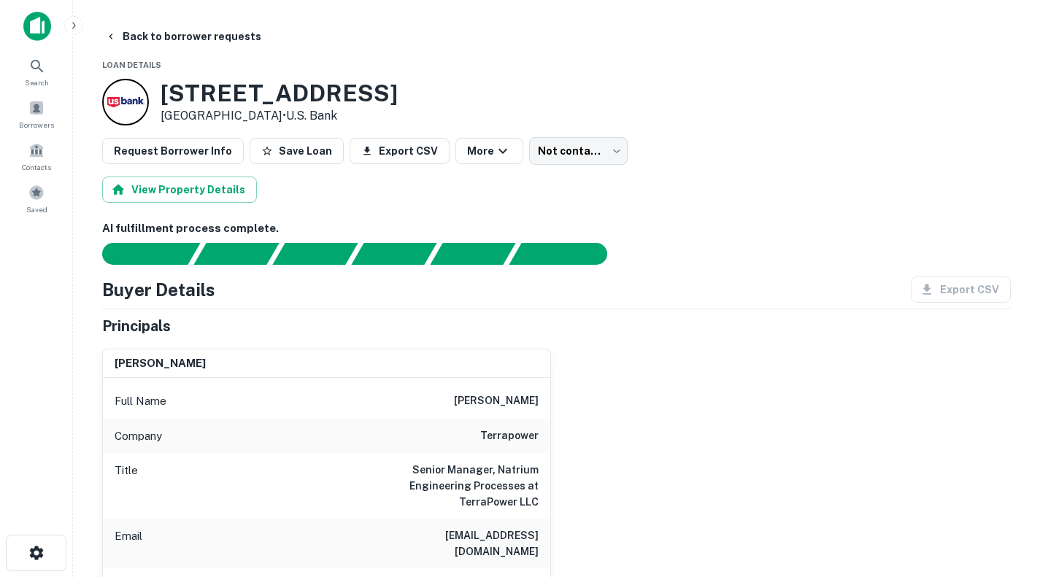
scroll to position [73, 0]
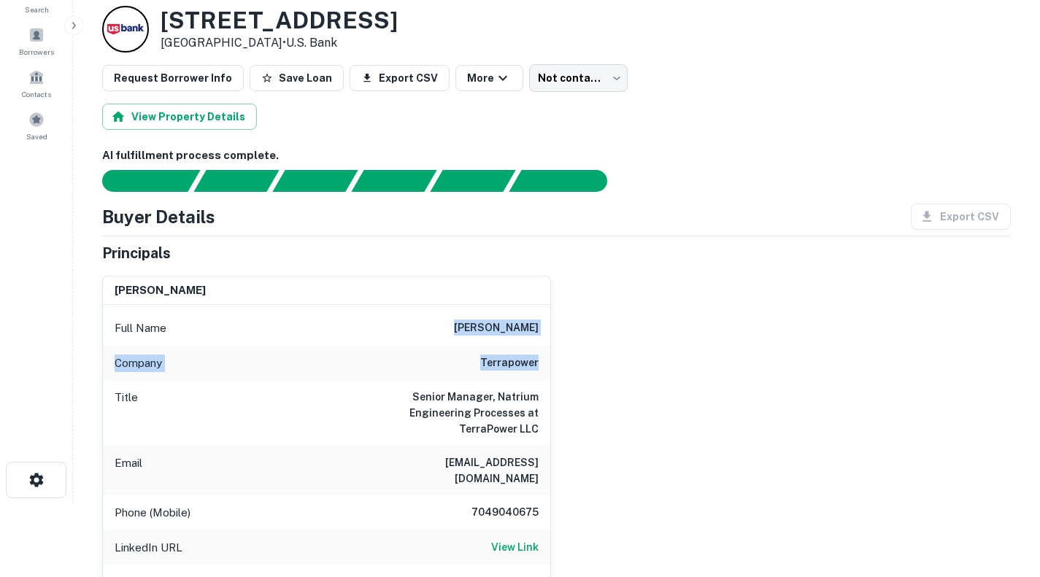
drag, startPoint x: 543, startPoint y: 363, endPoint x: 459, endPoint y: 323, distance: 92.7
click at [459, 323] on div "Full Name [PERSON_NAME] Company terrapower Title Senior Manager, Natrium Engine…" at bounding box center [326, 503] width 447 height 397
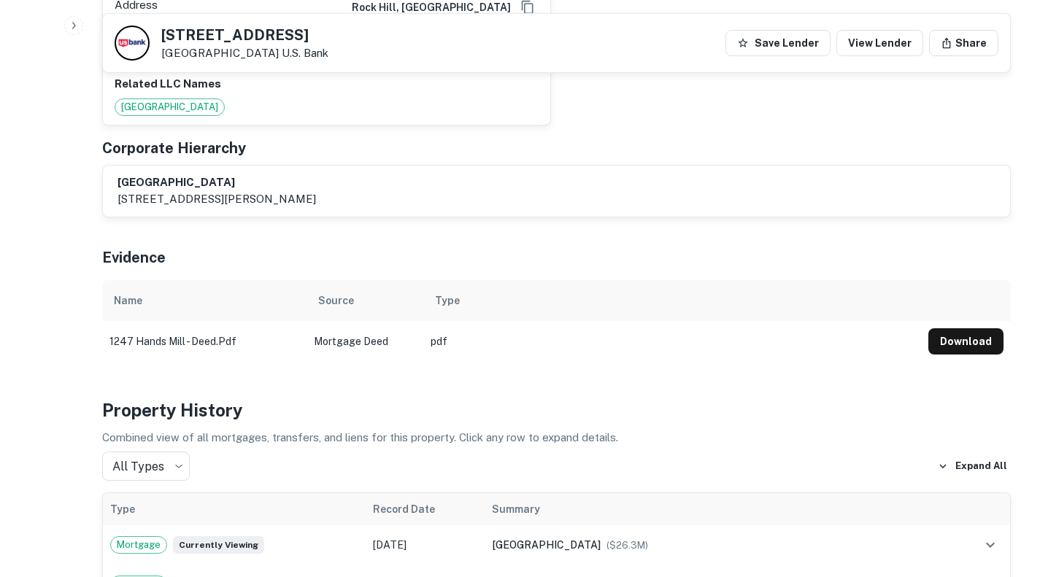
scroll to position [511, 0]
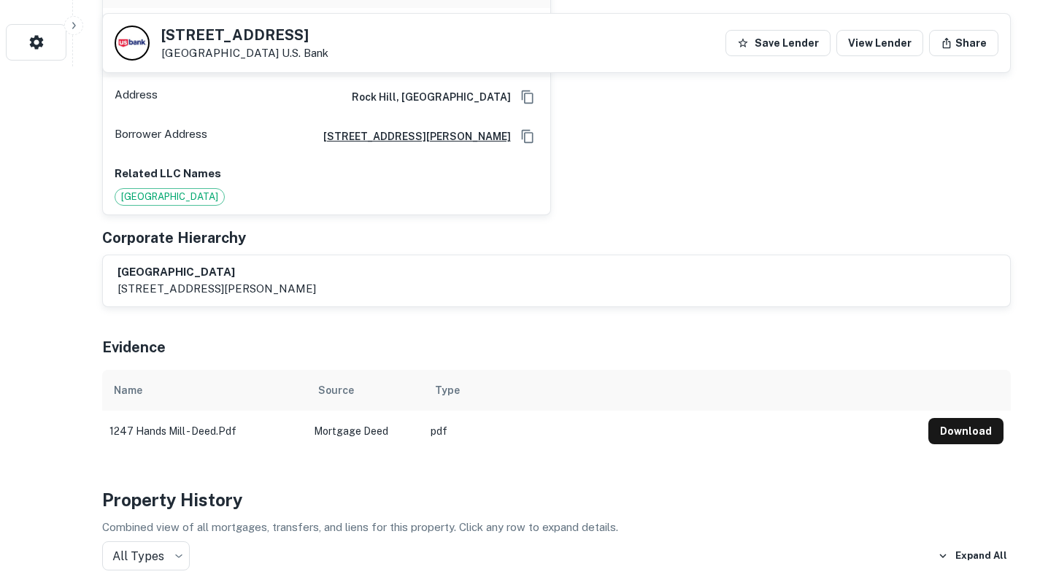
drag, startPoint x: 385, startPoint y: 275, endPoint x: 120, endPoint y: 259, distance: 266.1
click at [120, 264] on div "[GEOGRAPHIC_DATA] [STREET_ADDRESS][PERSON_NAME]" at bounding box center [556, 281] width 878 height 34
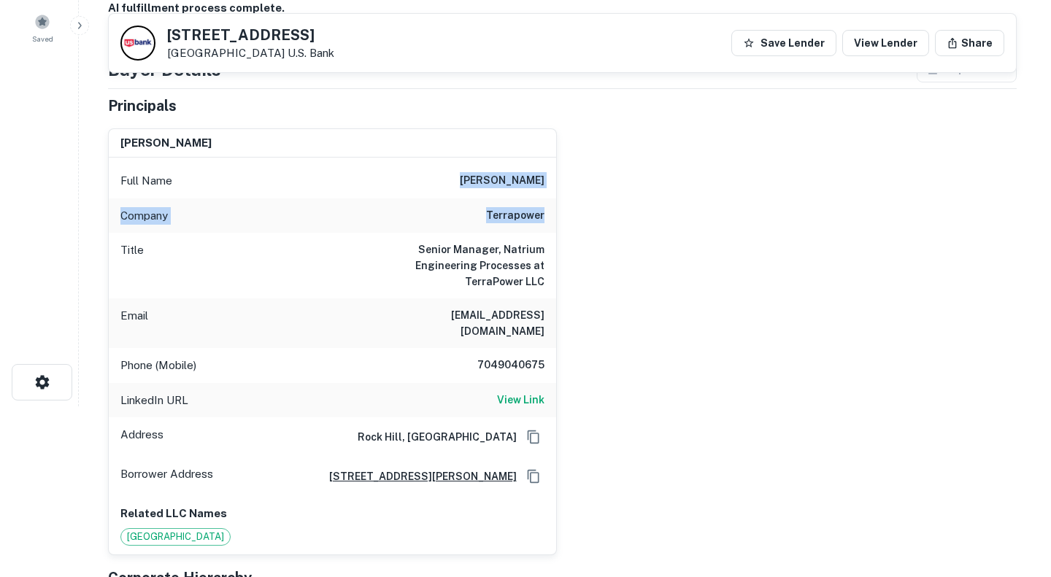
scroll to position [0, 0]
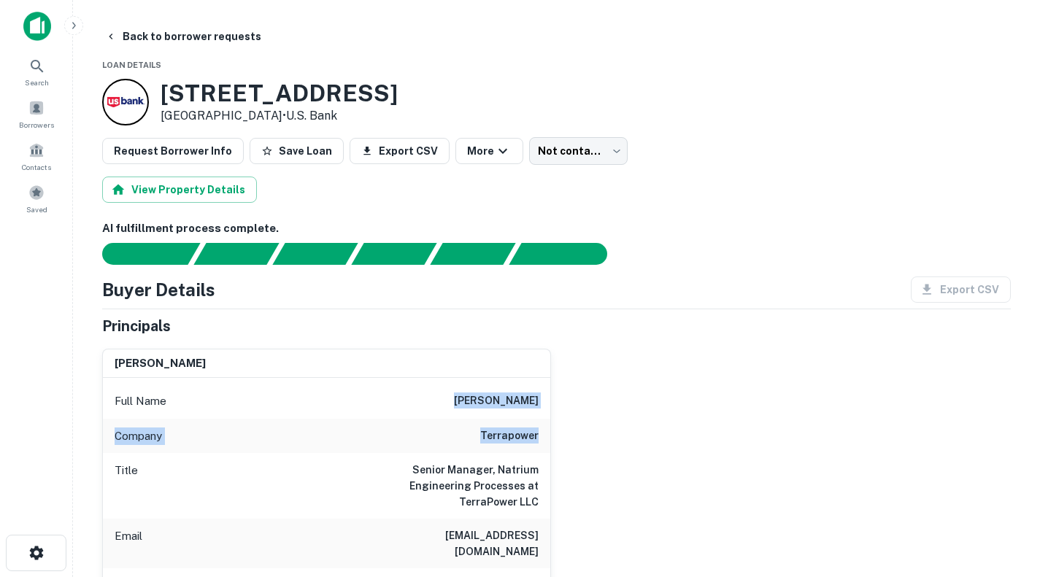
click at [192, 29] on button "Back to borrower requests" at bounding box center [183, 36] width 168 height 26
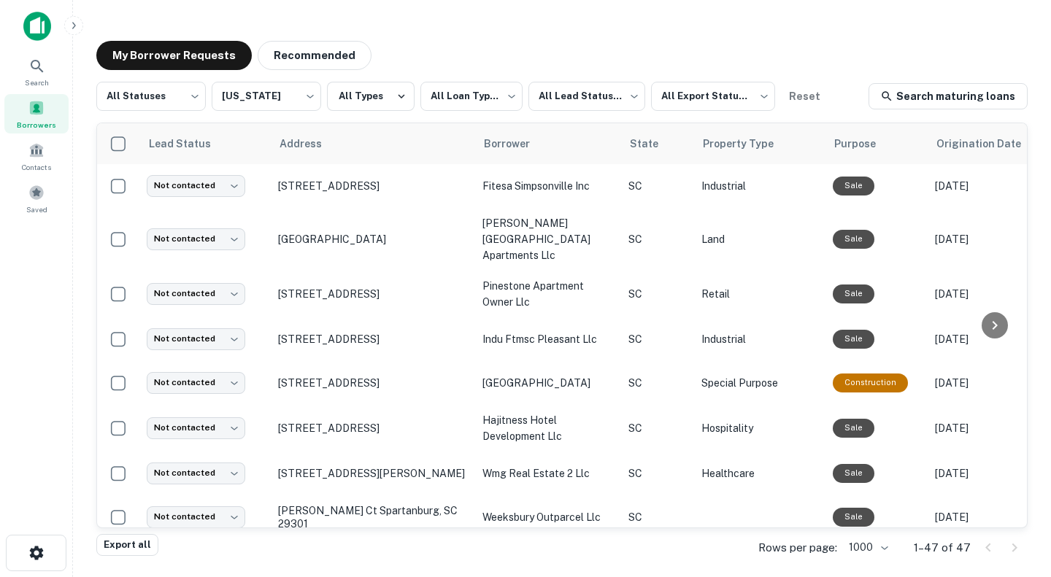
click at [374, 288] on p "[STREET_ADDRESS]" at bounding box center [373, 294] width 190 height 13
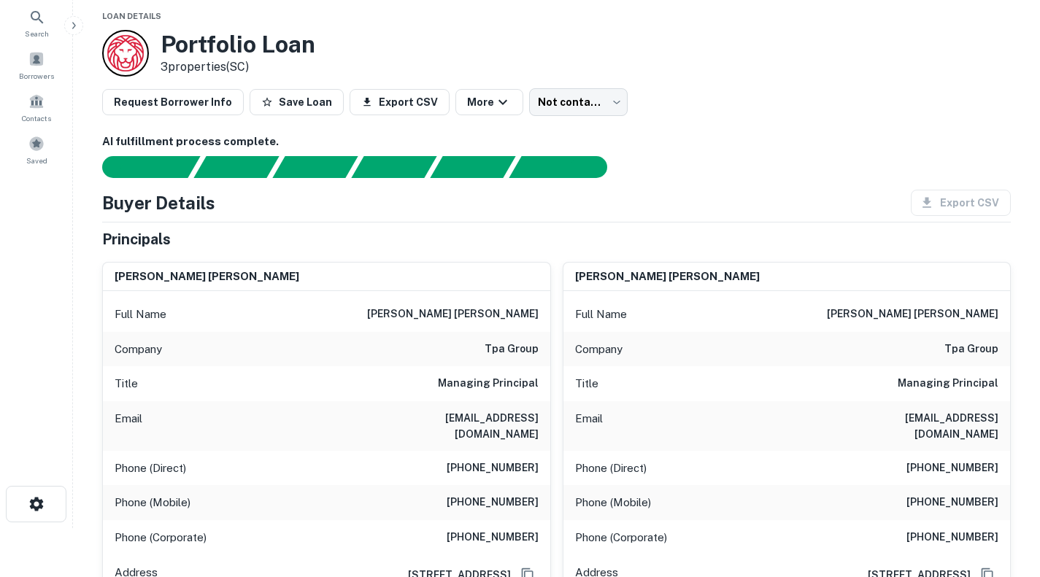
scroll to position [146, 0]
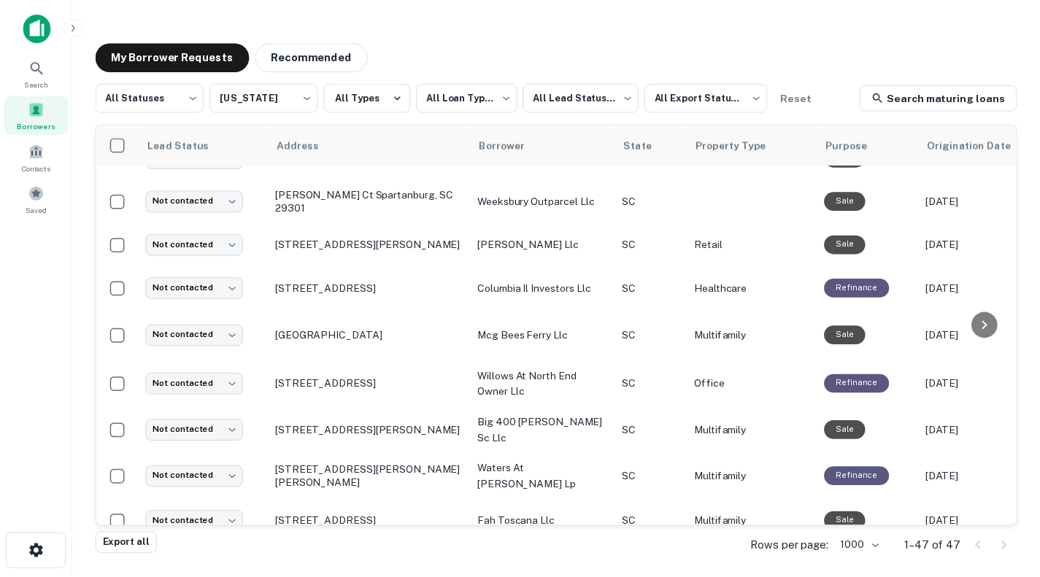
scroll to position [365, 0]
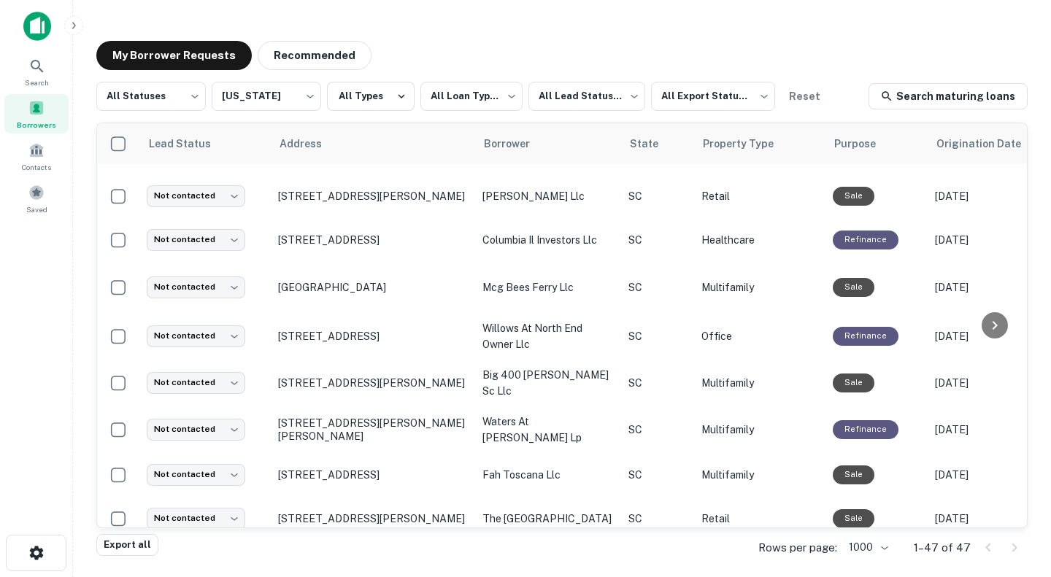
click at [347, 281] on p "Bees Ferry Rd Charleston, SC 29414" at bounding box center [373, 287] width 190 height 13
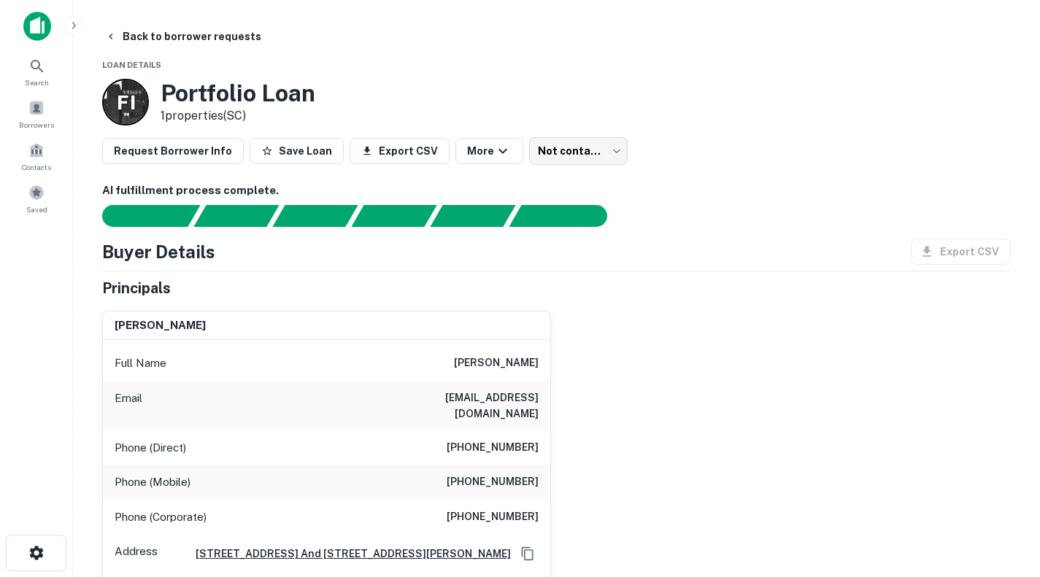
click at [544, 395] on div "Email ryanhanks@gmail.com" at bounding box center [326, 406] width 447 height 50
drag, startPoint x: 544, startPoint y: 360, endPoint x: 472, endPoint y: 358, distance: 72.3
click at [472, 358] on div "Full Name ryan l. hanks" at bounding box center [326, 363] width 447 height 35
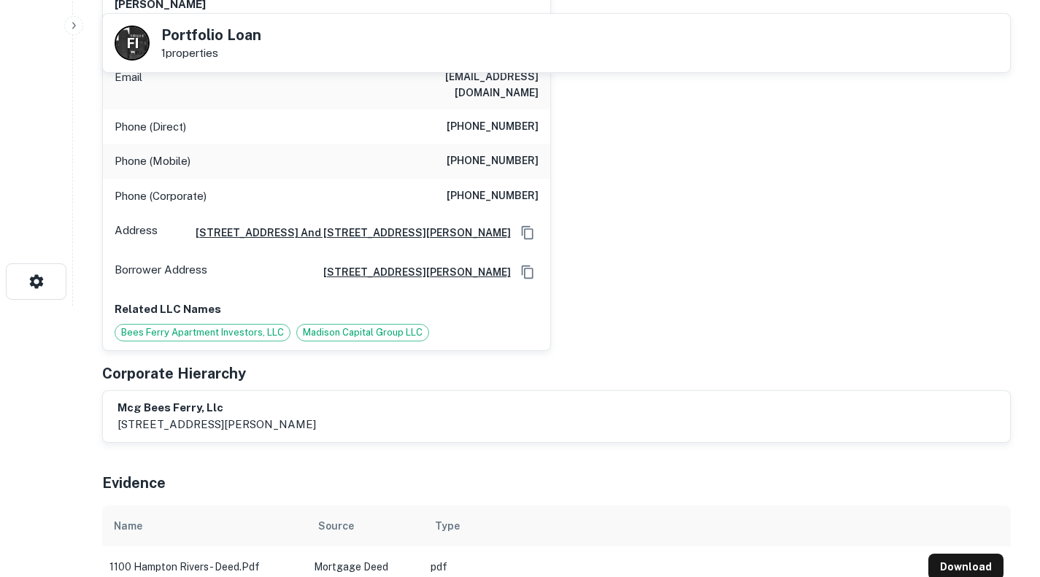
scroll to position [365, 0]
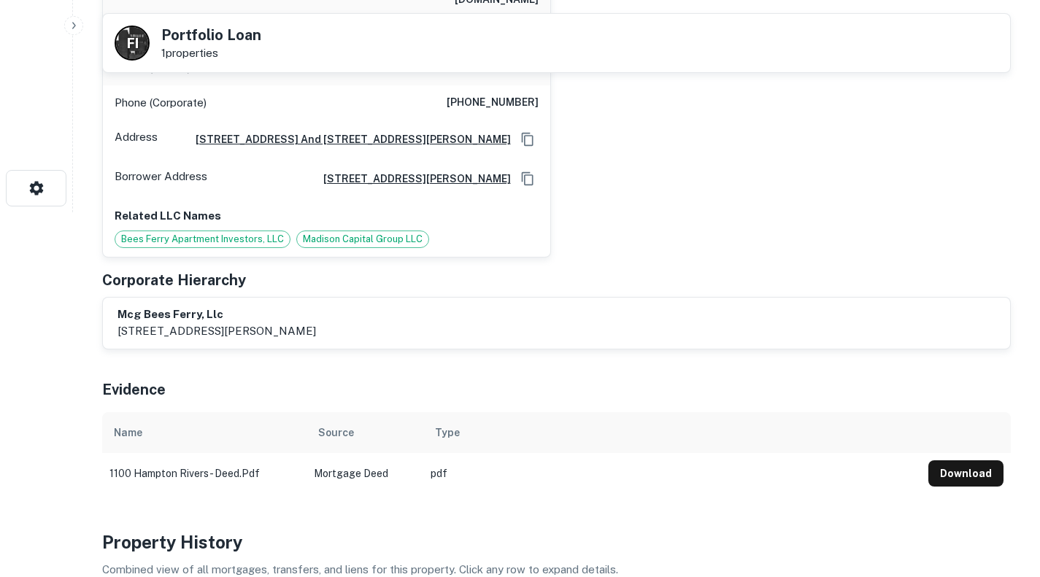
click at [316, 325] on p "6805 morrison blvd, suite 250, charlotte, nc, 28211" at bounding box center [216, 332] width 198 height 18
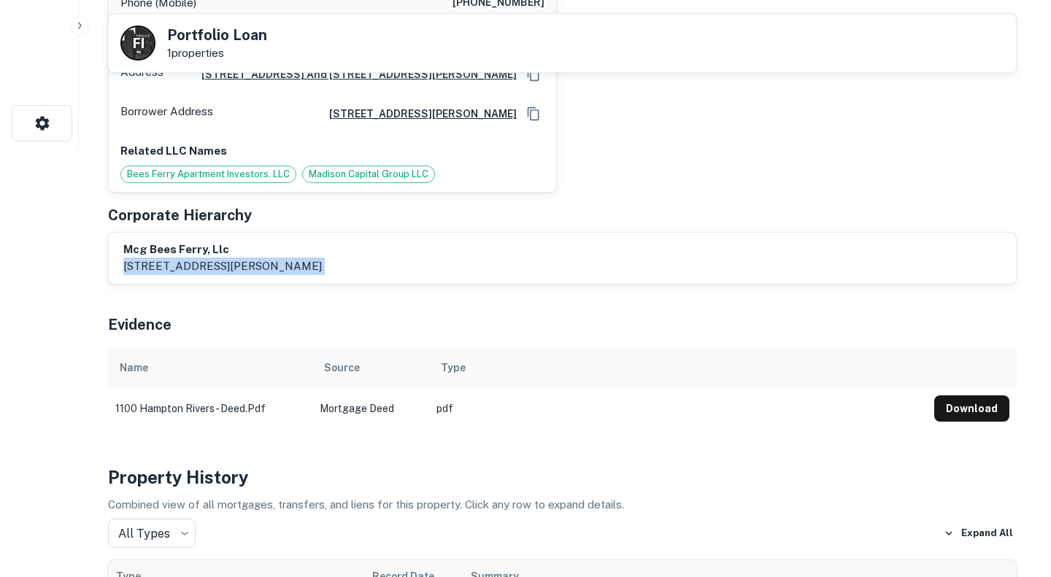
scroll to position [0, 0]
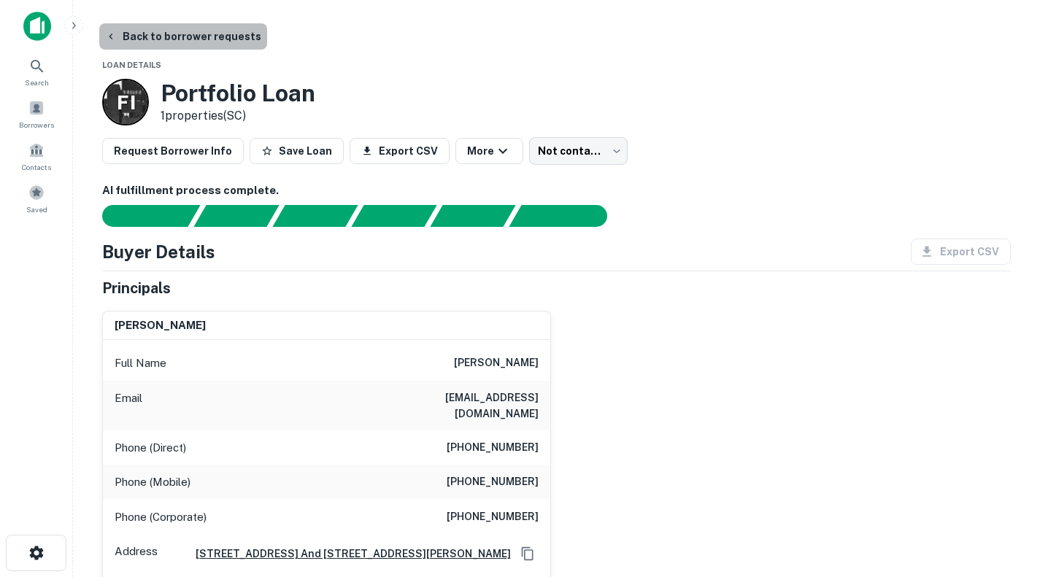
click at [200, 37] on button "Back to borrower requests" at bounding box center [183, 36] width 168 height 26
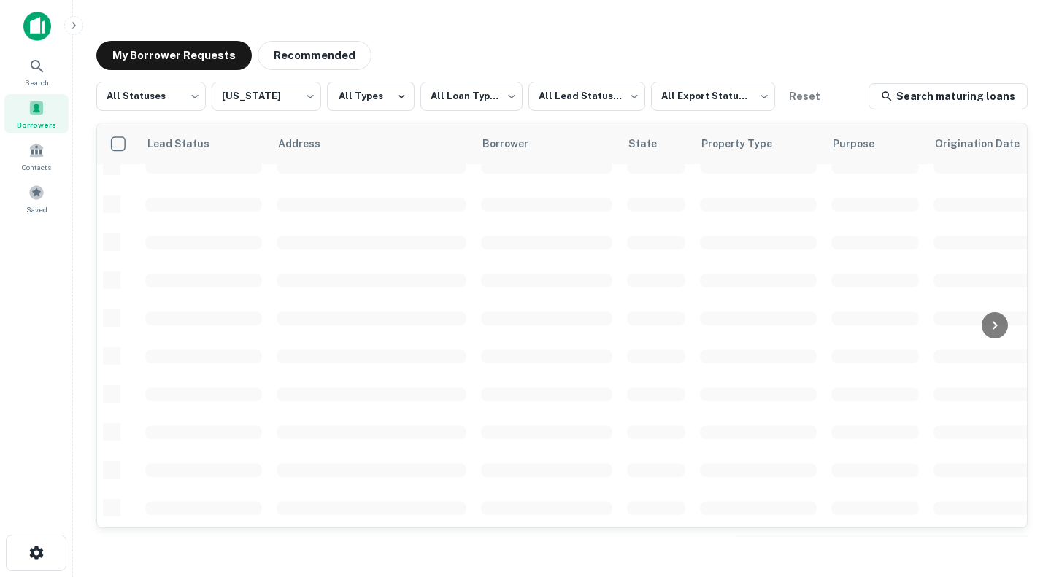
scroll to position [365, 0]
